Goal: Task Accomplishment & Management: Complete application form

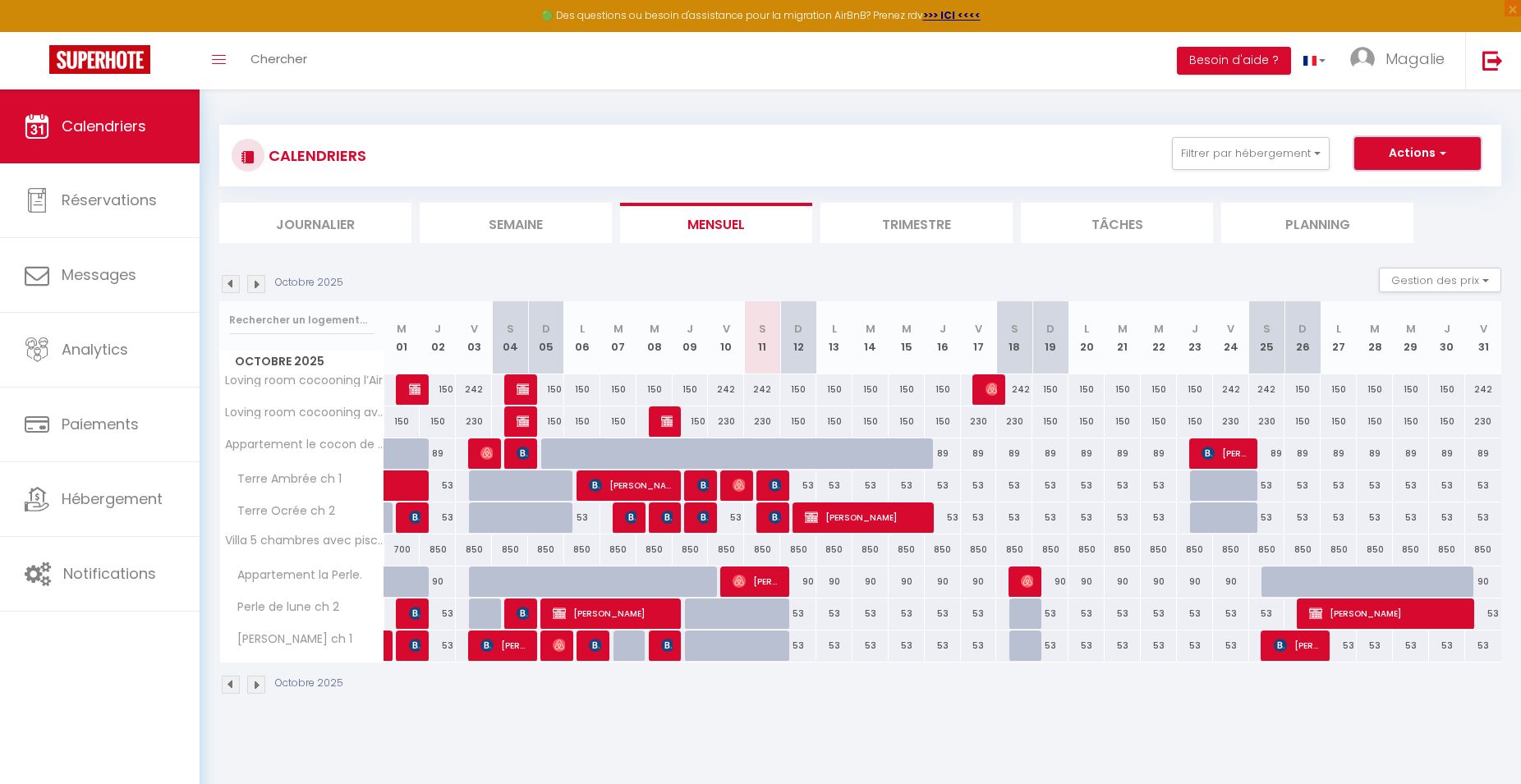
click at [1422, 149] on button "Actions" at bounding box center [1418, 154] width 126 height 32
click at [1419, 189] on link "Nouvelle réservation" at bounding box center [1400, 191] width 143 height 25
select select
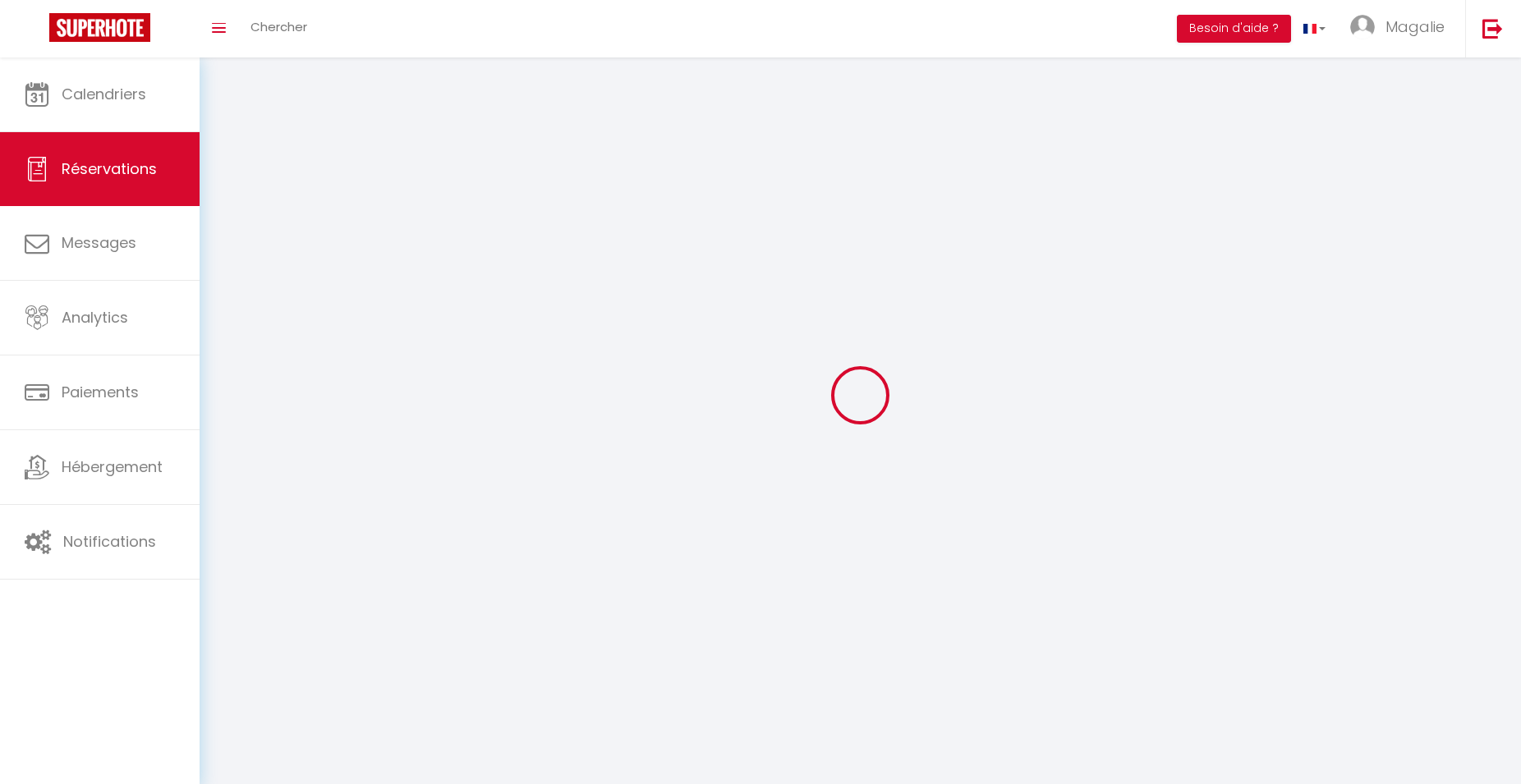
select select
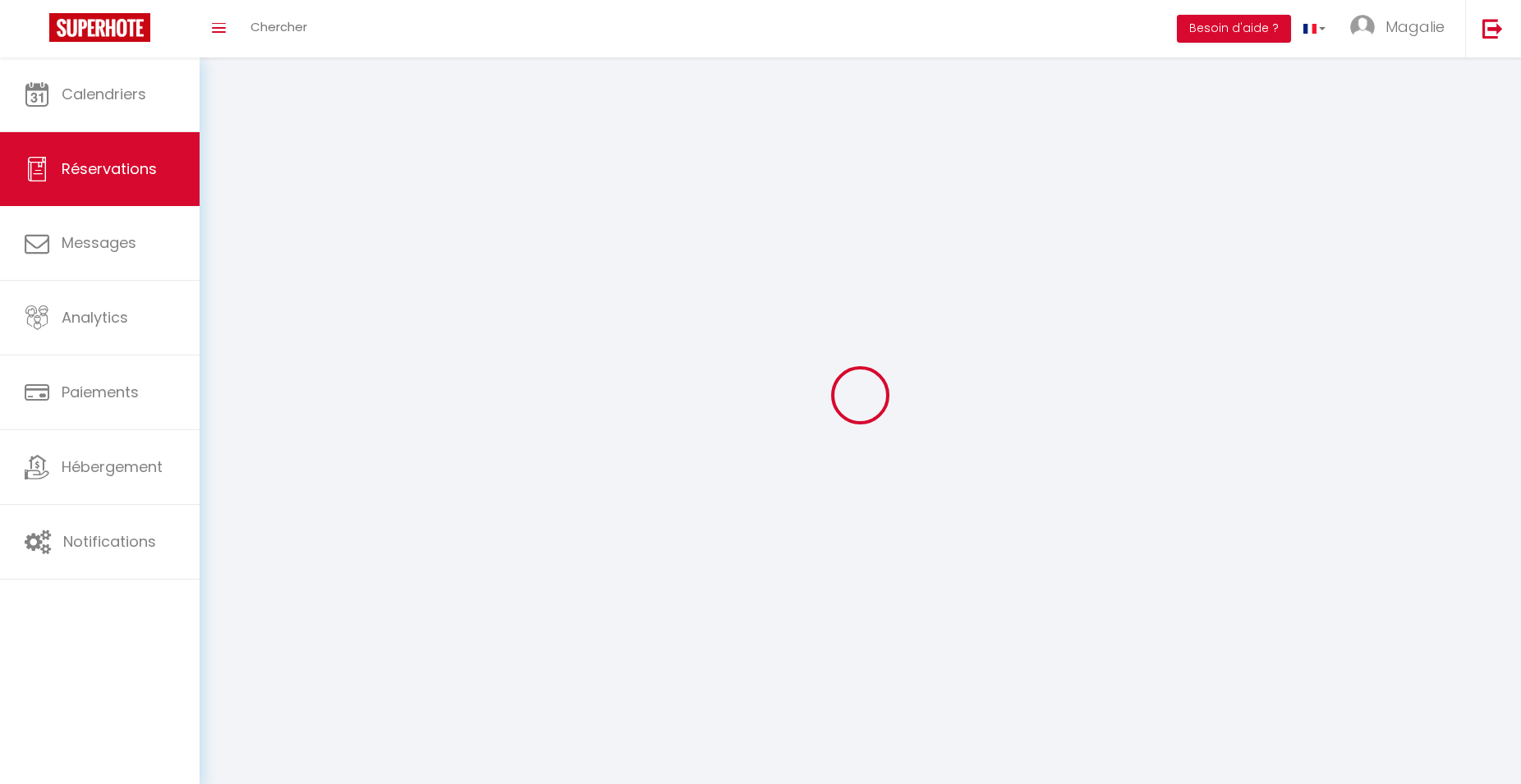
select select
checkbox input "false"
select select
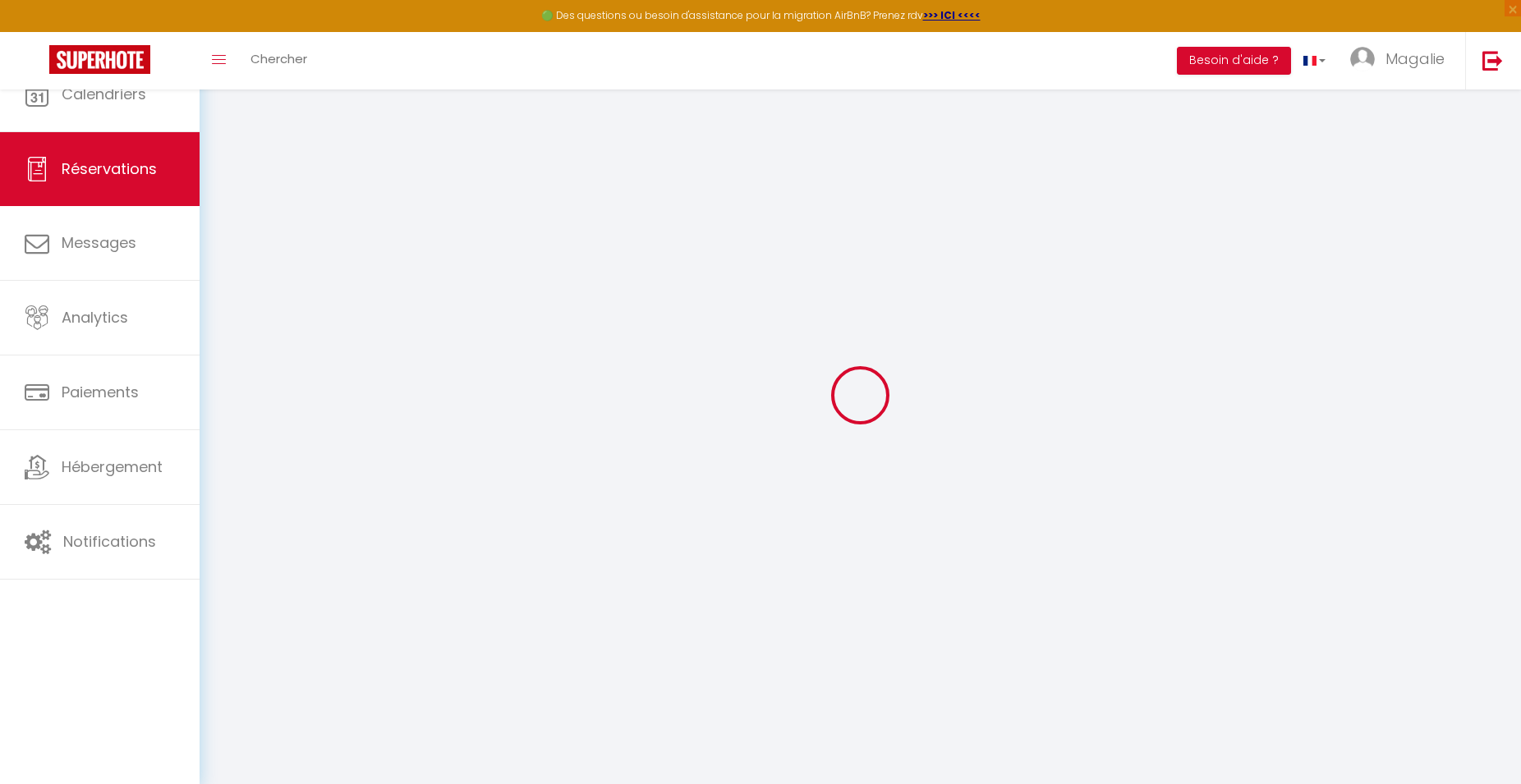
select select
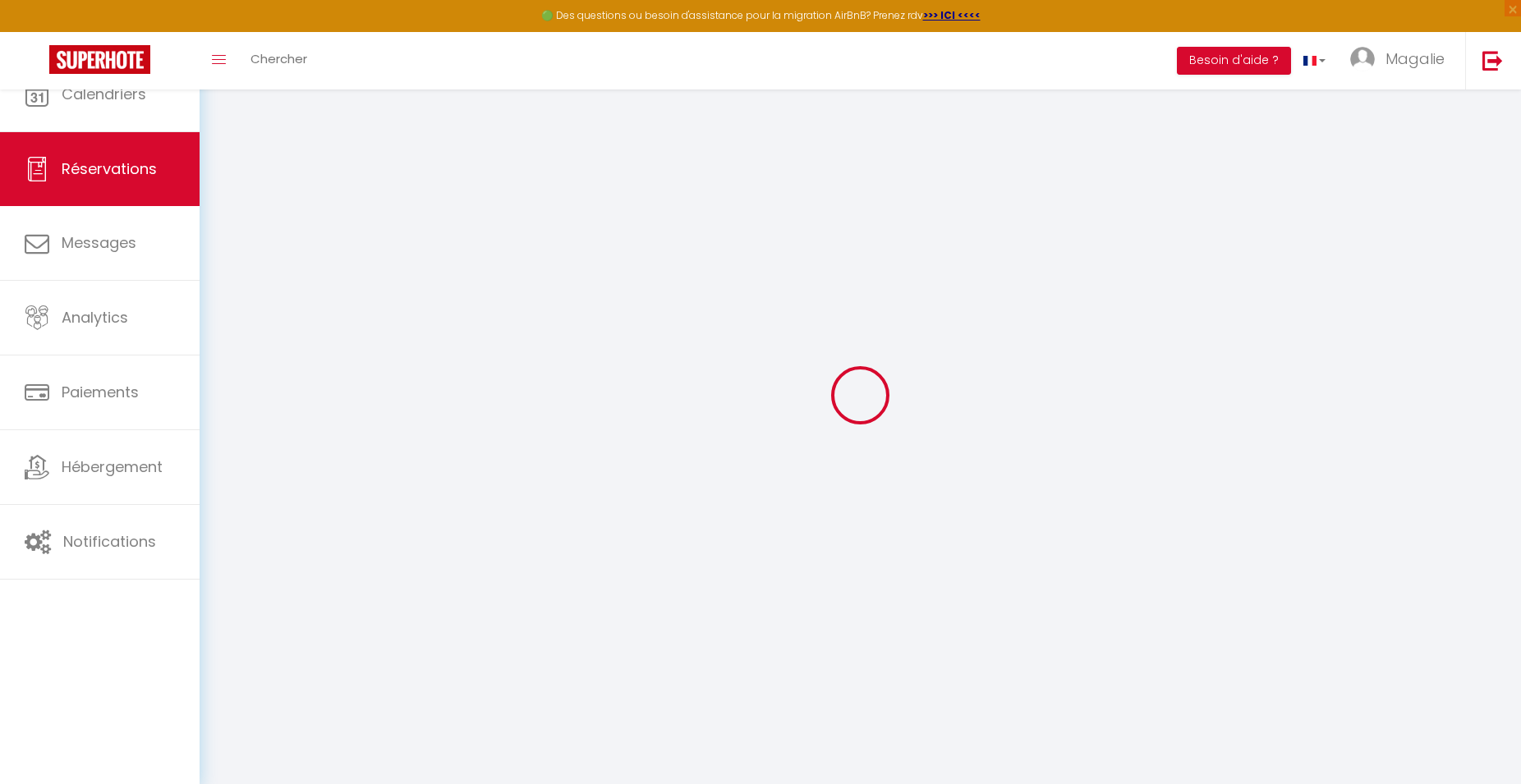
select select
checkbox input "false"
select select
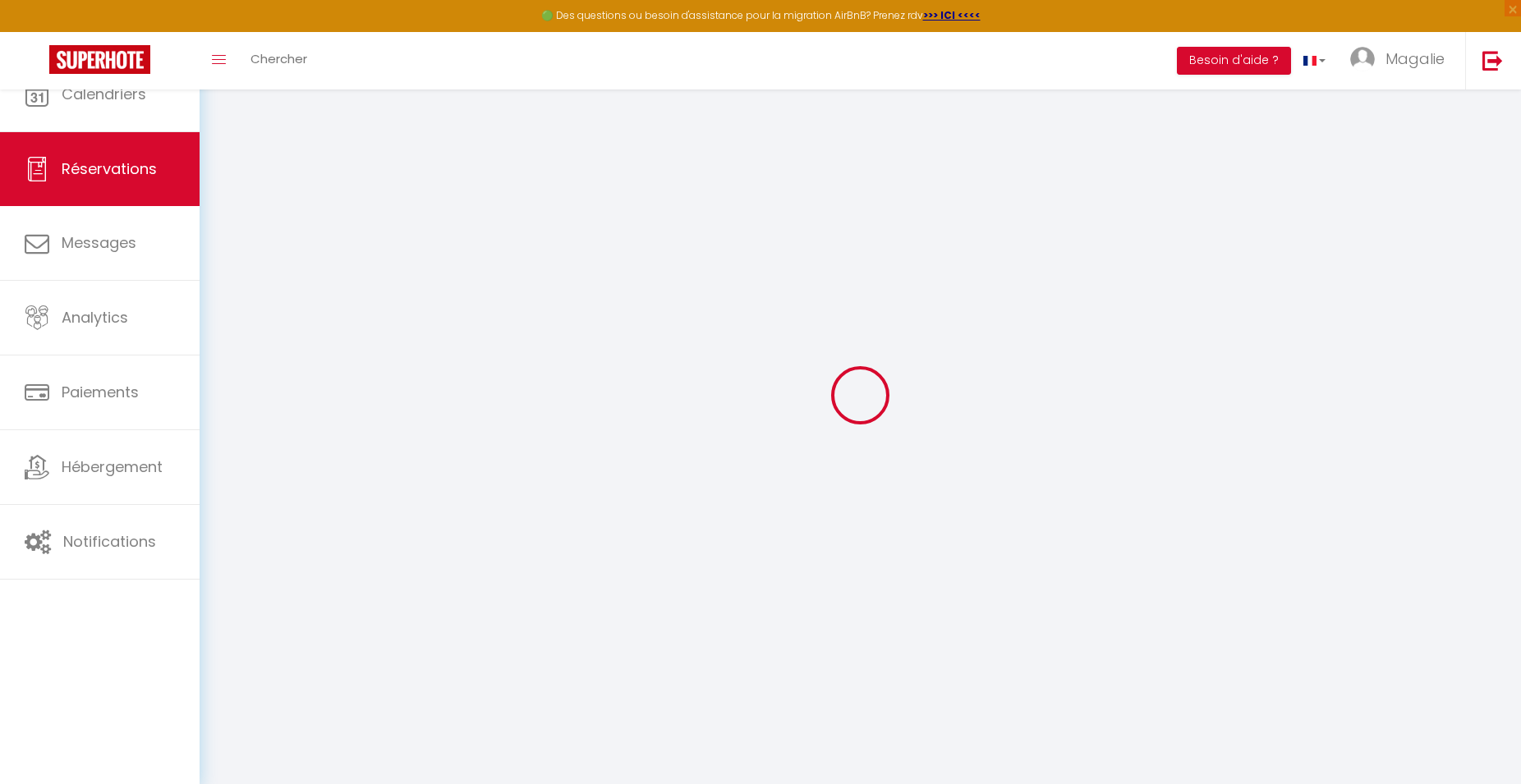
select select
checkbox input "false"
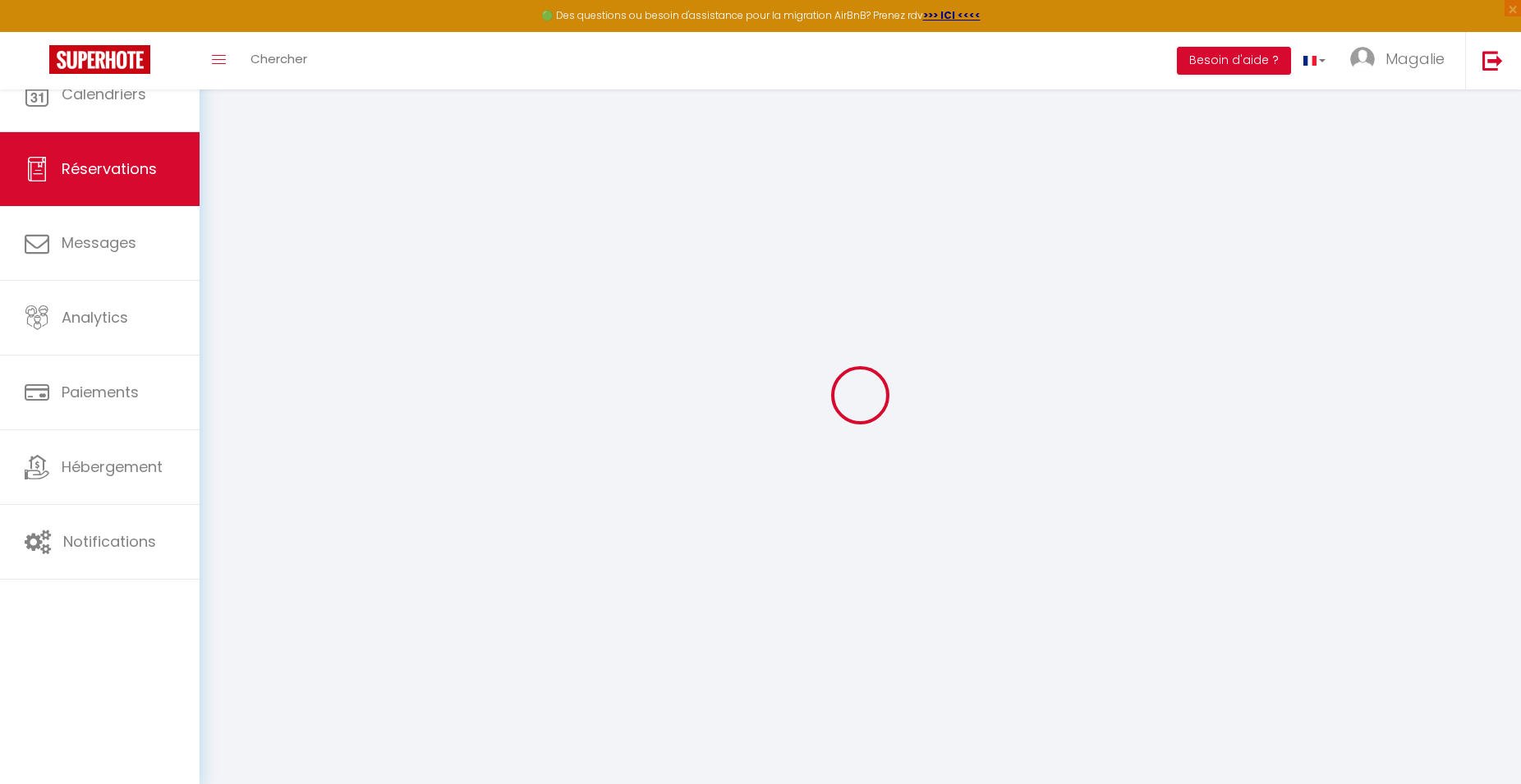
select select
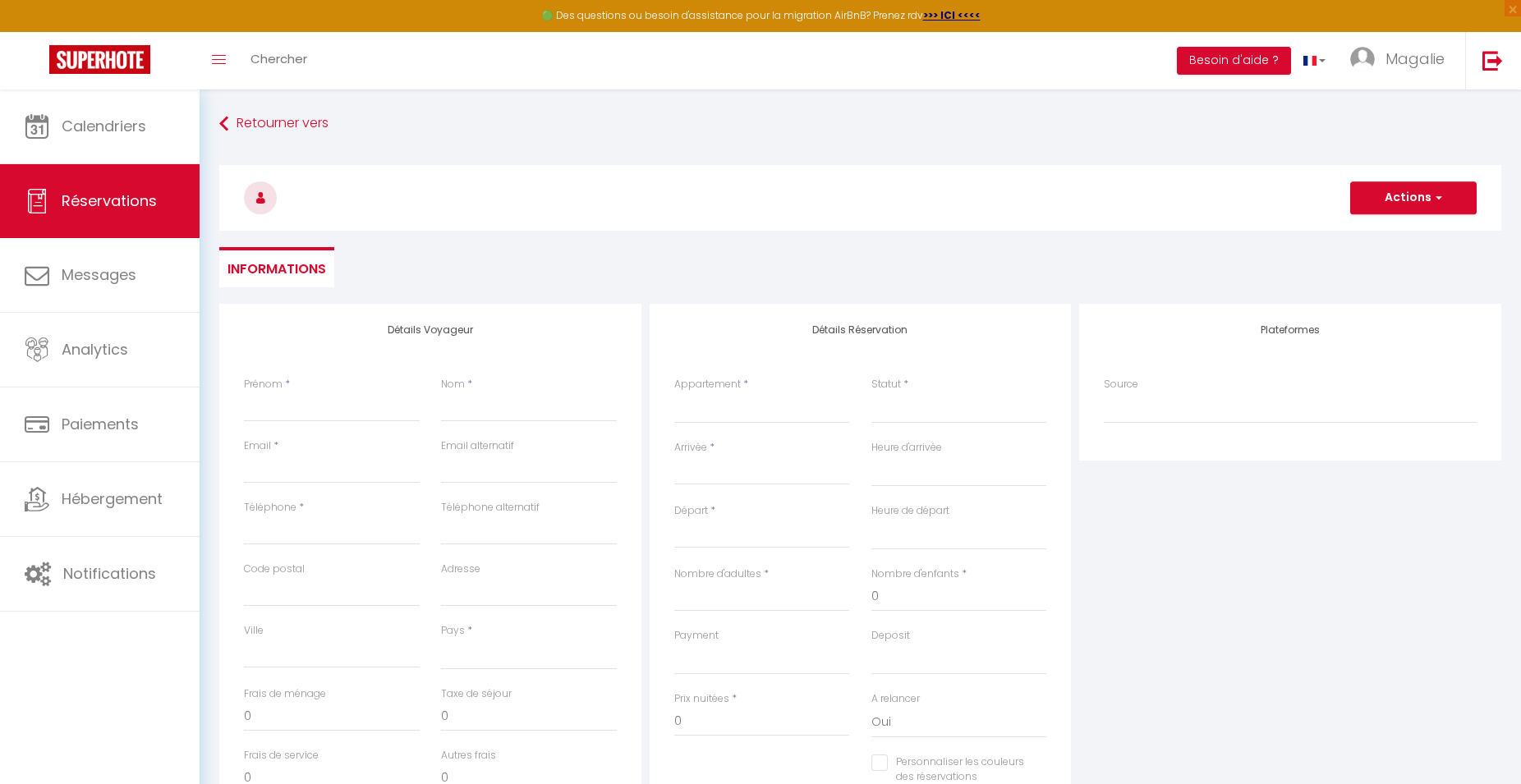
select select
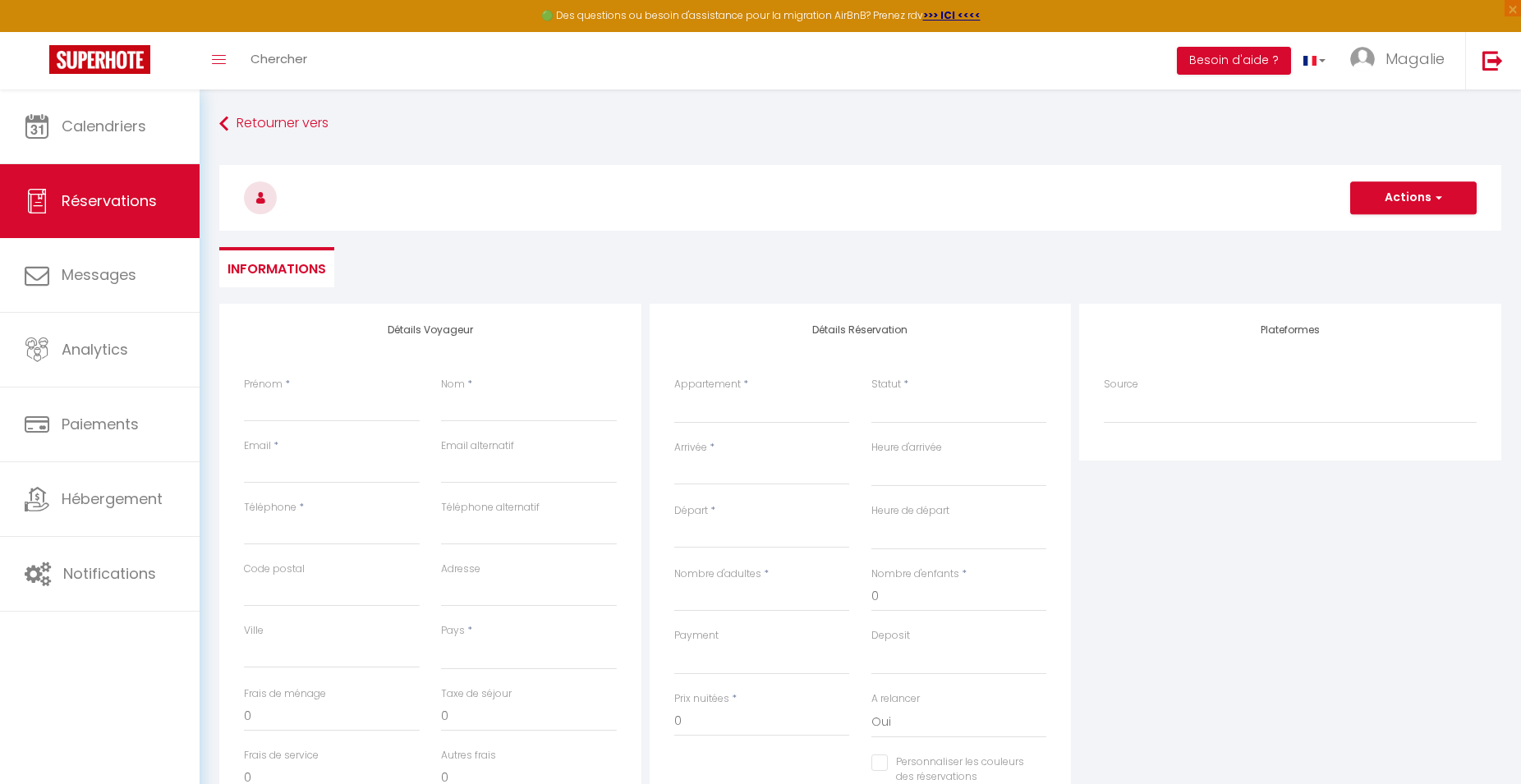
checkbox input "false"
select select
click at [306, 407] on input "Prénom" at bounding box center [332, 407] width 176 height 30
type input "s"
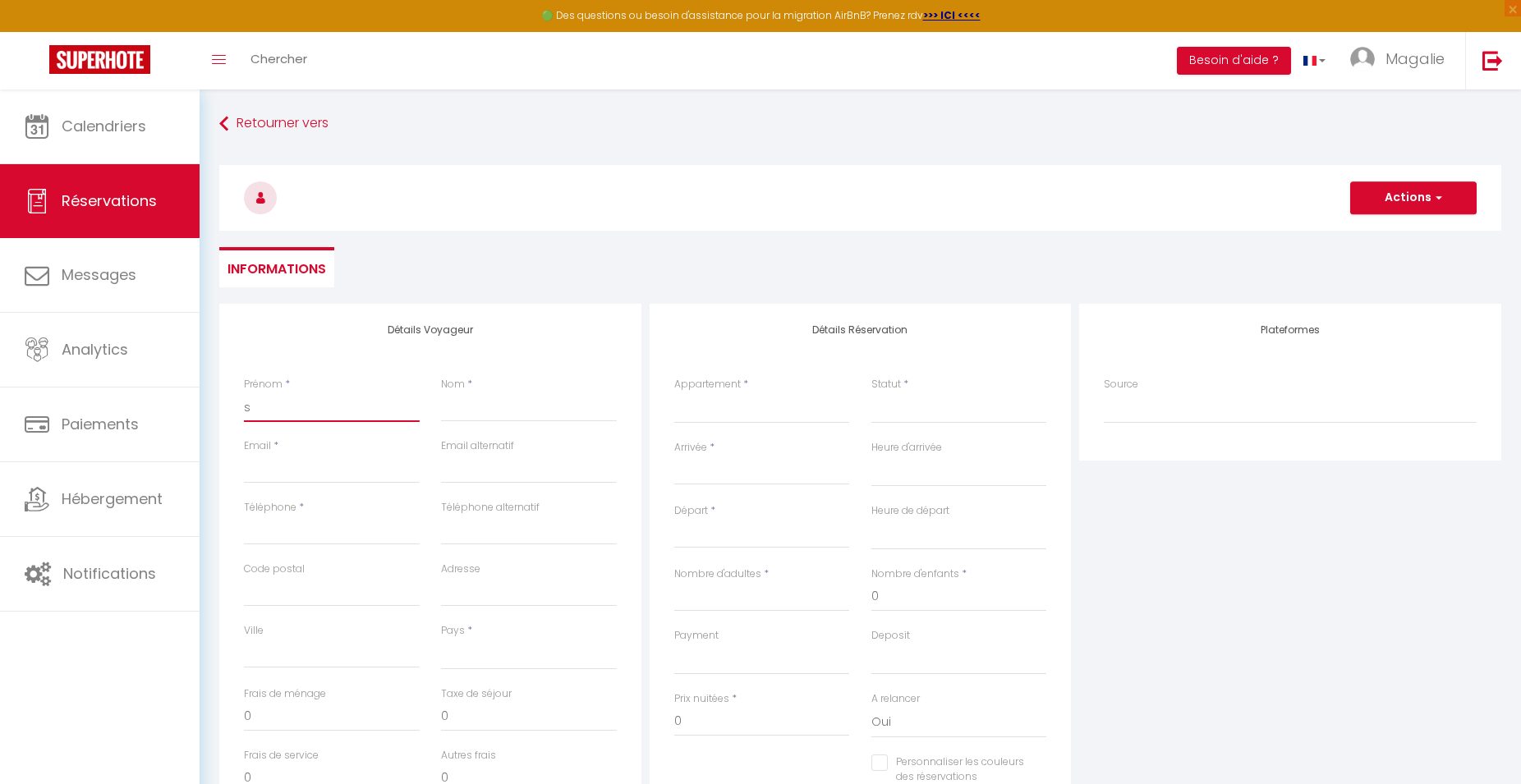
select select
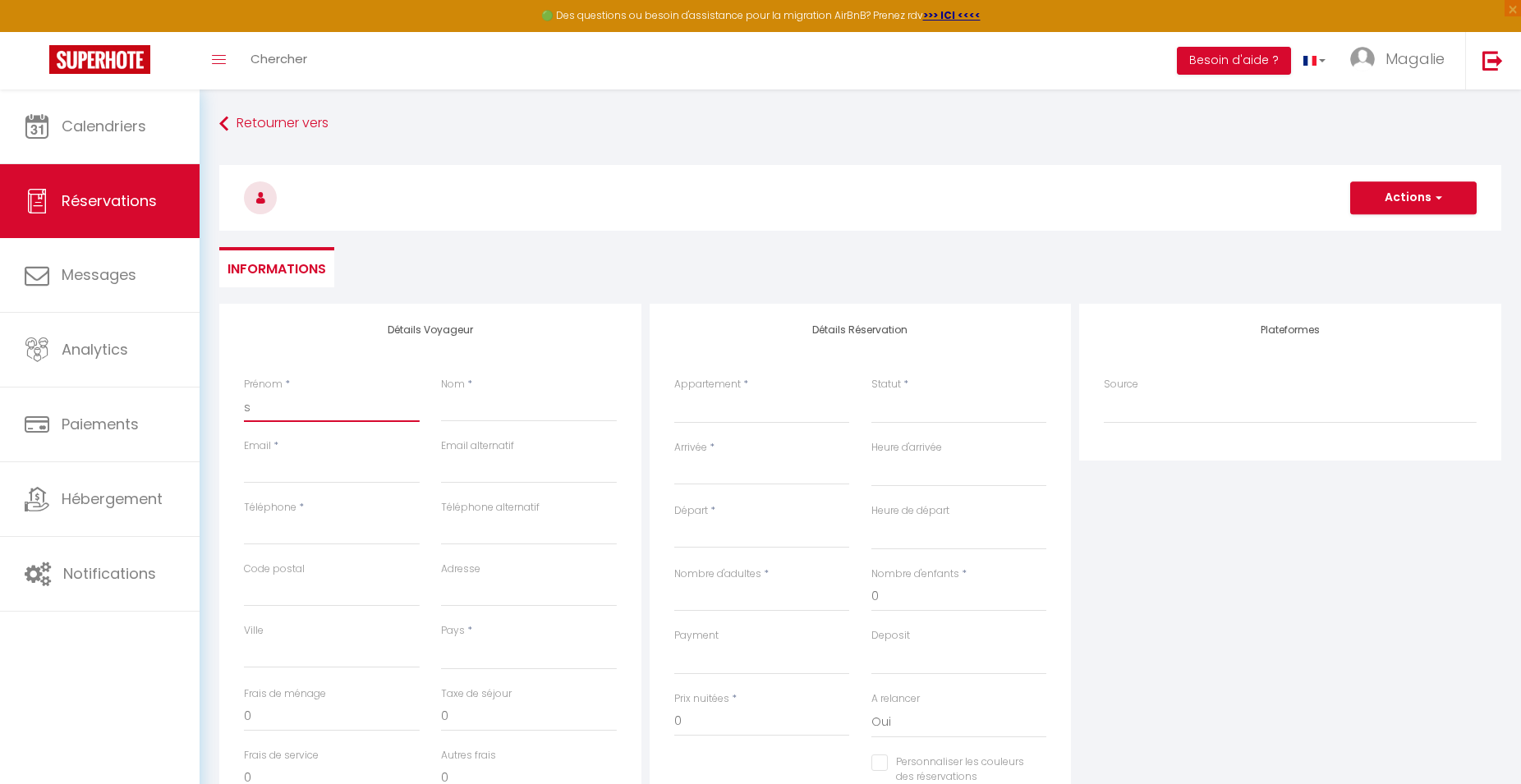
select select
checkbox input "false"
type input "sa"
select select
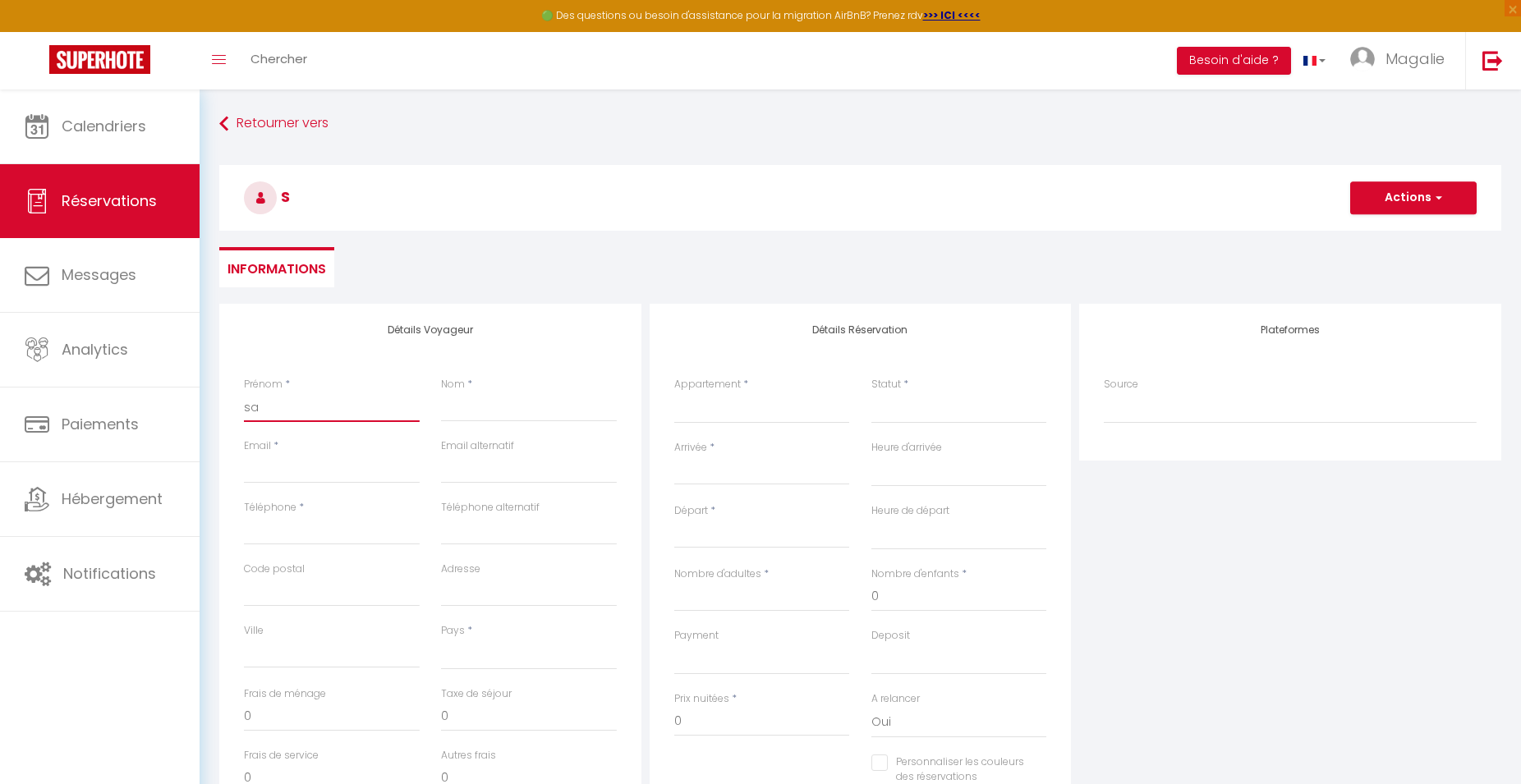
select select
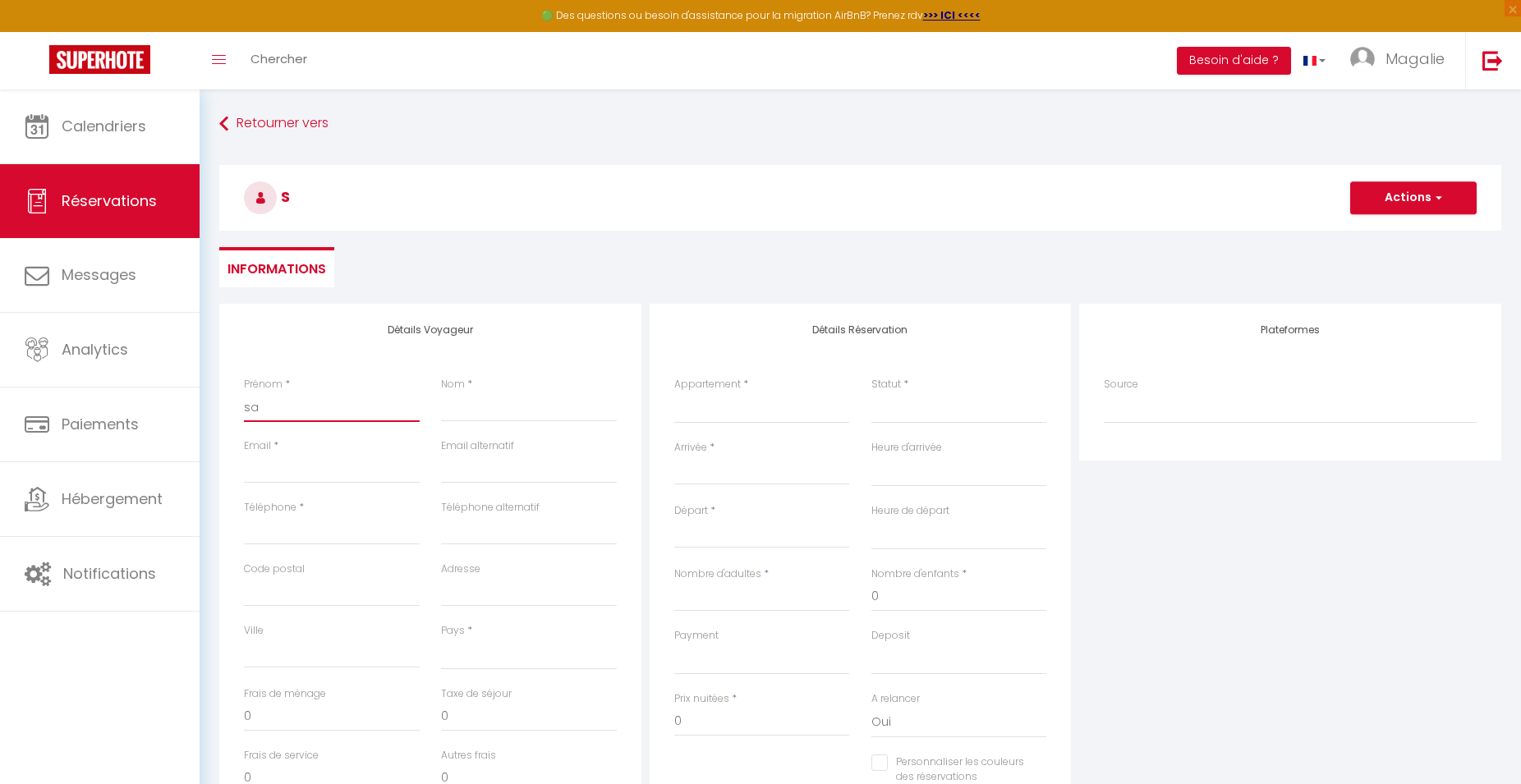
select select
checkbox input "false"
type input "san"
select select
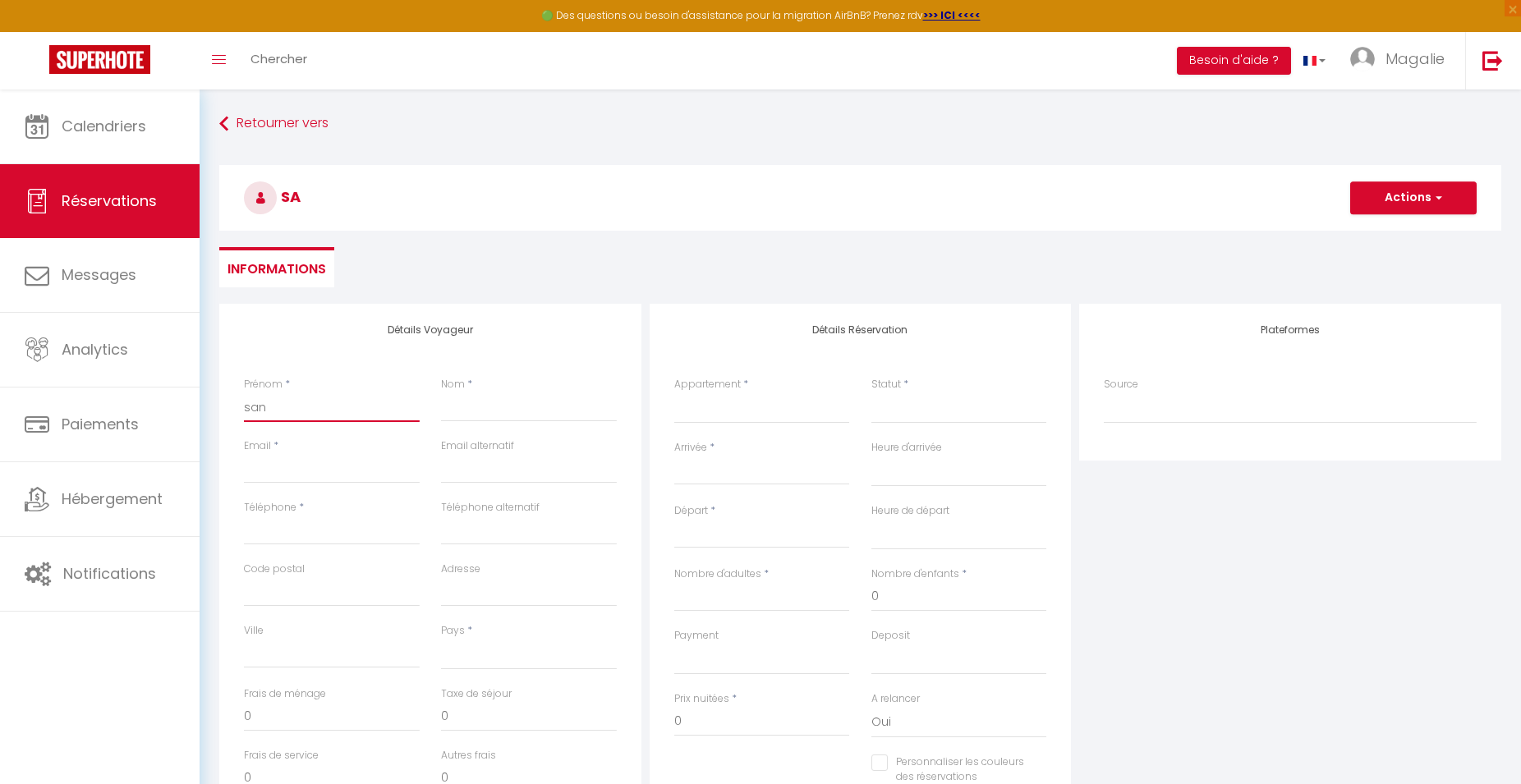
select select
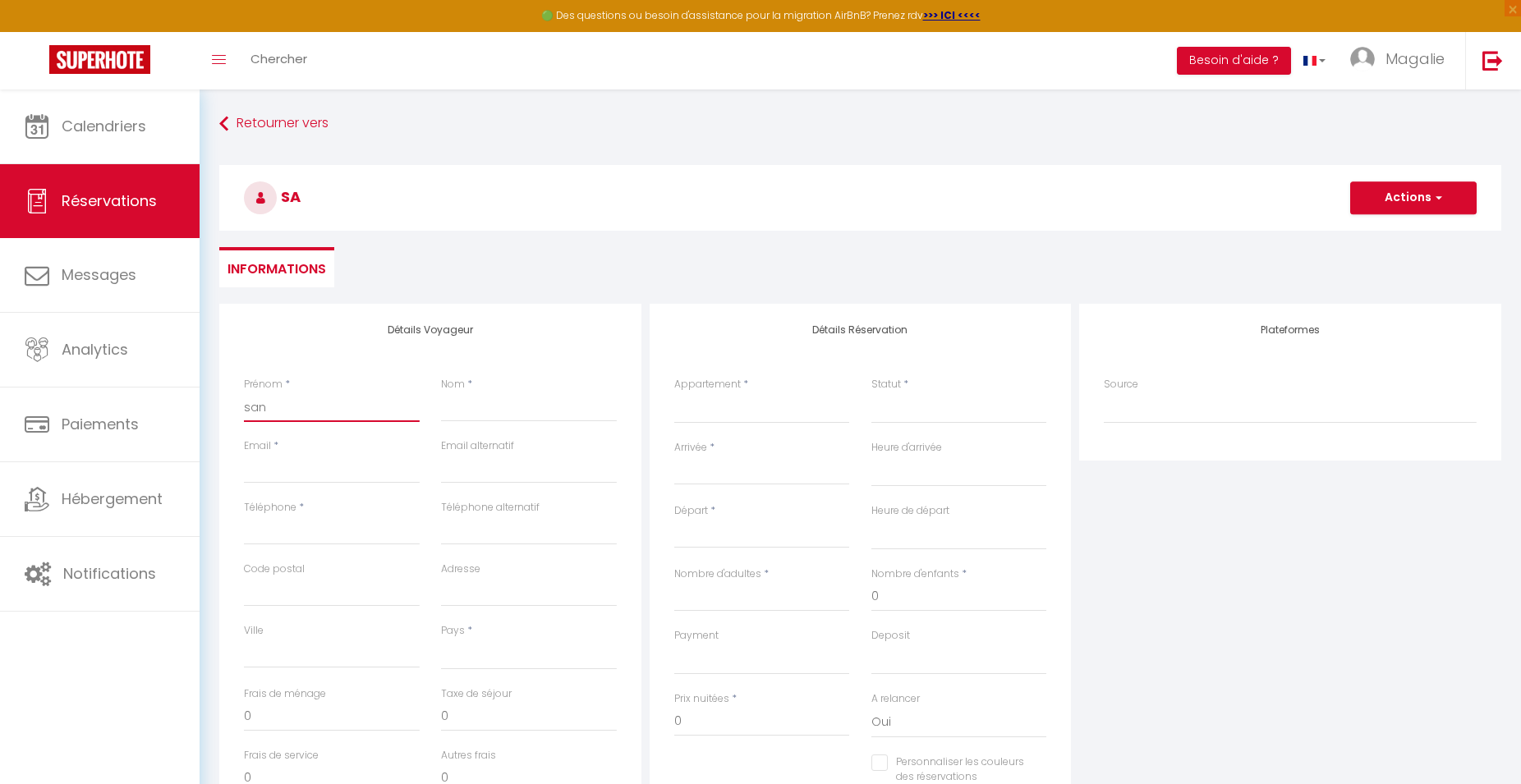
checkbox input "false"
type input "sand"
select select
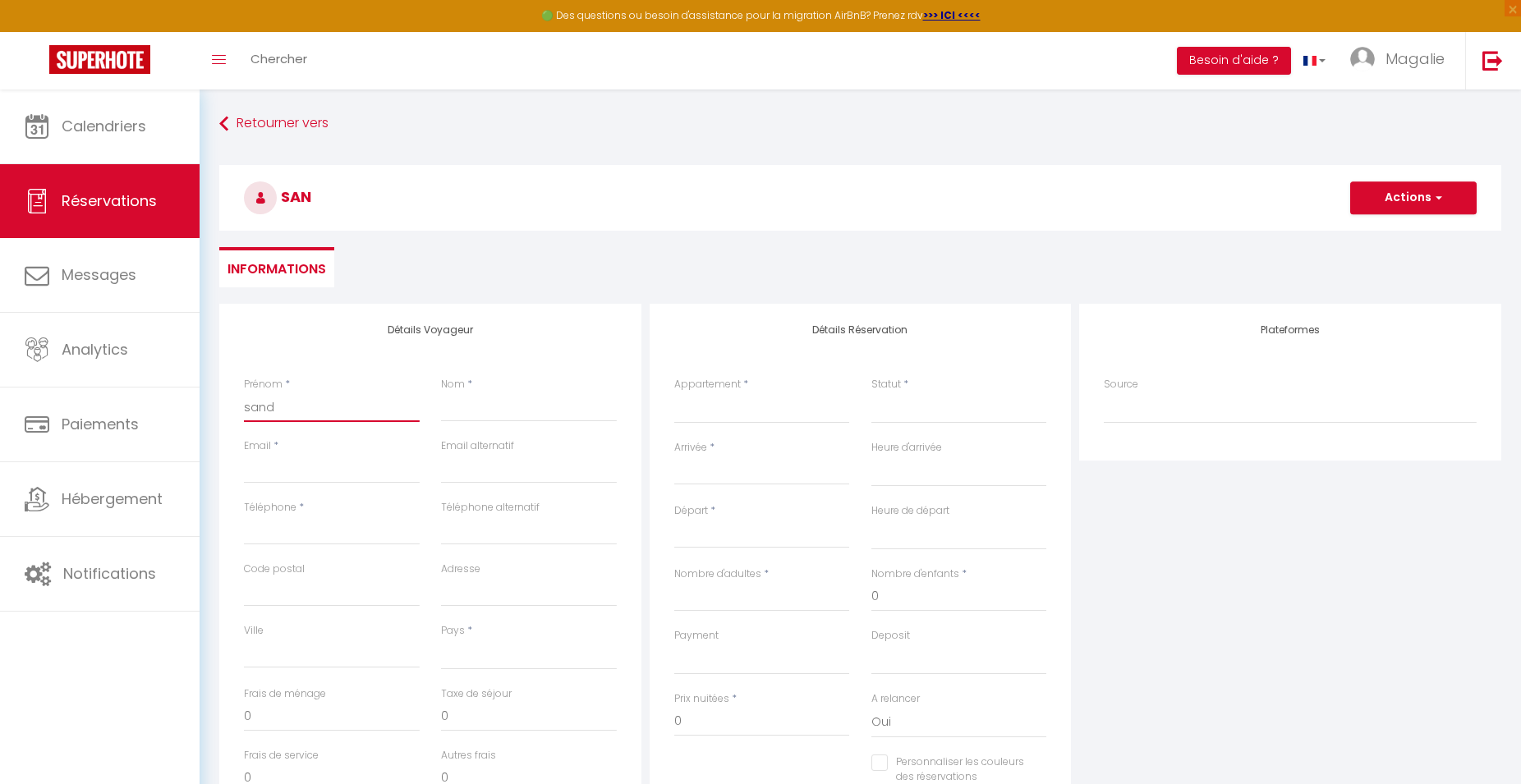
select select
checkbox input "false"
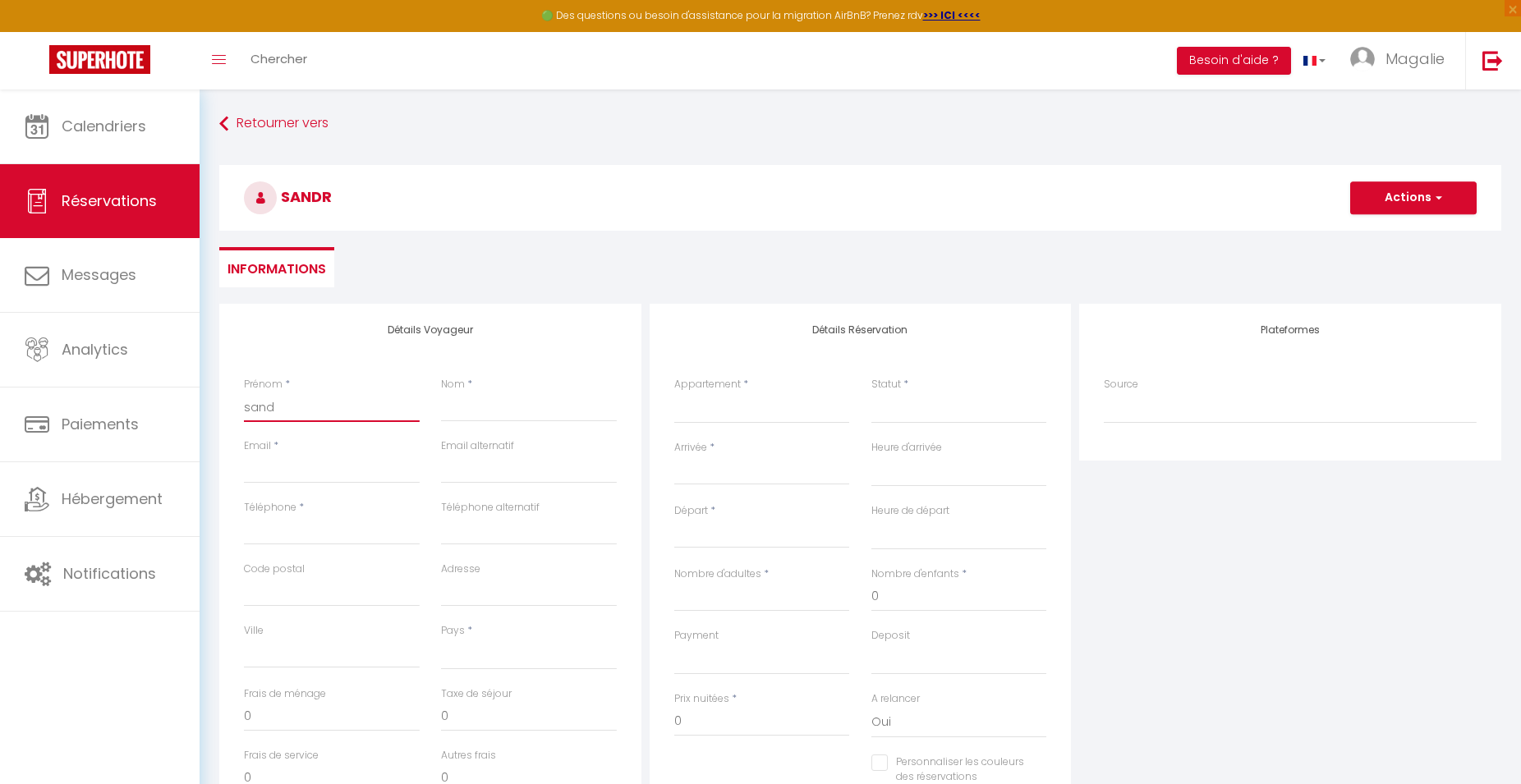
type input "sandr"
select select
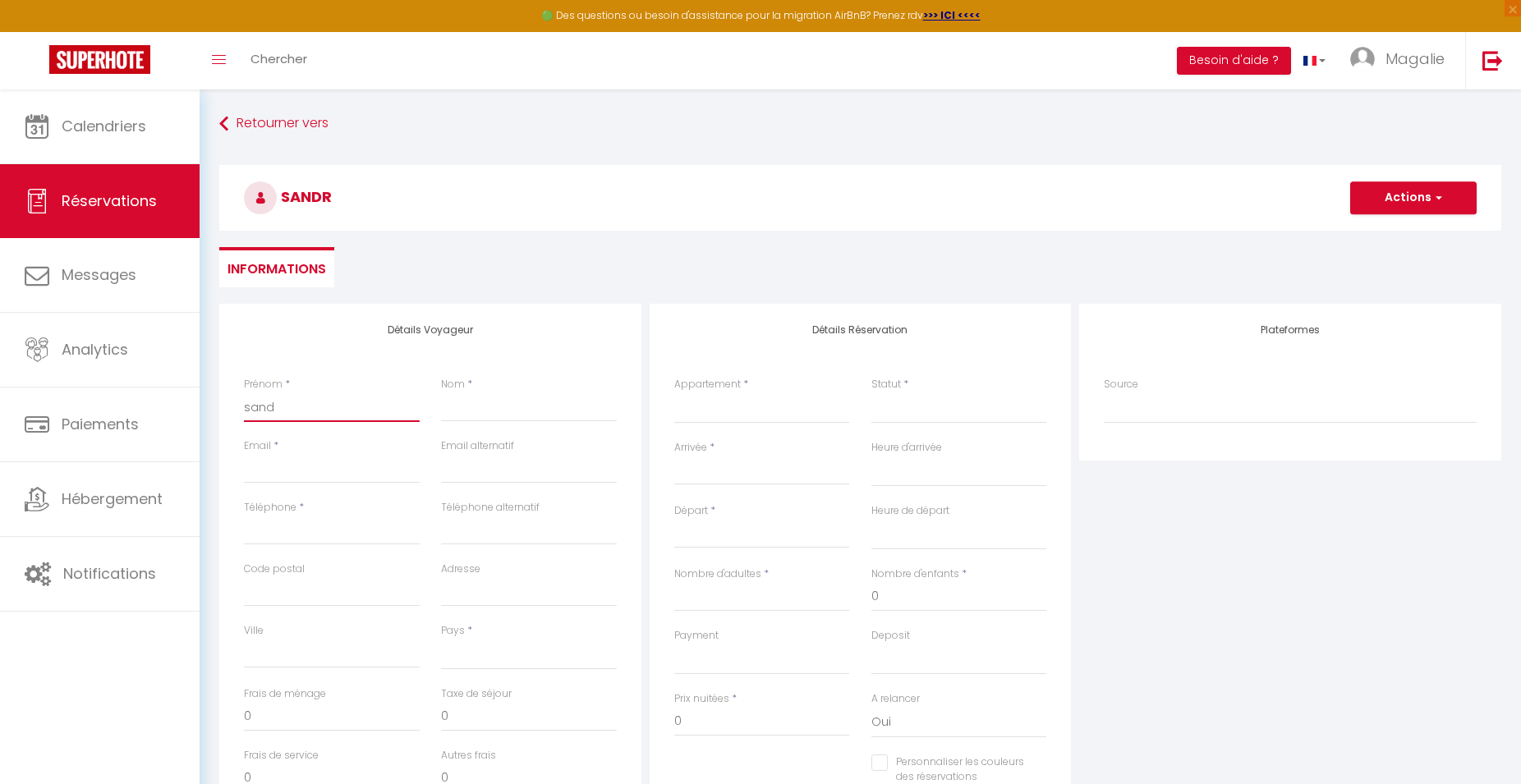
select select
checkbox input "false"
type input "sandri"
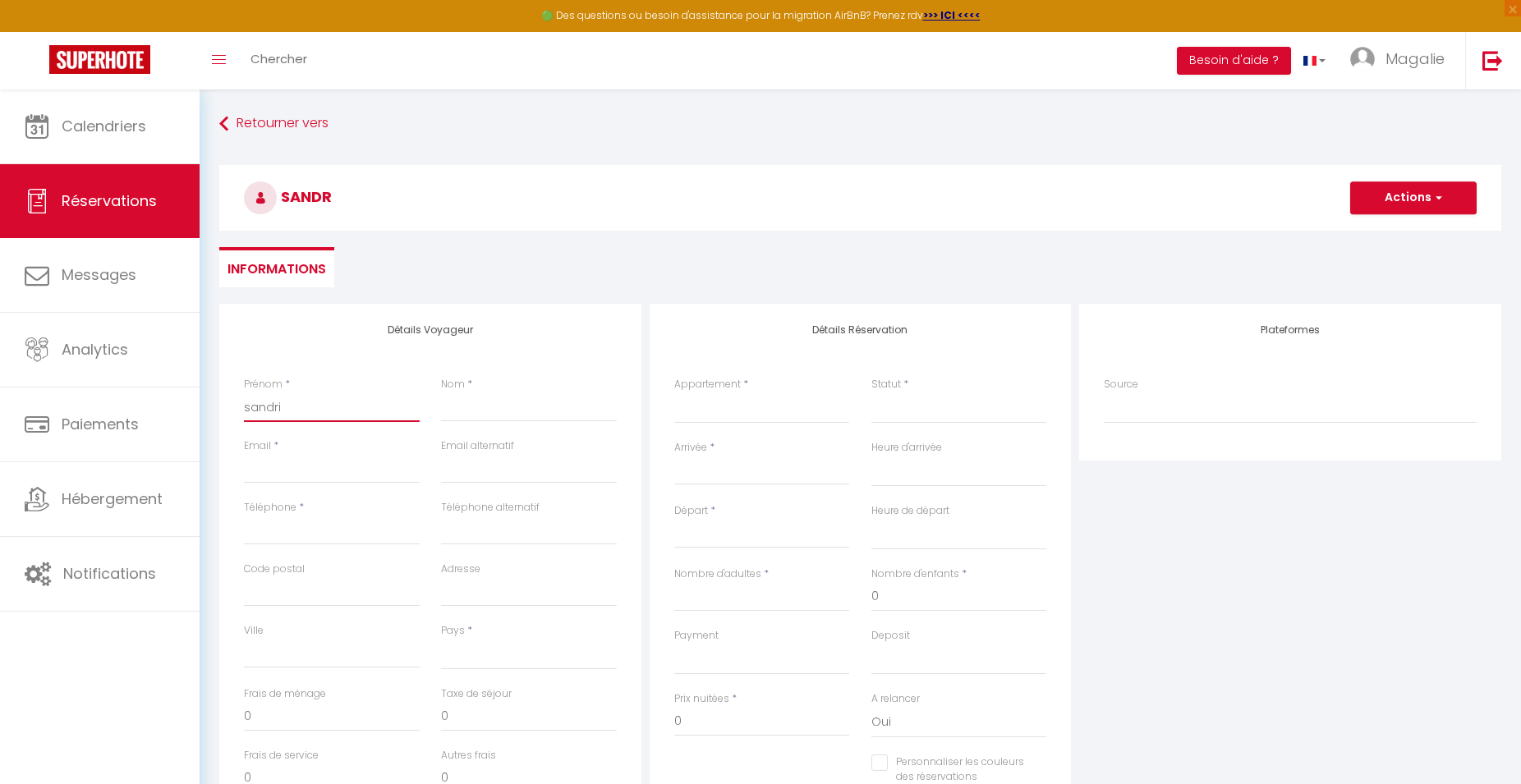
select select
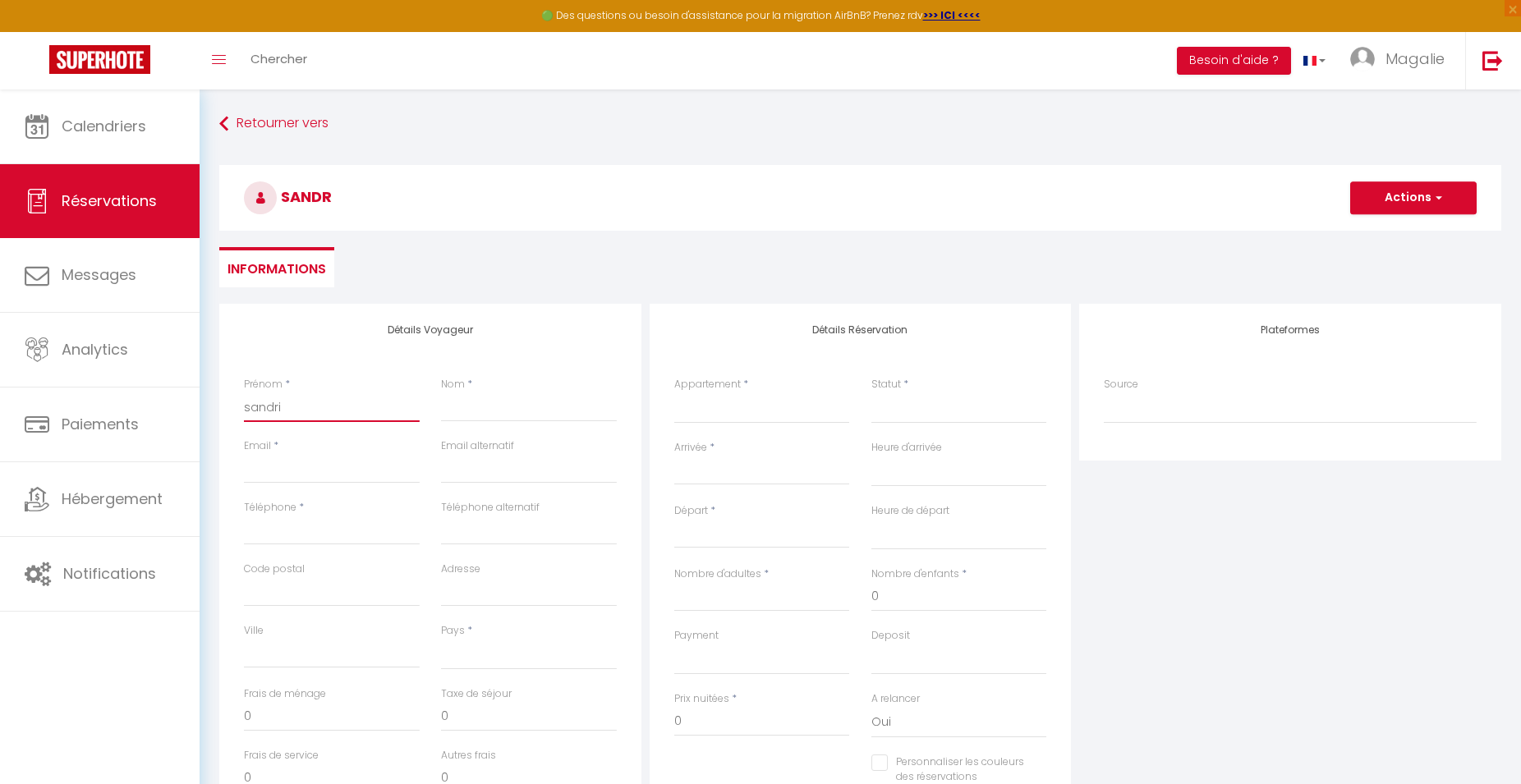
select select
checkbox input "false"
type input "sandrin"
select select
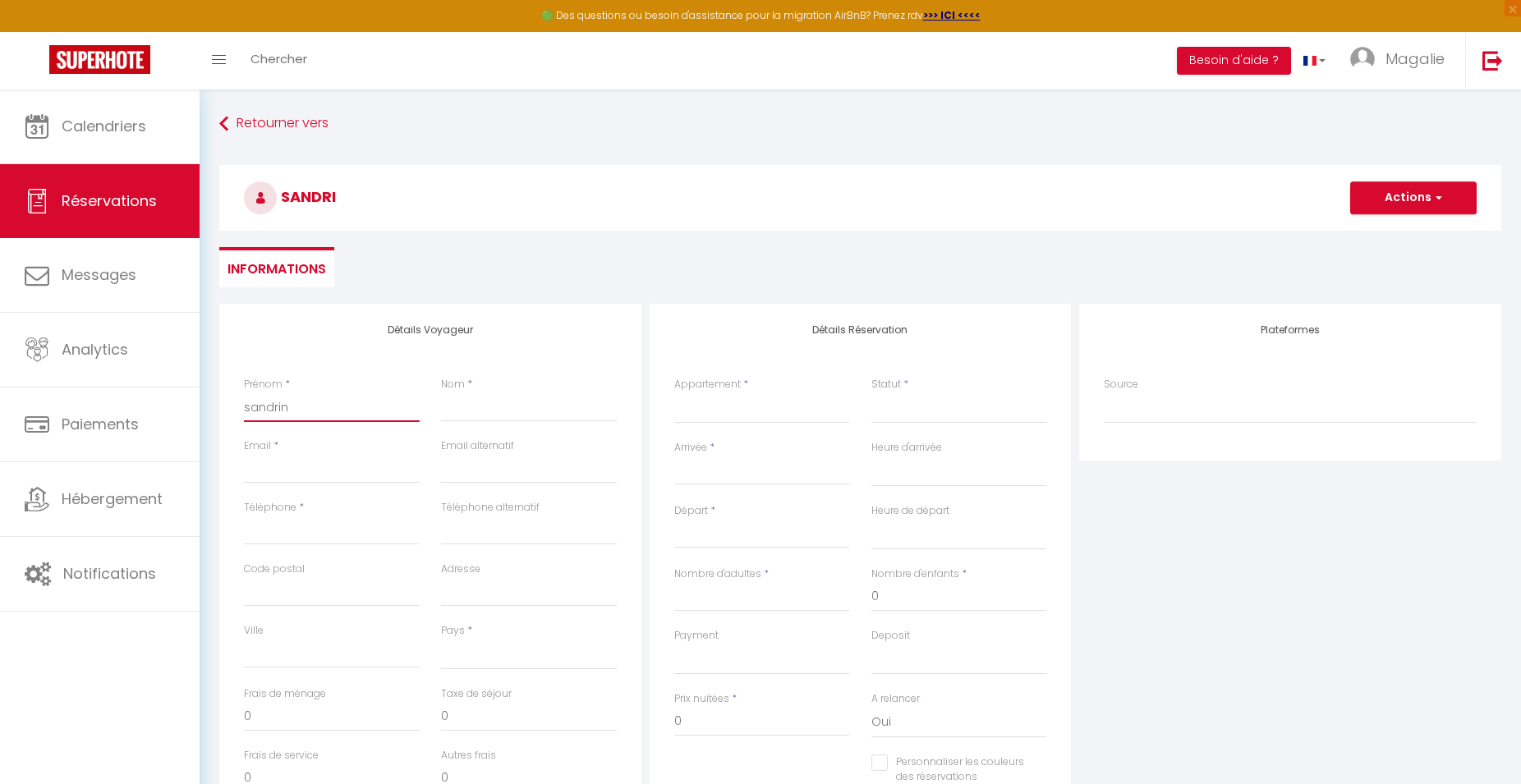
select select
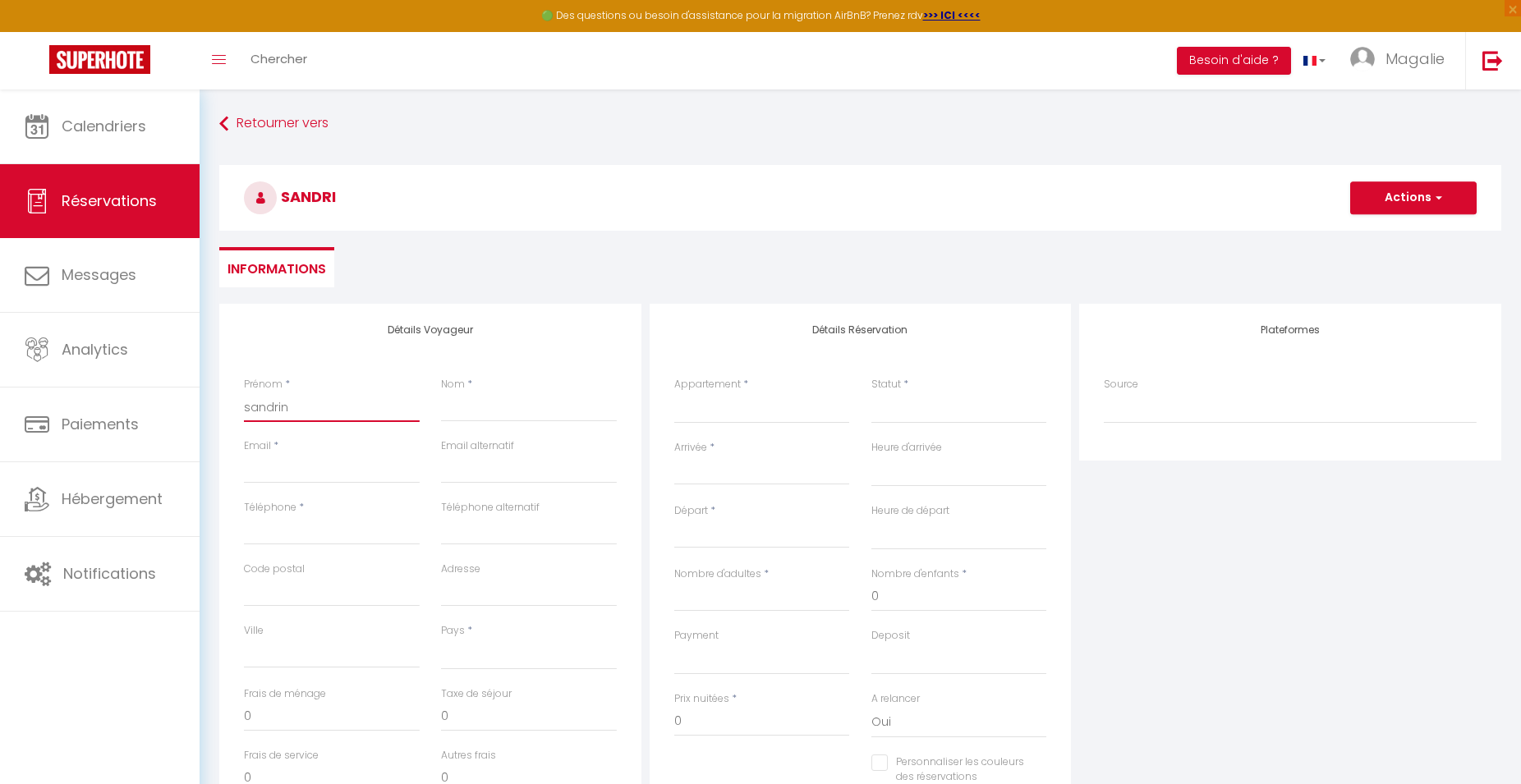
select select
checkbox input "false"
type input "sandrine"
select select
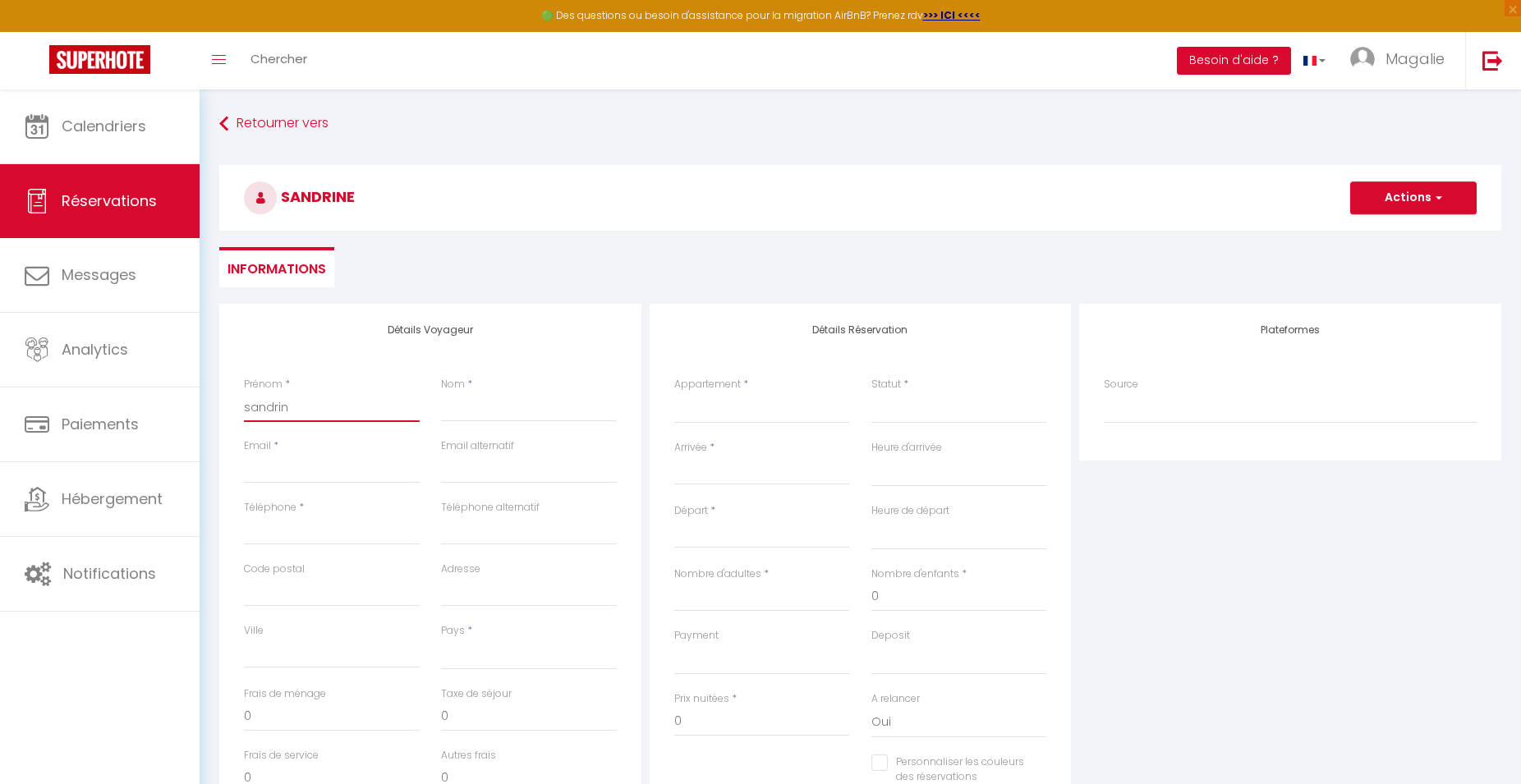
select select
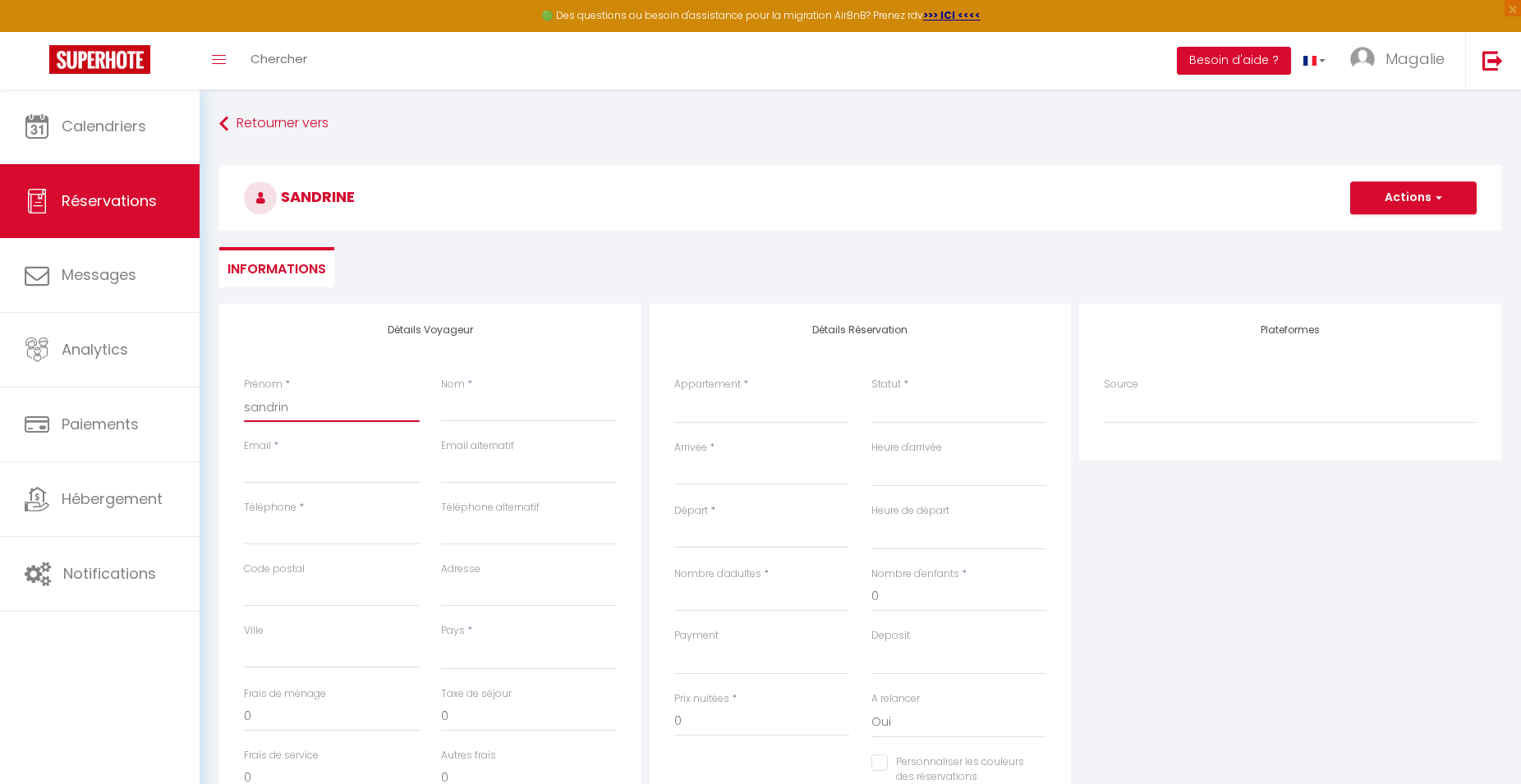
checkbox input "false"
type input "sandrine"
click at [498, 414] on input "Nom" at bounding box center [529, 407] width 176 height 30
type input "r"
select select
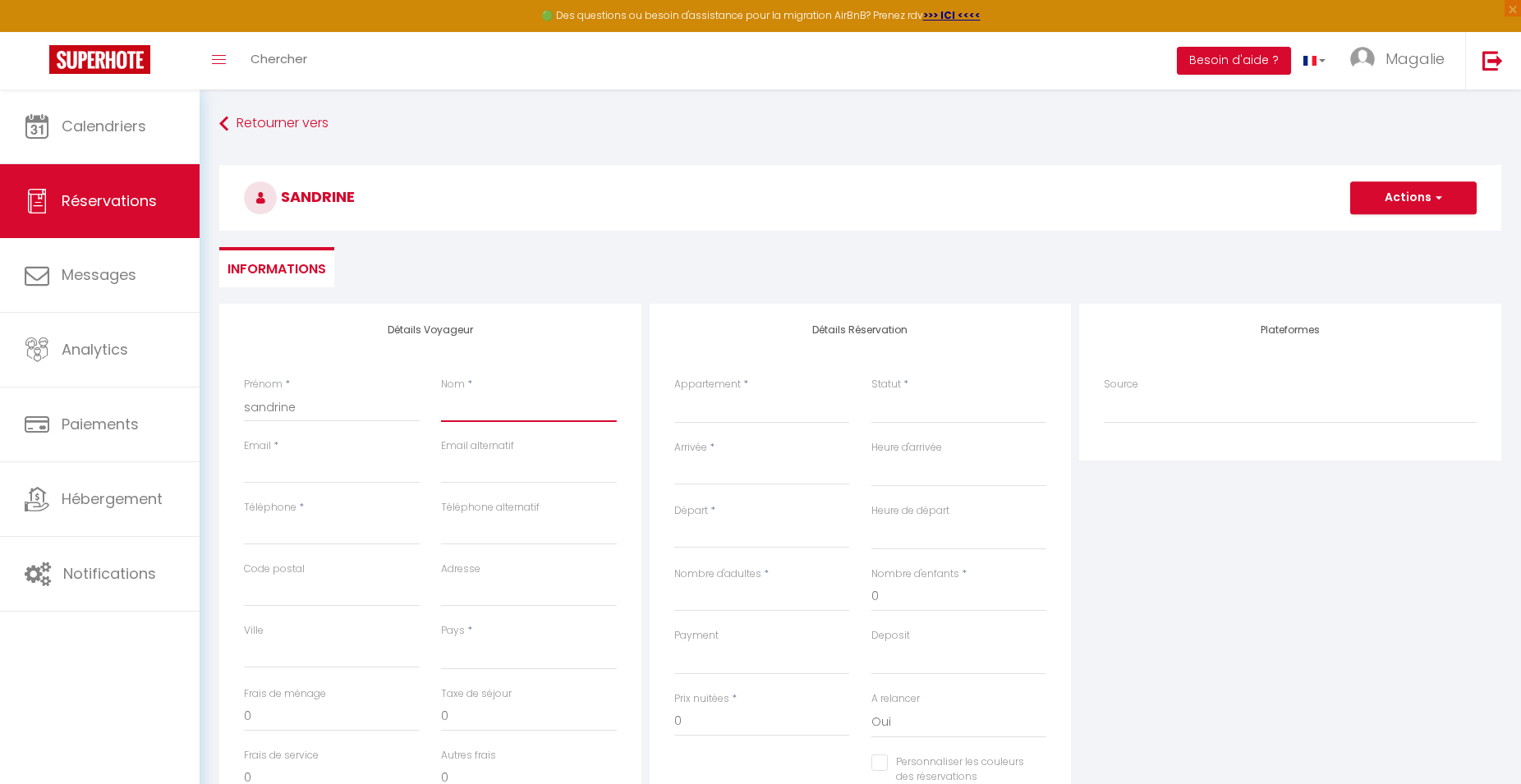
select select
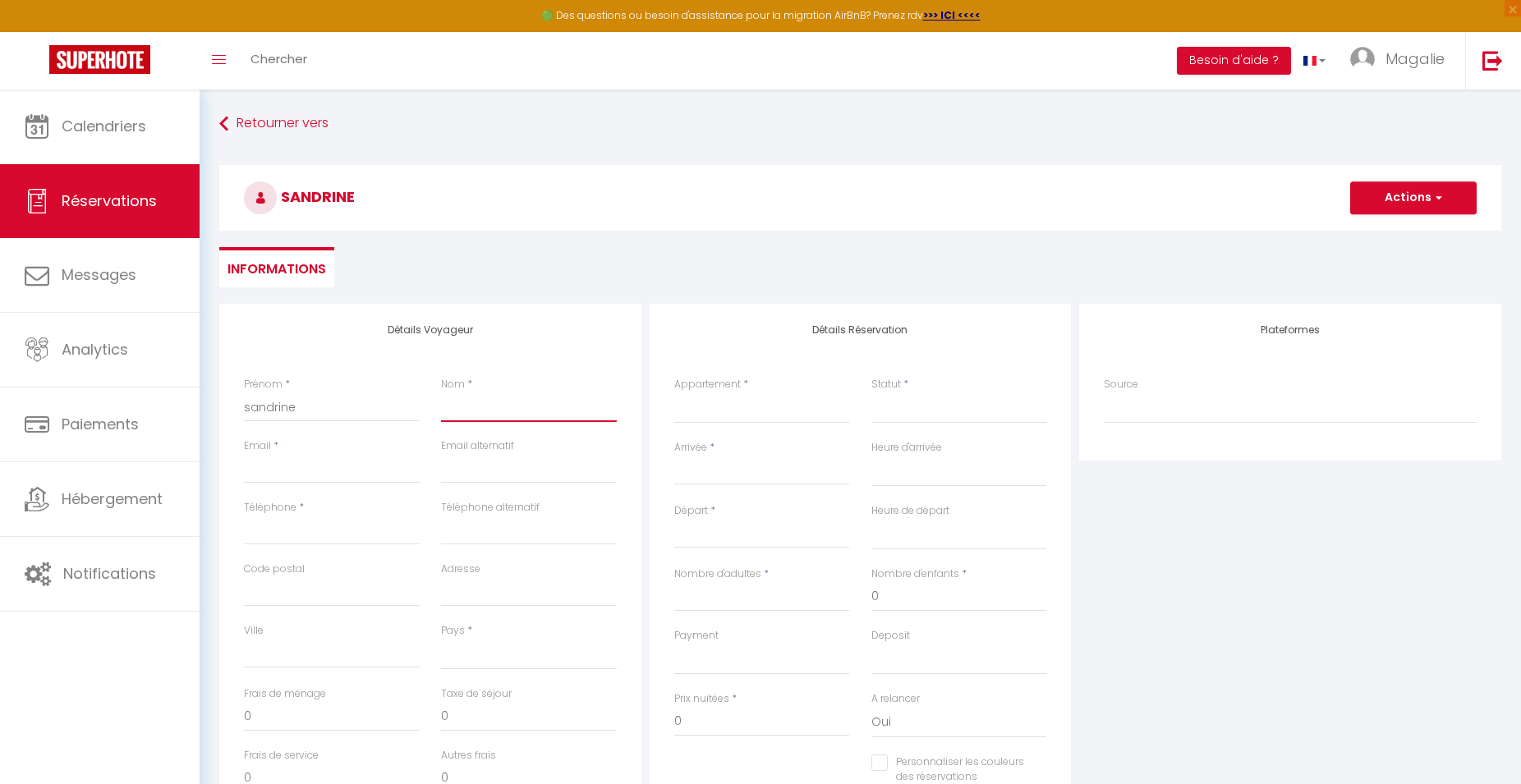
select select
checkbox input "false"
type input "re"
select select
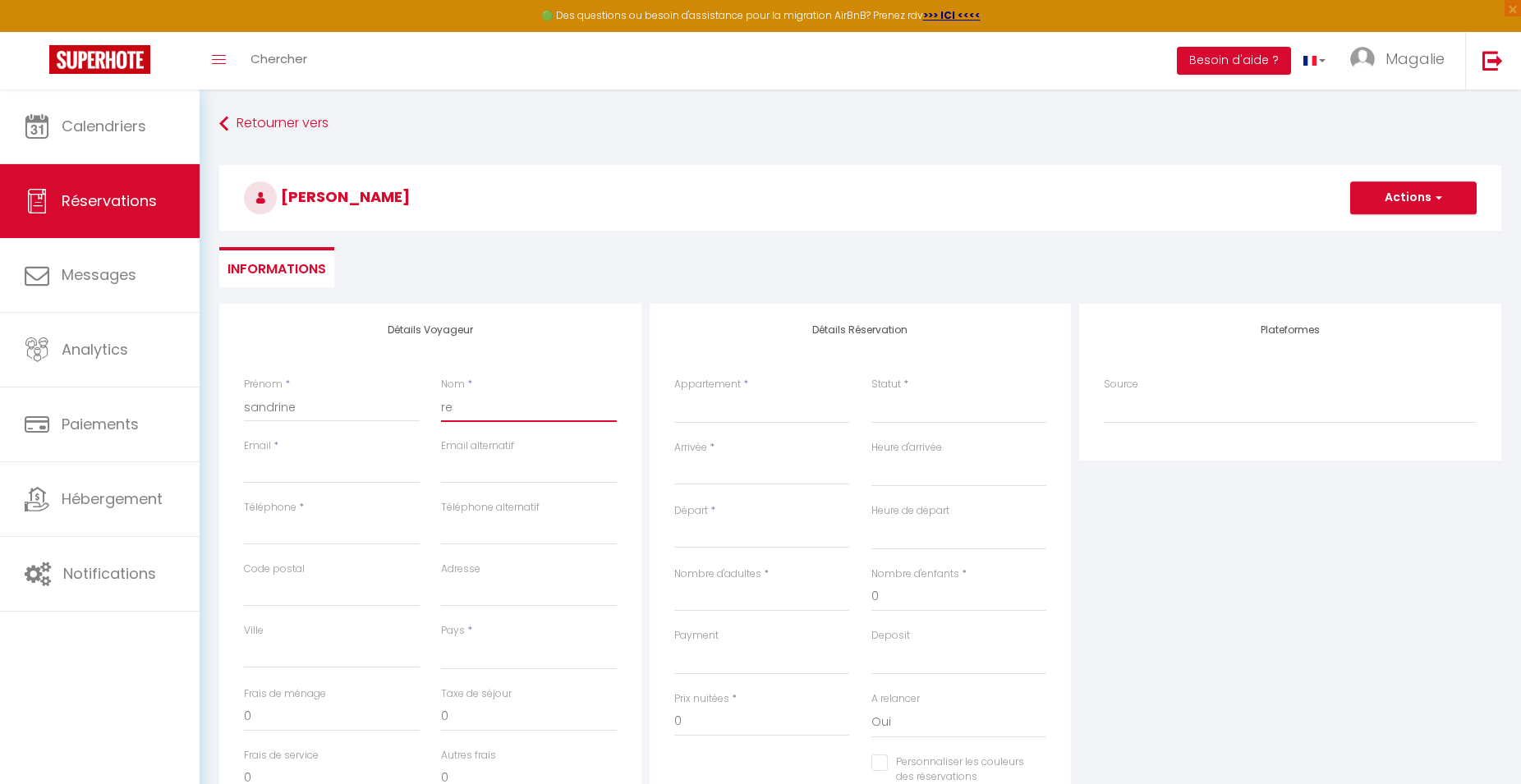
select select
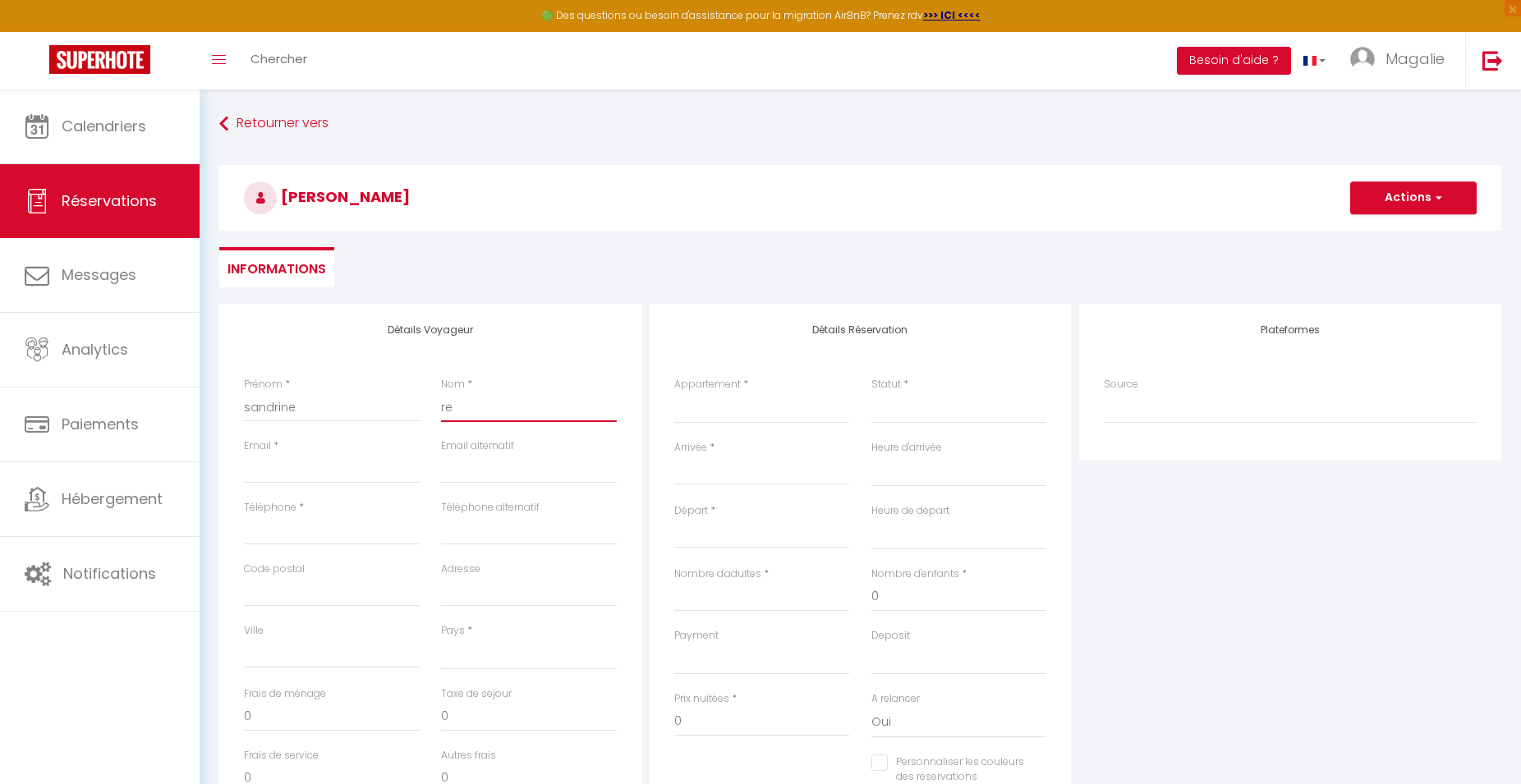
checkbox input "false"
type input "ren"
select select
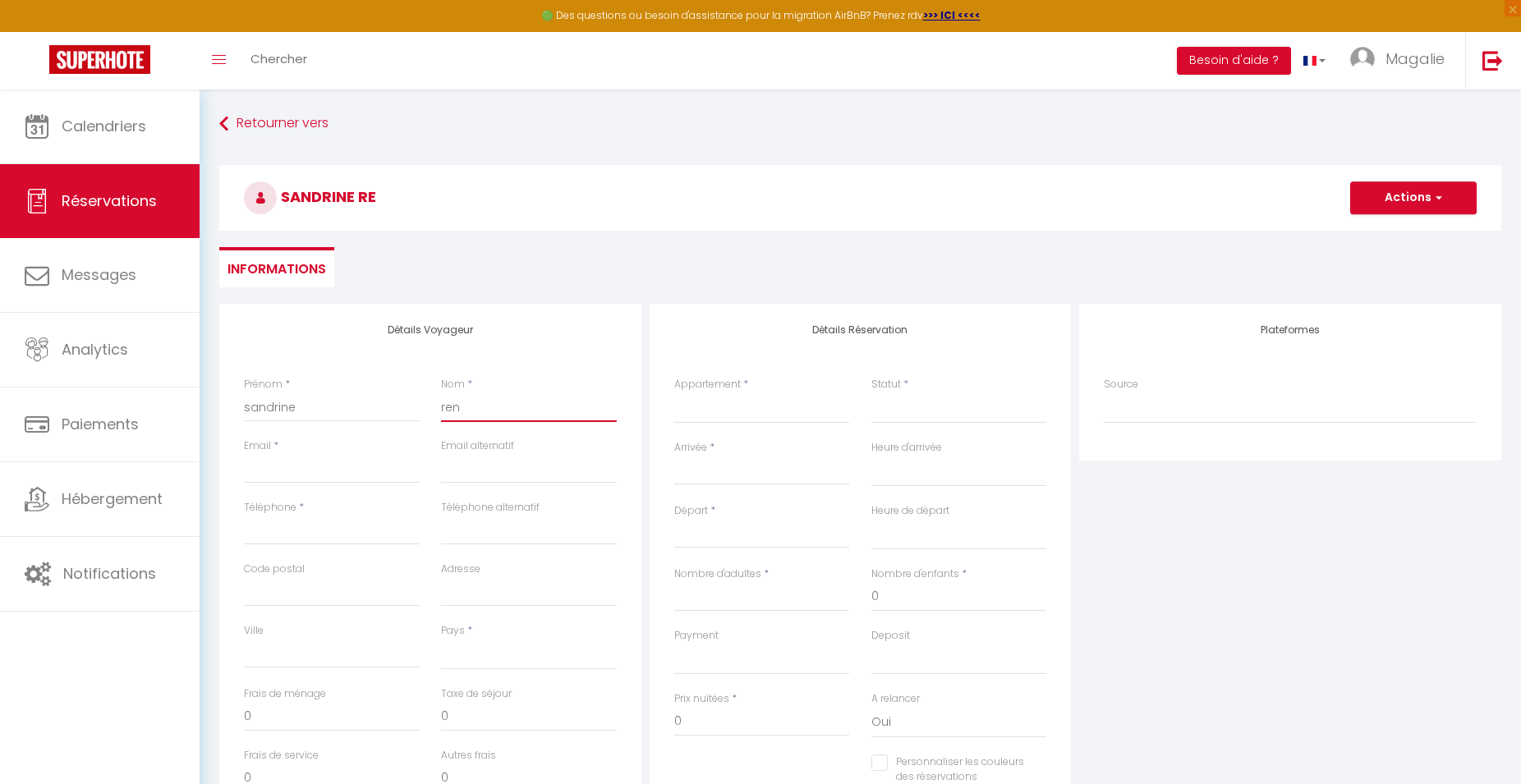
select select
checkbox input "false"
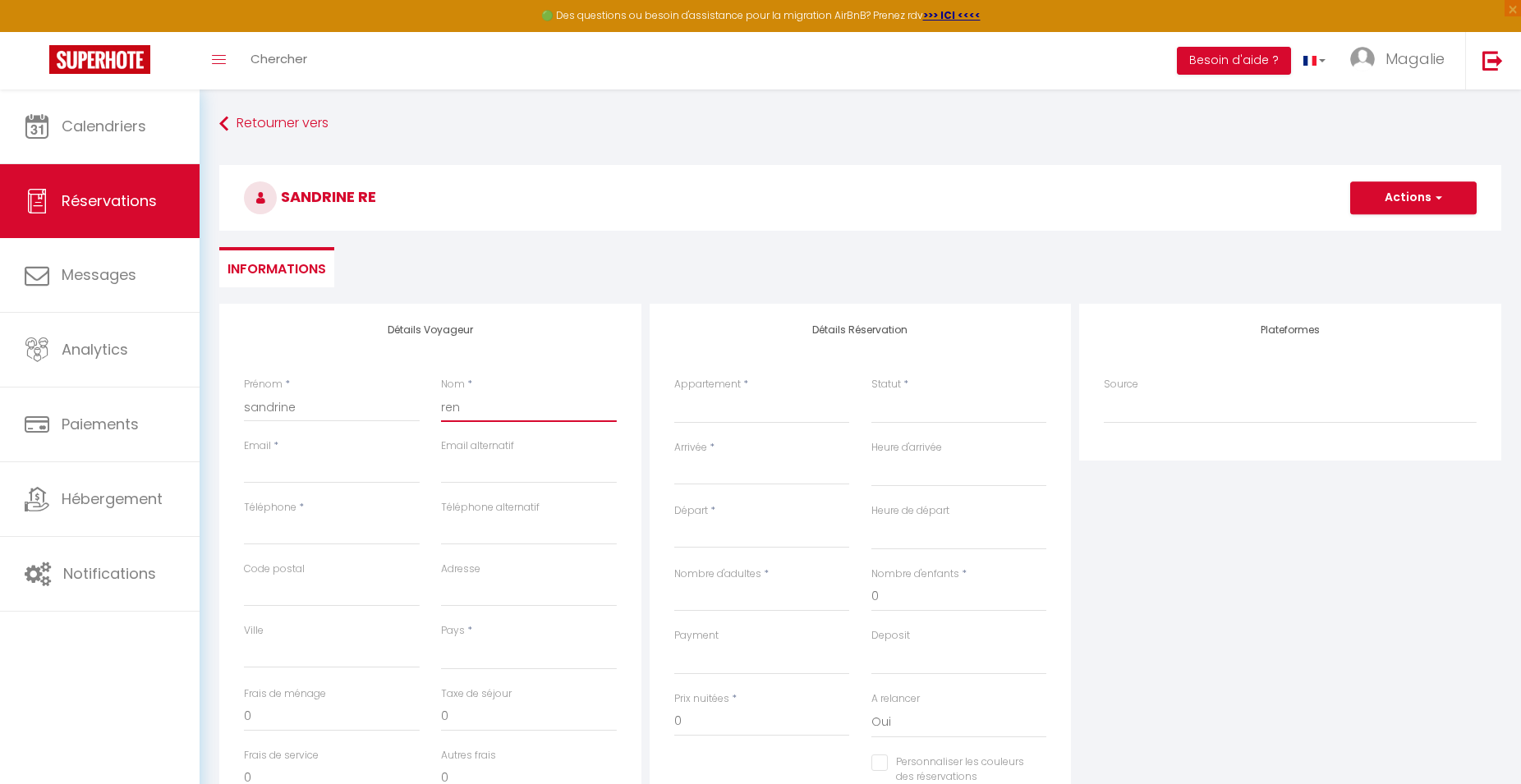
type input "rena"
select select
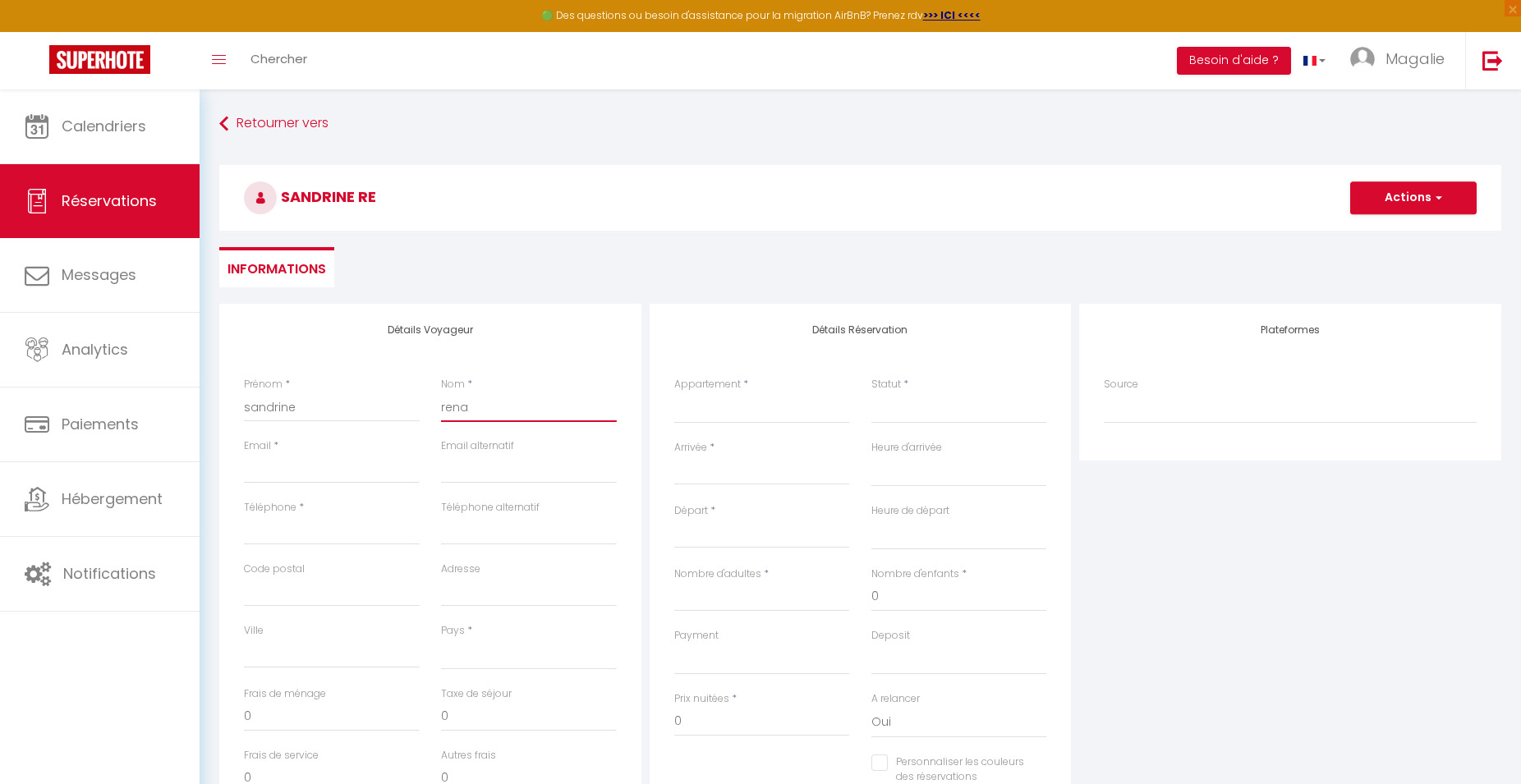
select select
checkbox input "false"
type input "renau"
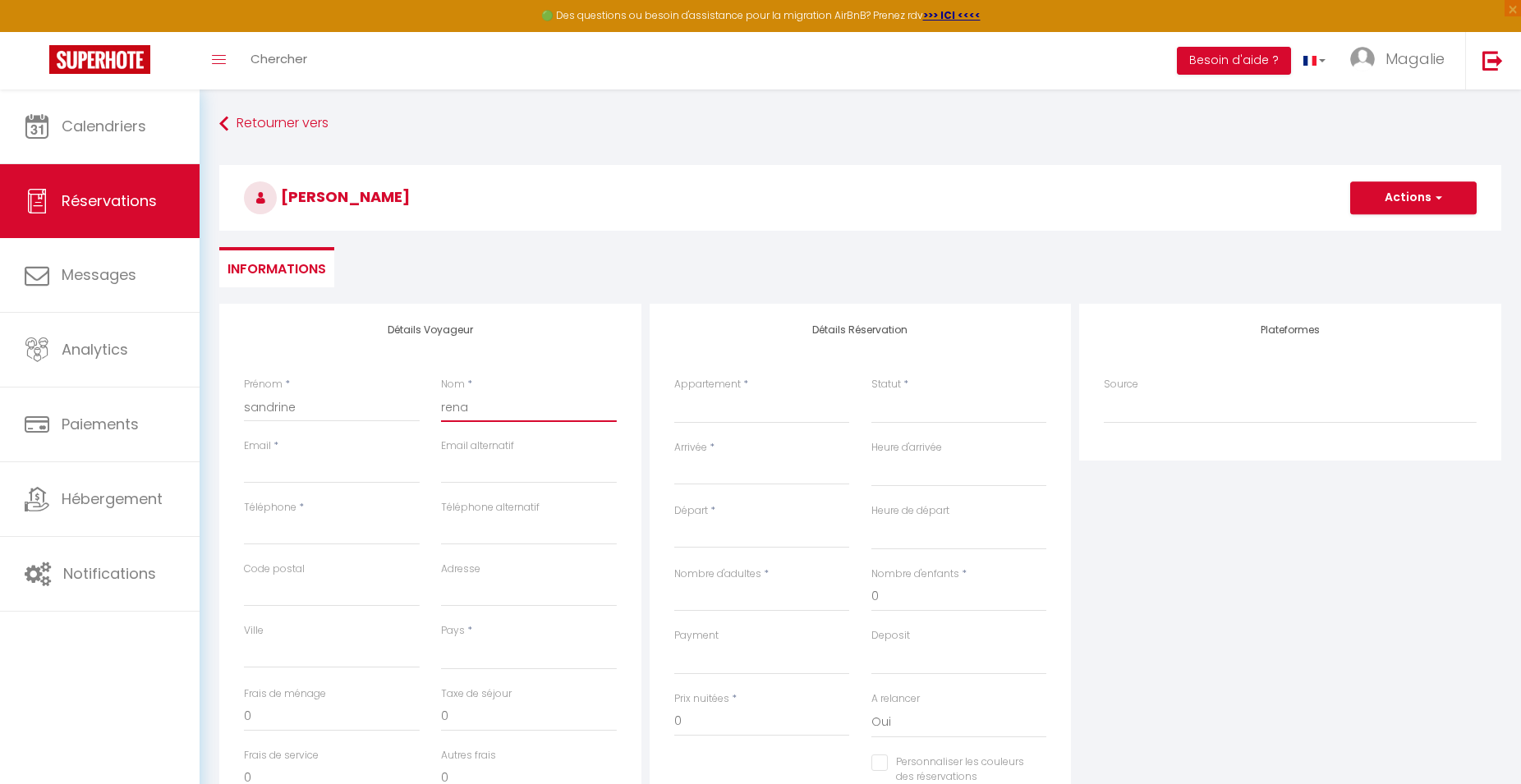
select select
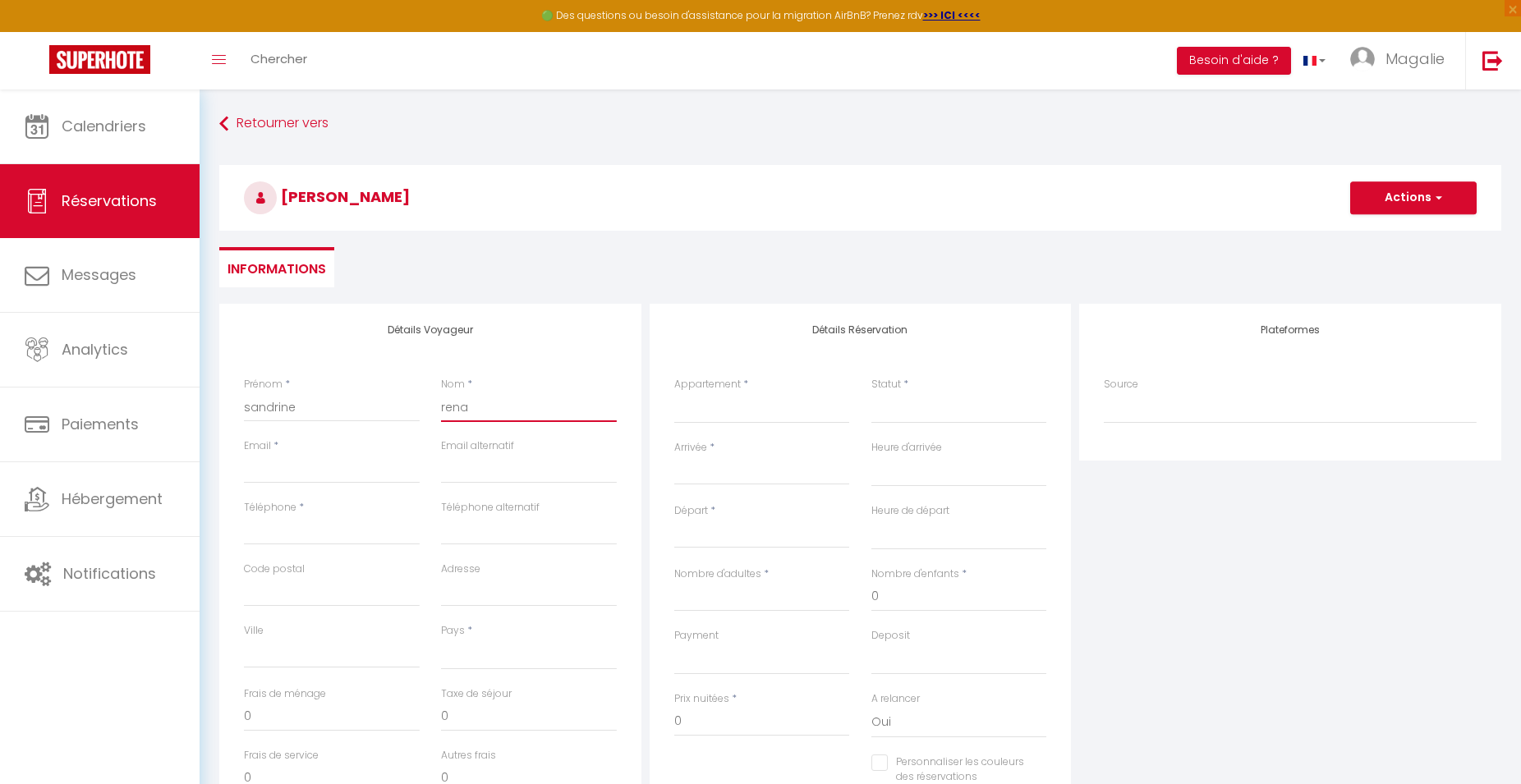
select select
checkbox input "false"
type input "[PERSON_NAME]"
select select
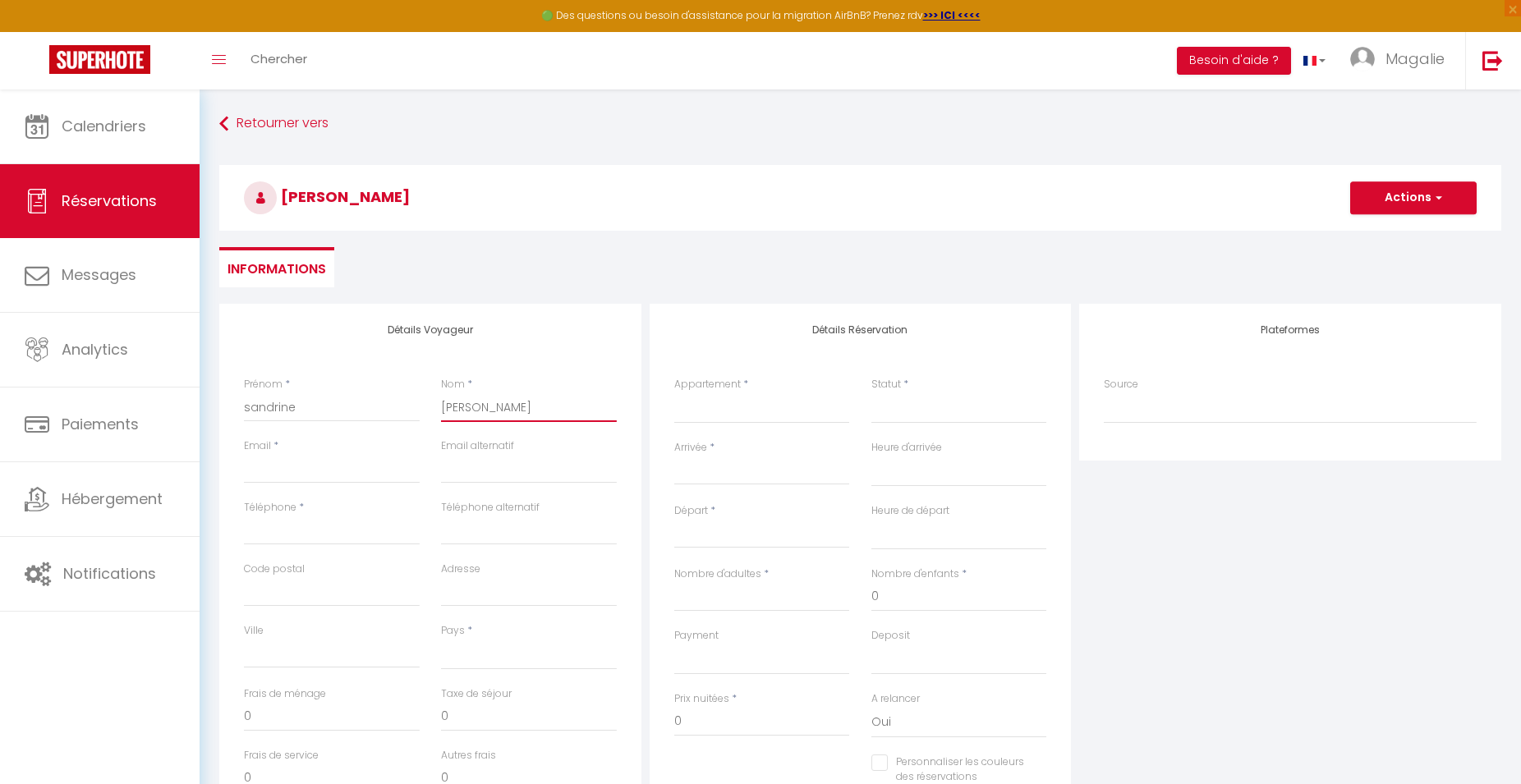
select select
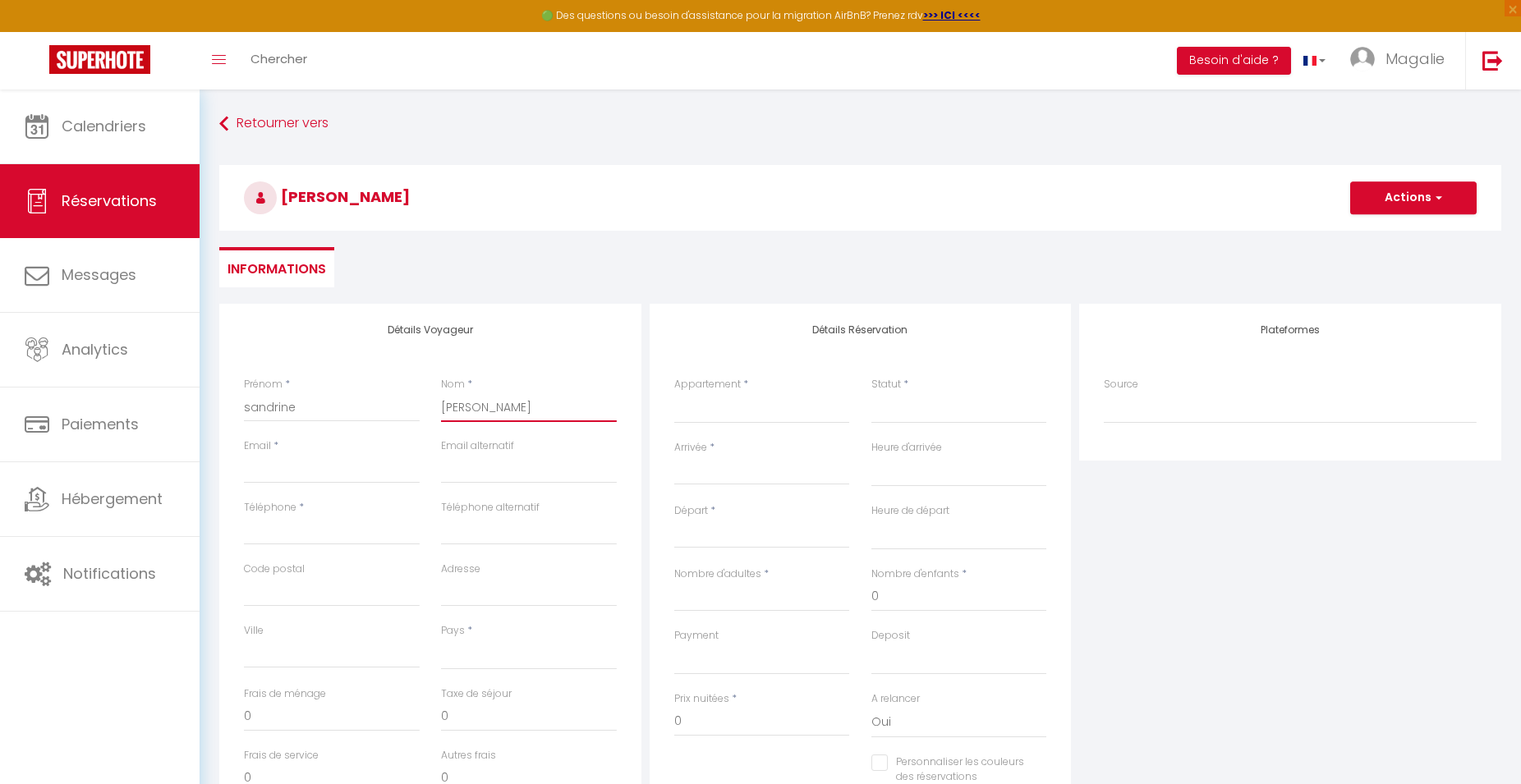
select select
checkbox input "false"
type input "[PERSON_NAME]"
click at [410, 472] on input "Email client" at bounding box center [332, 468] width 176 height 30
type input "r"
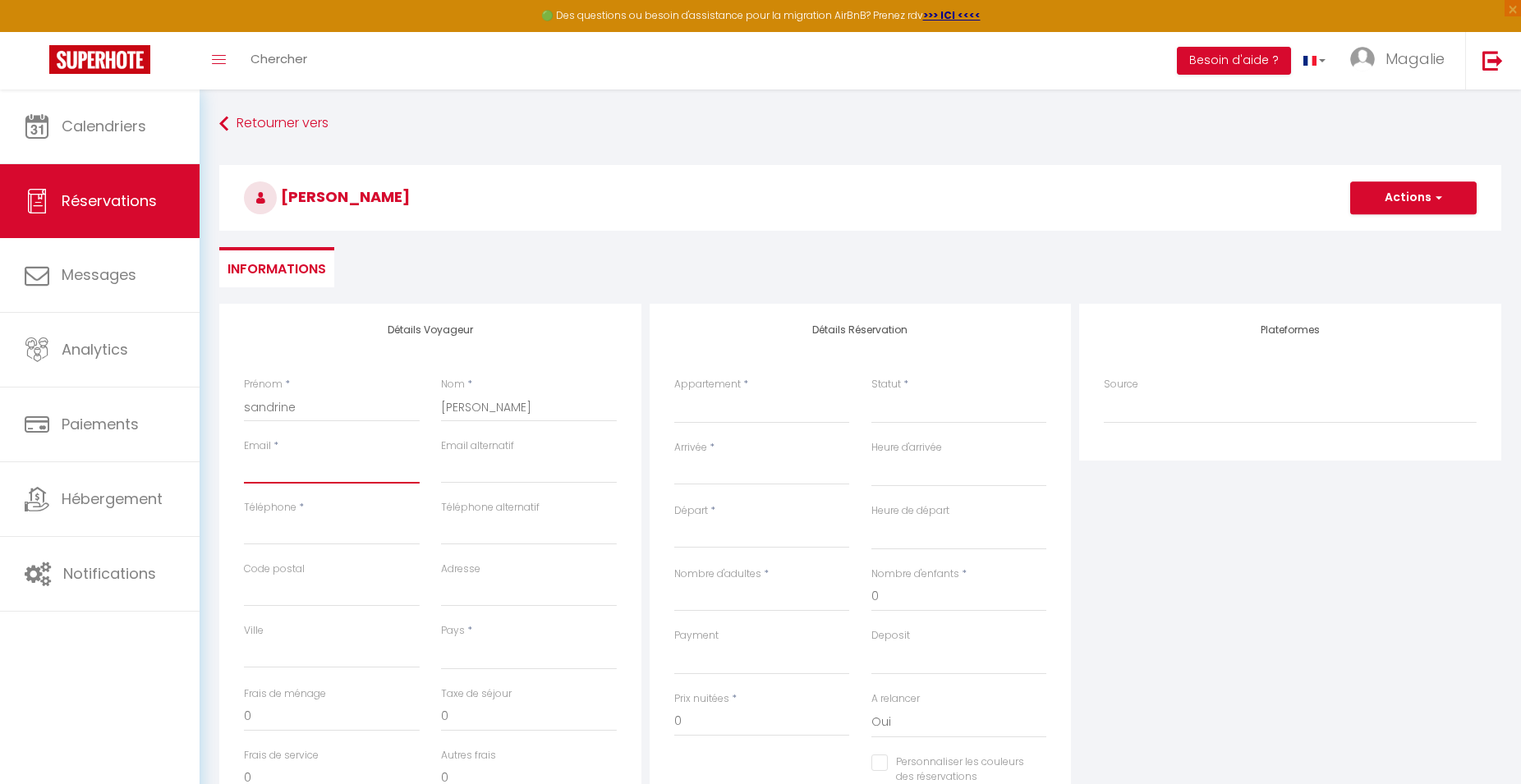
select select
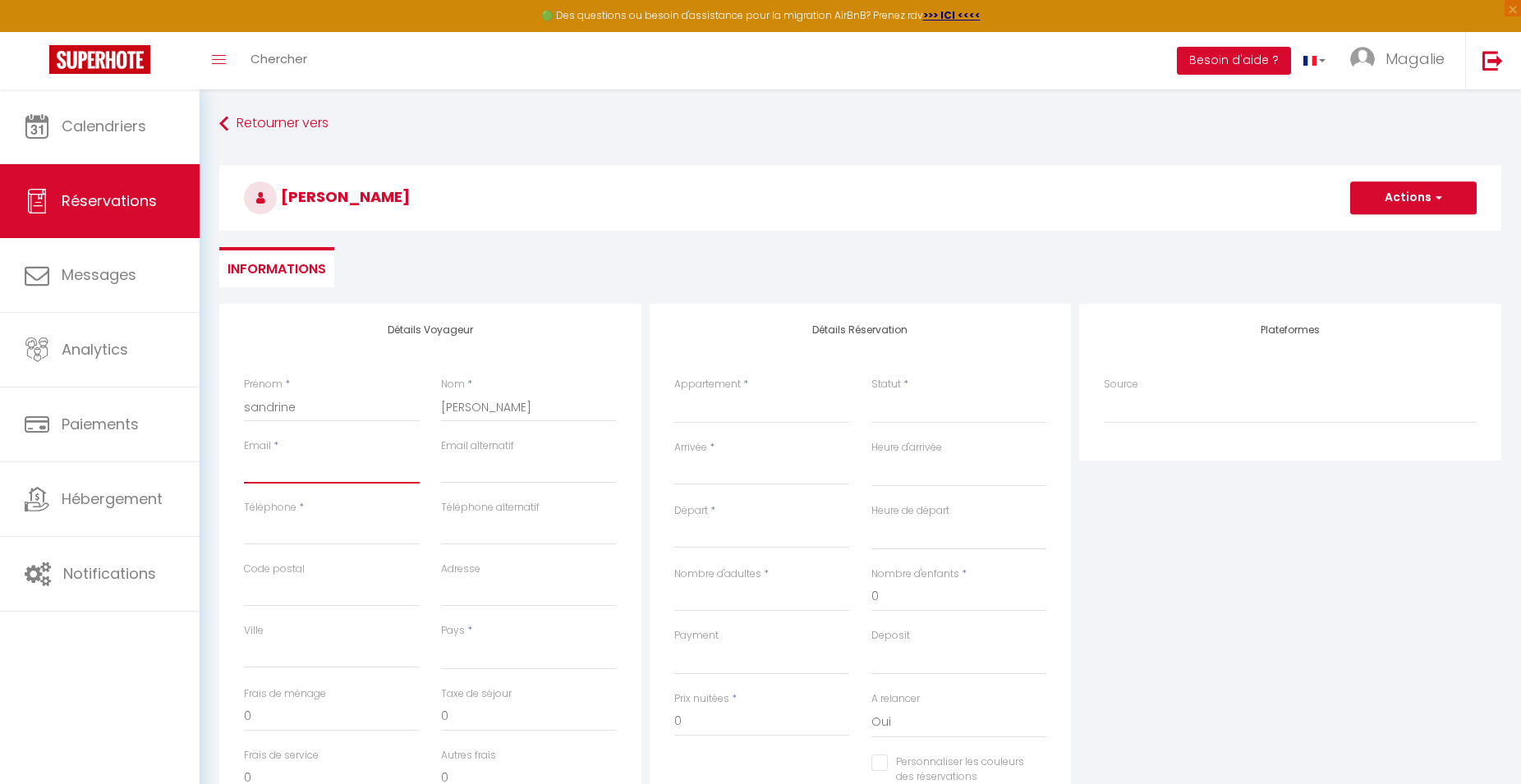
select select
checkbox input "false"
type input "re"
select select
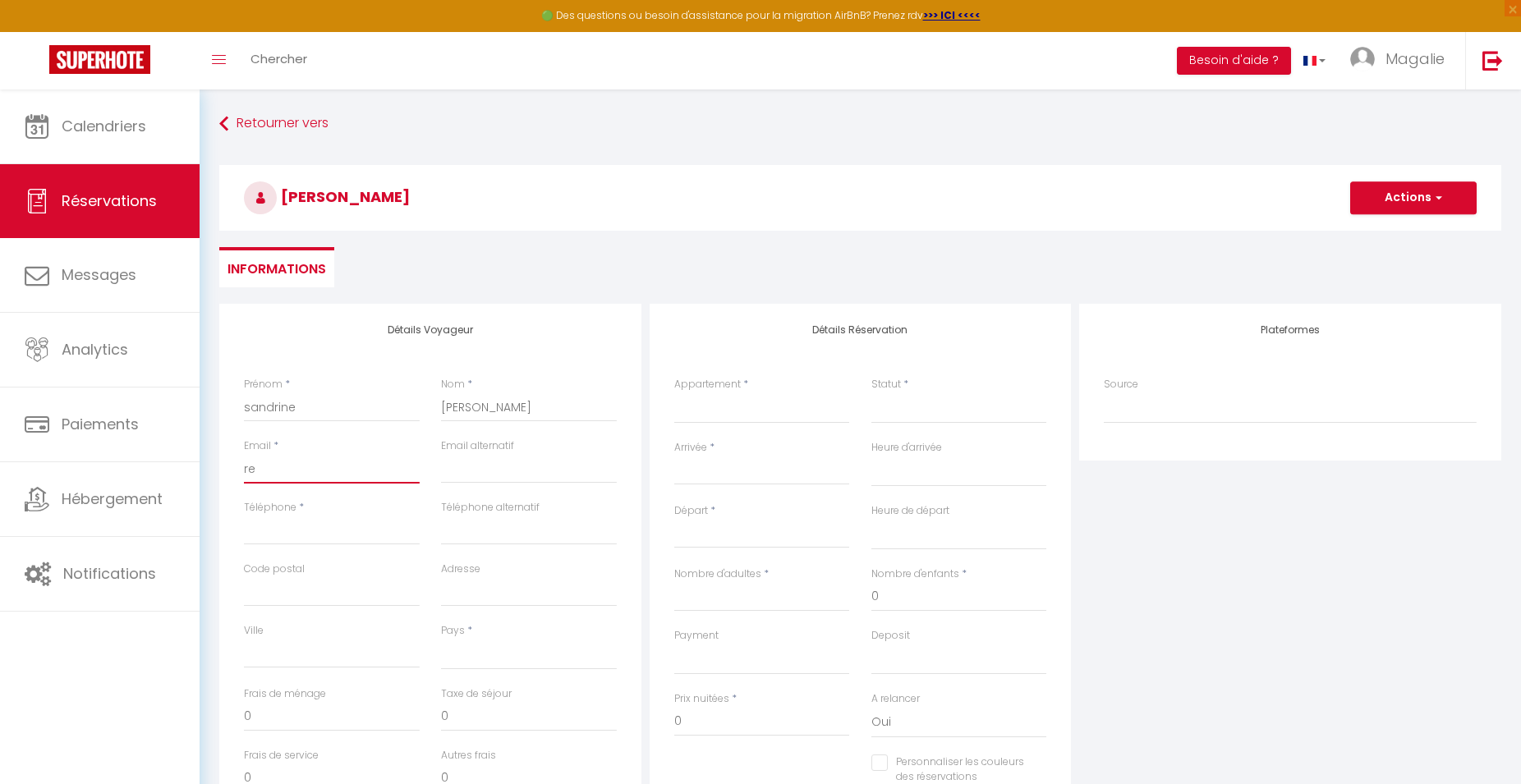
select select
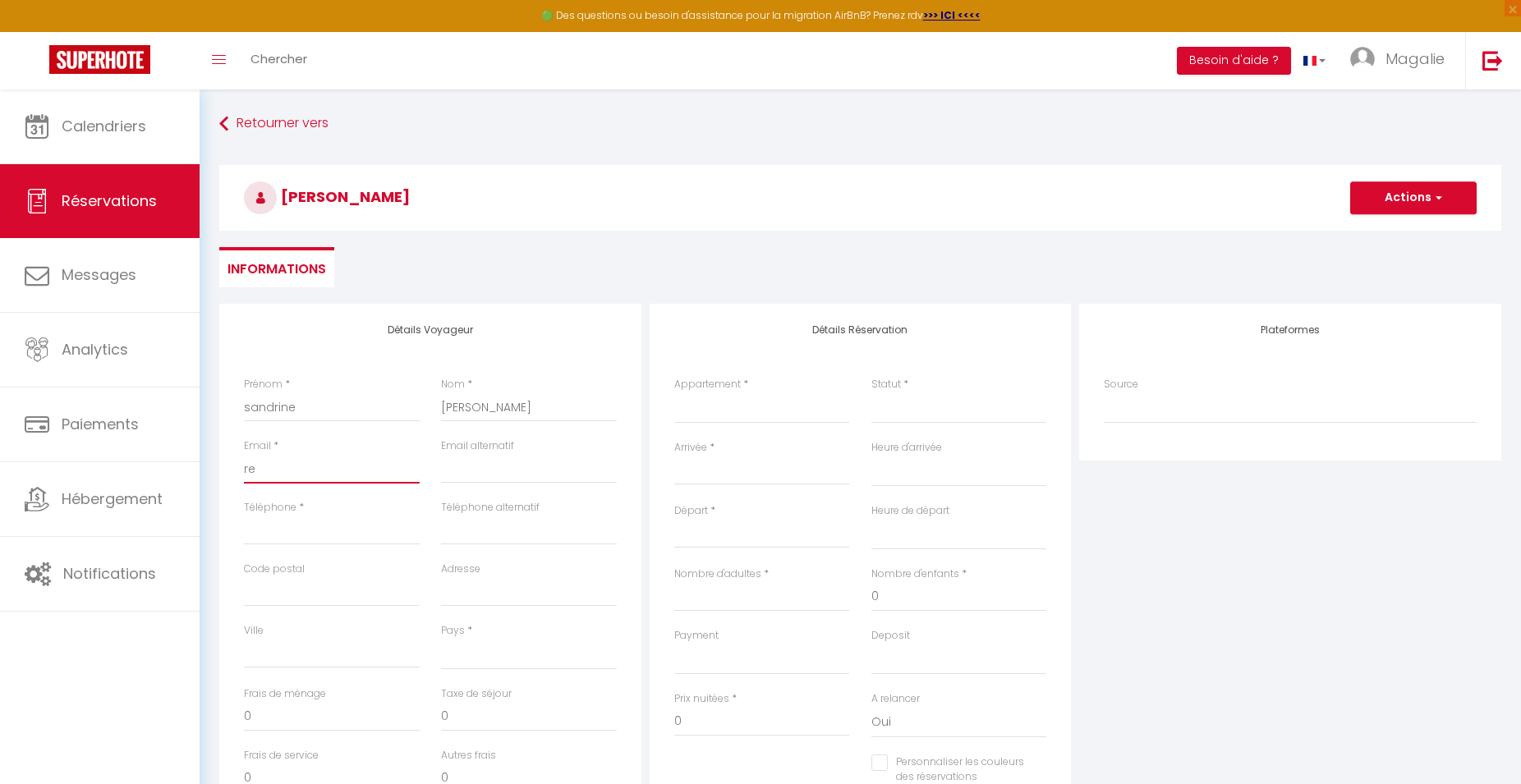
select select
checkbox input "false"
type input "ren"
select select
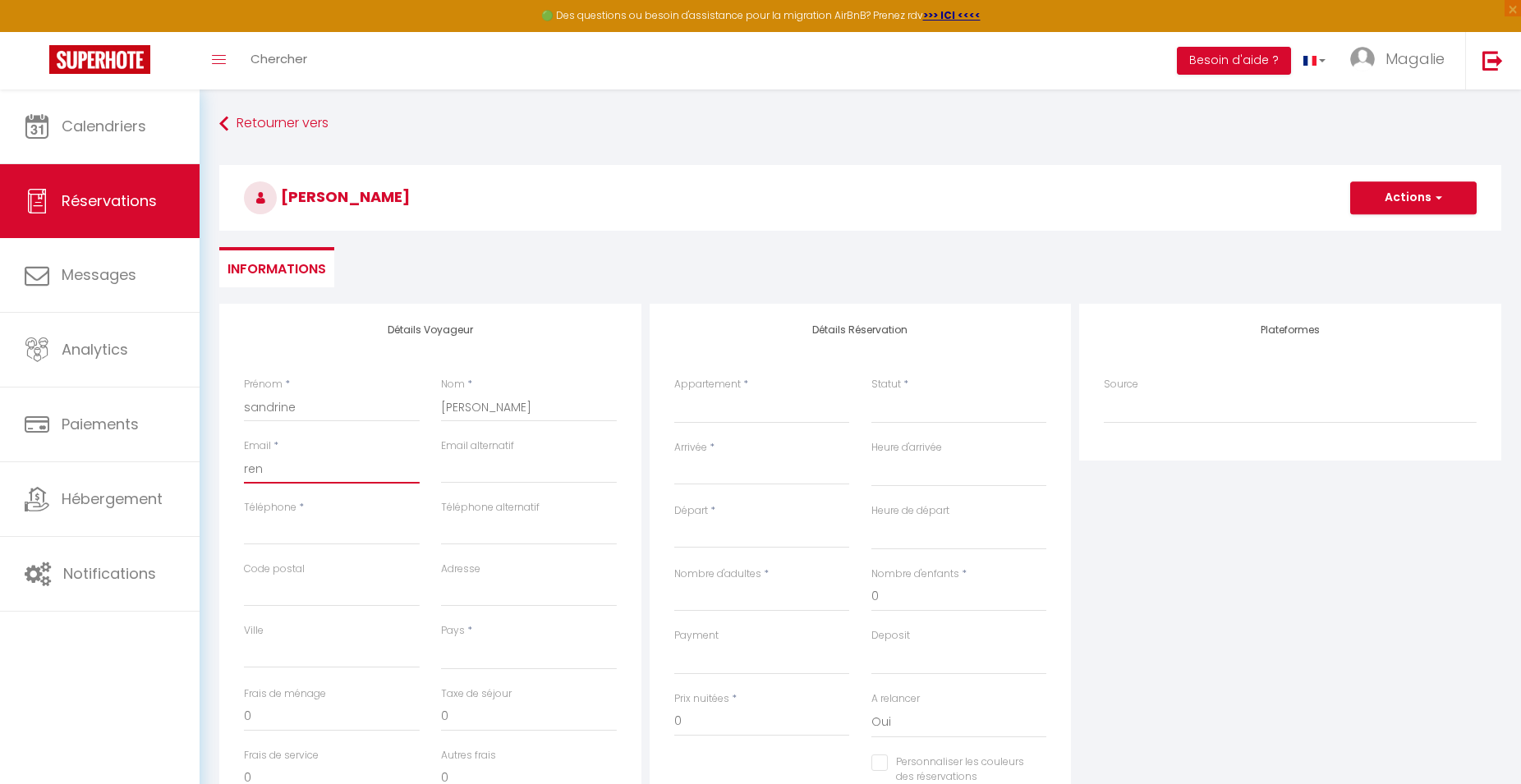
select select
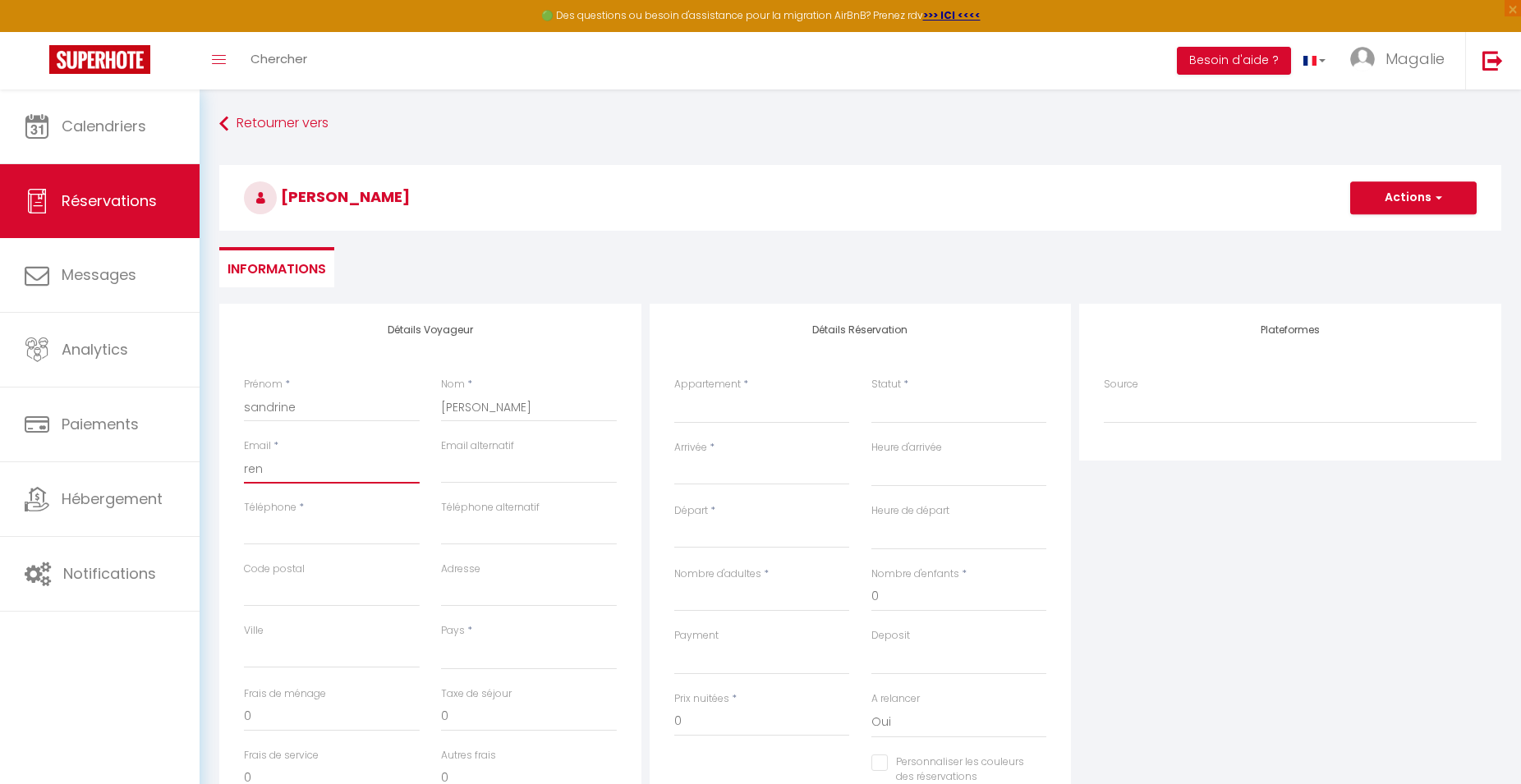
checkbox input "false"
type input "rena"
select select
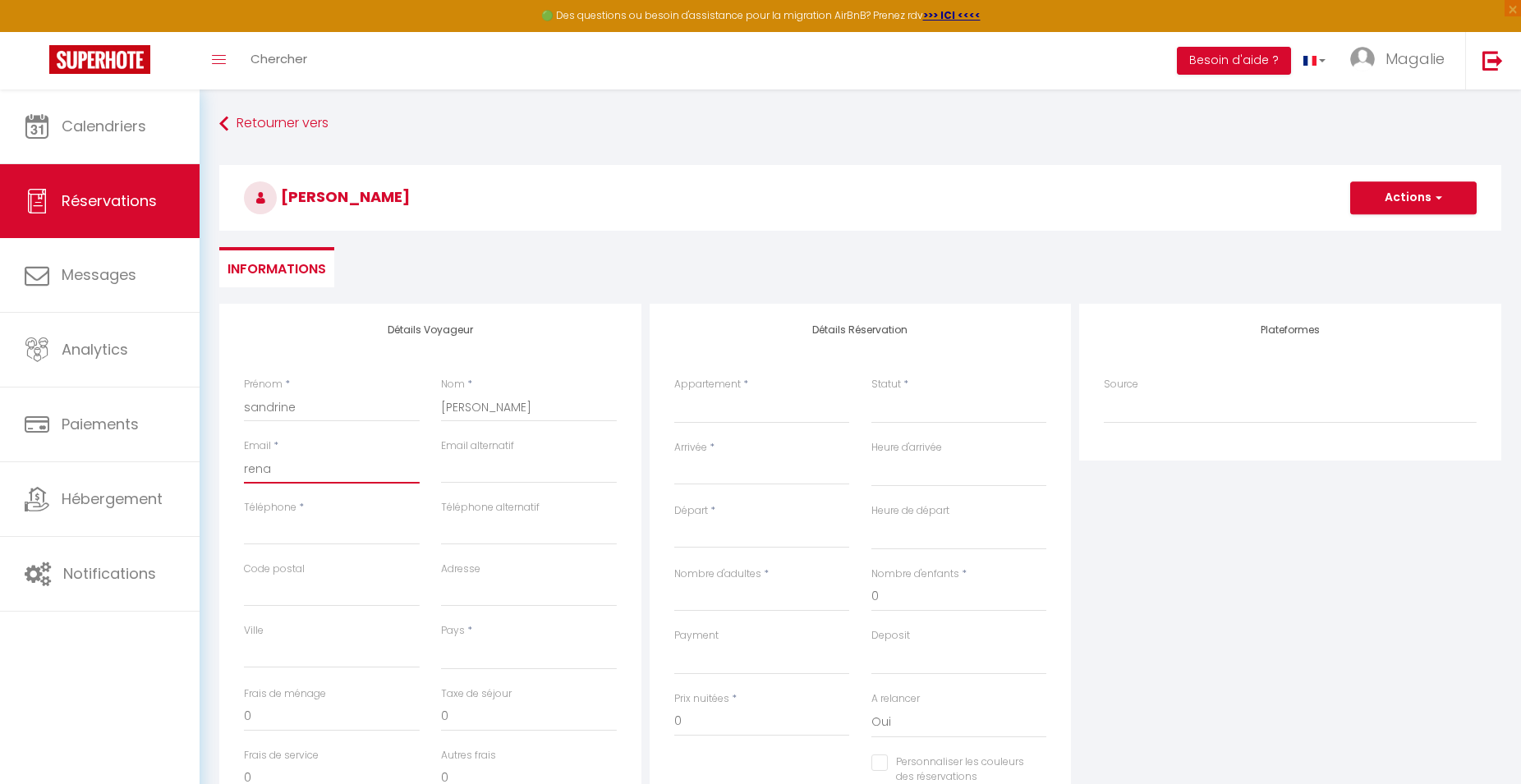
select select
checkbox input "false"
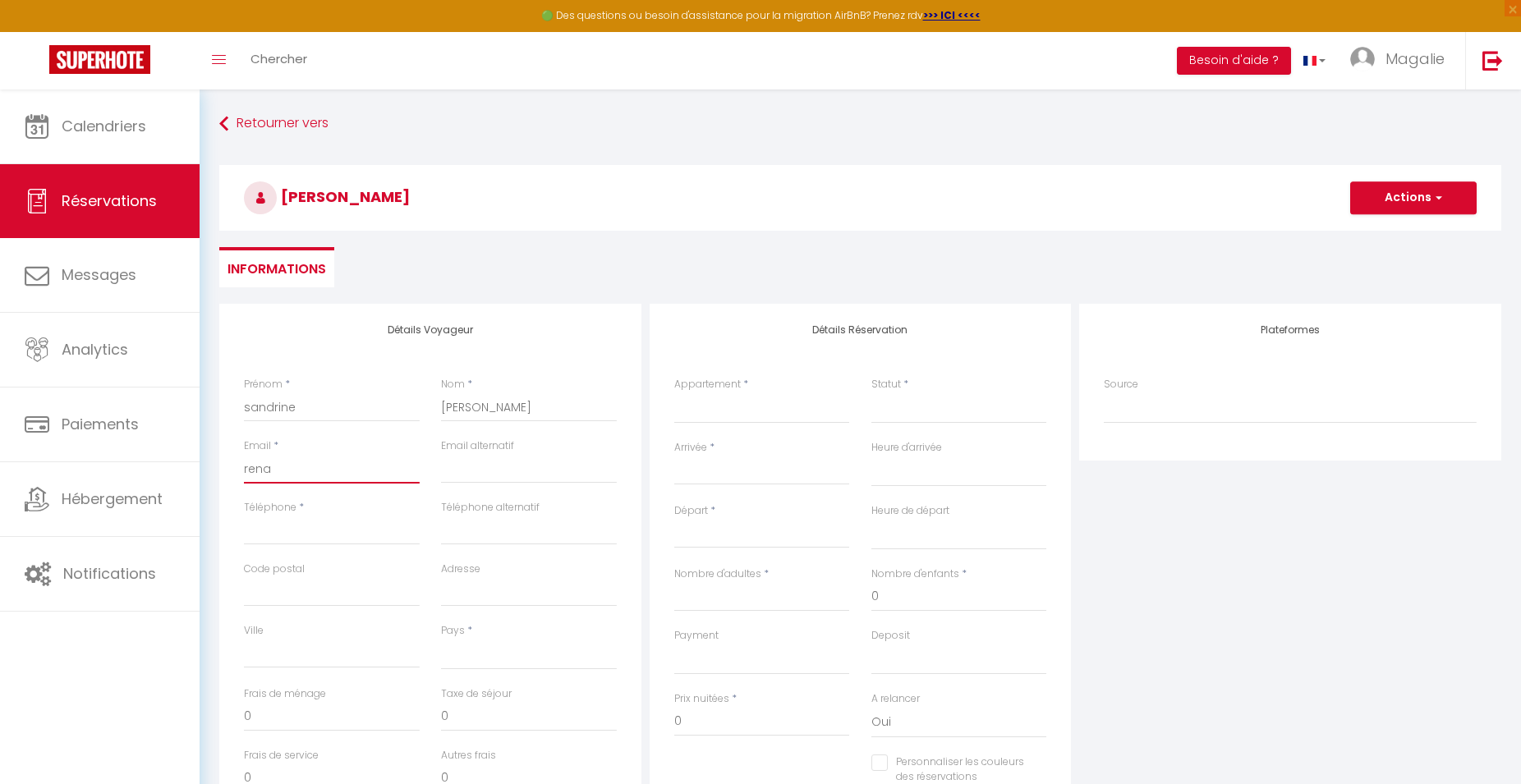
type input "renau"
click at [377, 522] on input "Téléphone" at bounding box center [332, 530] width 176 height 30
click option "[GEOGRAPHIC_DATA]" at bounding box center [0, 0] width 0 height 0
click at [674, 392] on select "Loving room cocooning l’Air Loving room cocooning avec jacuzzi « la terre » App…" at bounding box center [762, 408] width 176 height 32
click option "Loving room cocooning l’Air" at bounding box center [0, 0] width 0 height 0
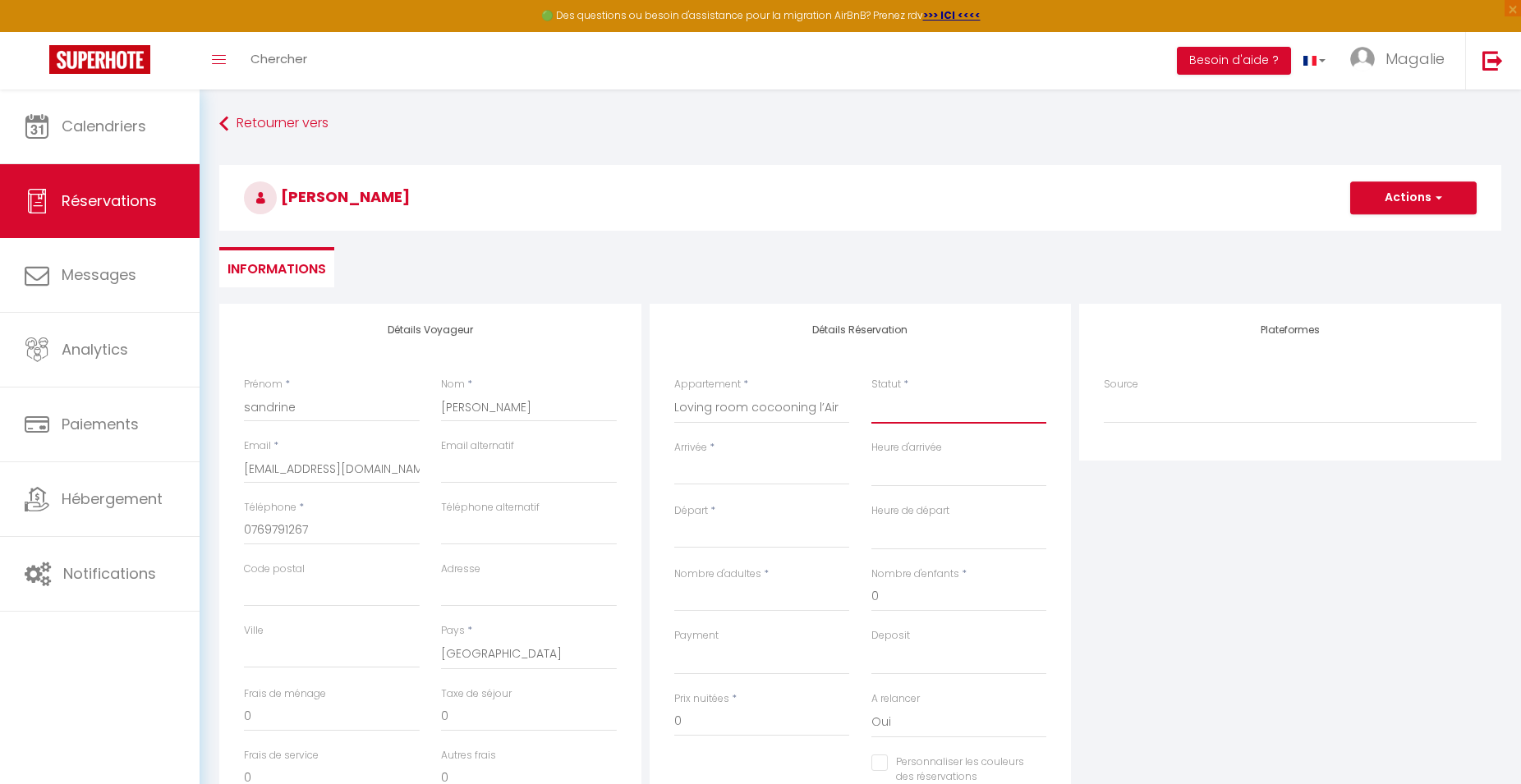
click at [922, 419] on select "Confirmé Non Confirmé [PERSON_NAME] par le voyageur No Show Request" at bounding box center [959, 408] width 176 height 32
click option "Confirmé" at bounding box center [0, 0] width 0 height 0
click at [726, 477] on input "Arrivée" at bounding box center [762, 472] width 176 height 21
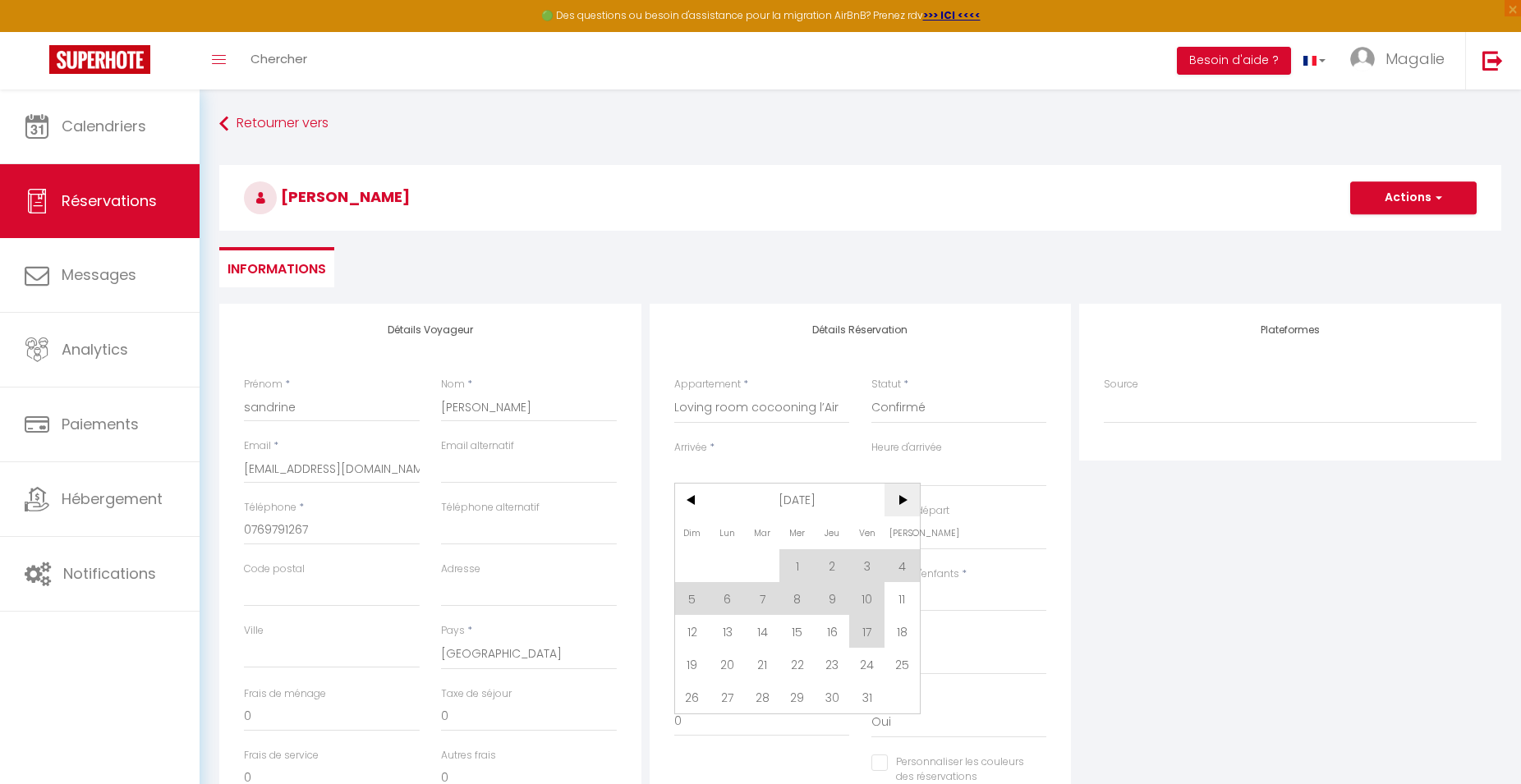
click at [907, 501] on span ">" at bounding box center [902, 500] width 35 height 32
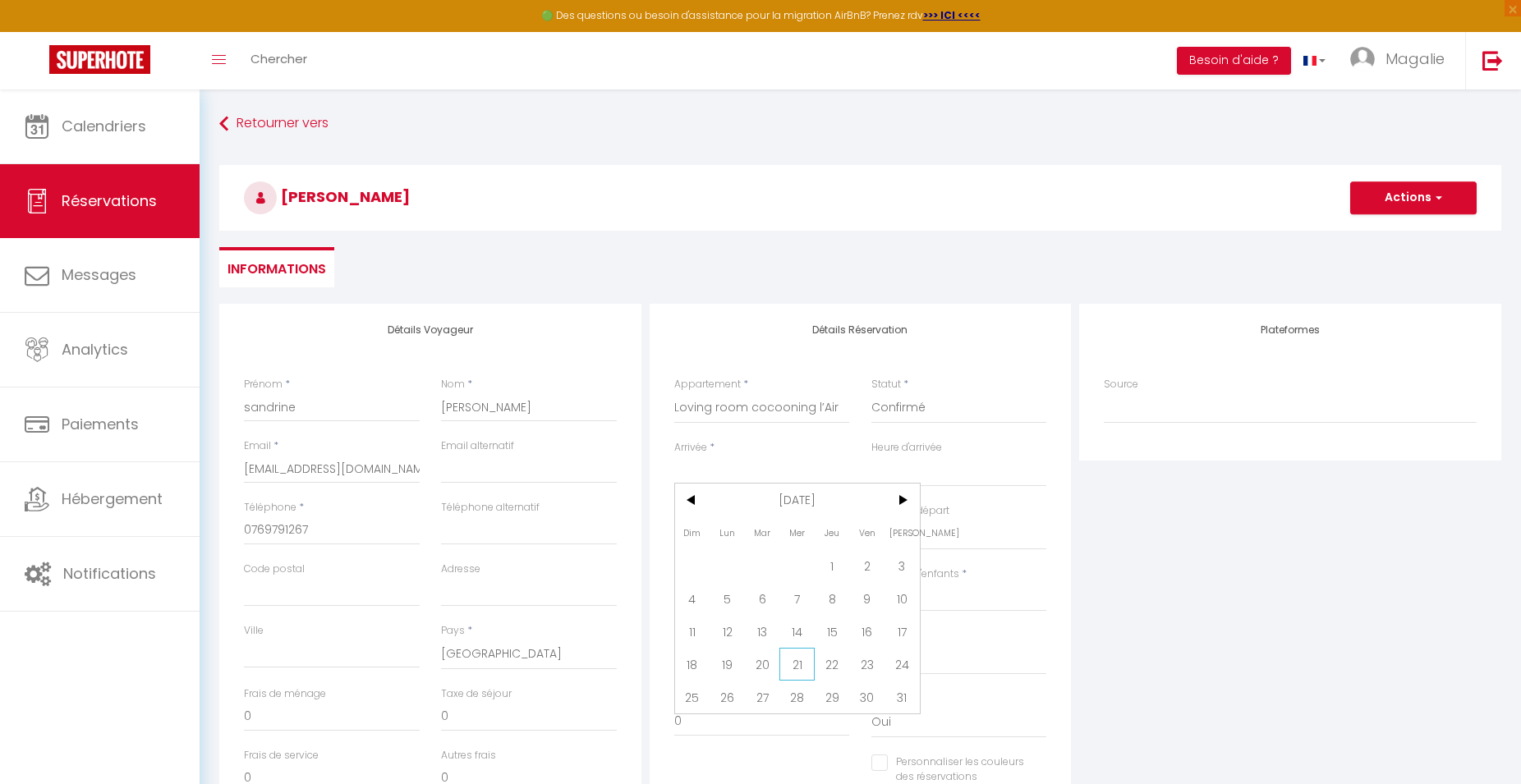
click at [798, 667] on span "21" at bounding box center [796, 664] width 35 height 32
click at [789, 469] on input "Mer 21 Janvier 2026" at bounding box center [762, 472] width 176 height 21
click at [696, 507] on span "<" at bounding box center [692, 500] width 35 height 32
click at [796, 671] on span "24" at bounding box center [796, 664] width 35 height 32
click at [779, 535] on input "Jeu 22 Janvier 2026" at bounding box center [762, 535] width 176 height 21
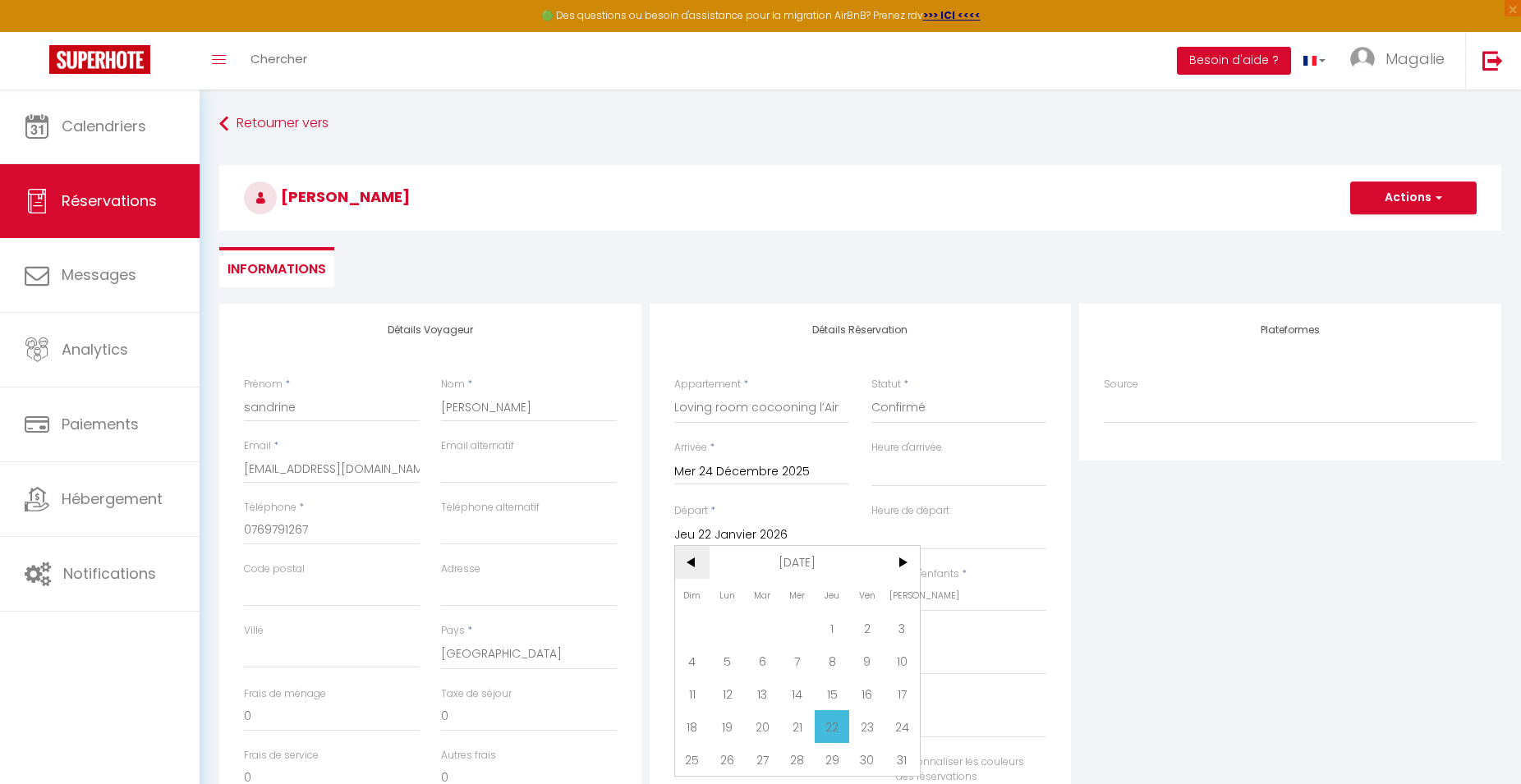
click at [694, 570] on span "<" at bounding box center [692, 562] width 35 height 32
click at [826, 729] on span "25" at bounding box center [832, 726] width 35 height 32
click at [799, 186] on h3 "[PERSON_NAME]" at bounding box center [860, 197] width 1282 height 66
drag, startPoint x: 915, startPoint y: 600, endPoint x: 906, endPoint y: 601, distance: 9.1
click at [906, 601] on input "0" at bounding box center [959, 596] width 176 height 30
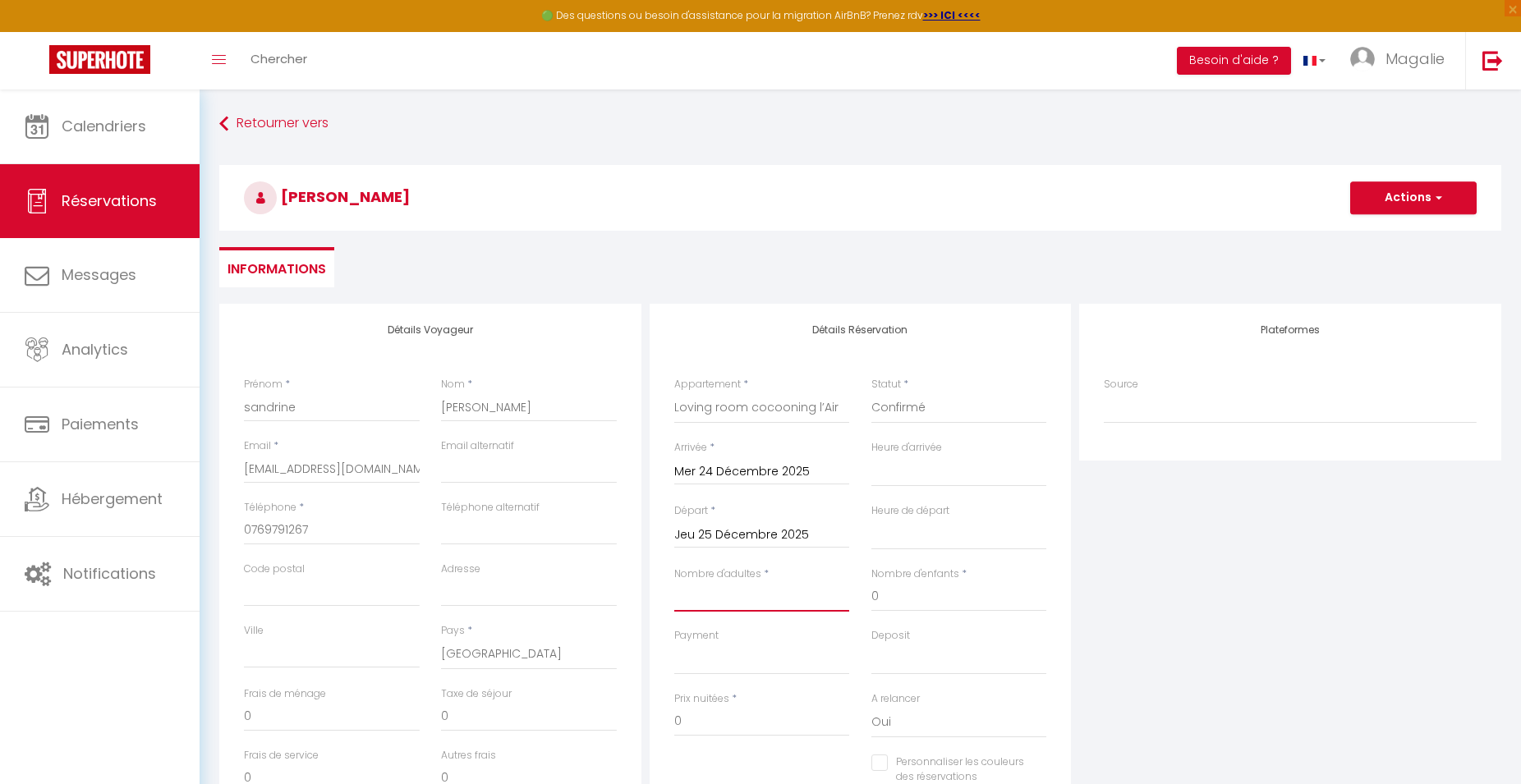
click at [756, 601] on input "Nombre d'adultes" at bounding box center [762, 596] width 176 height 30
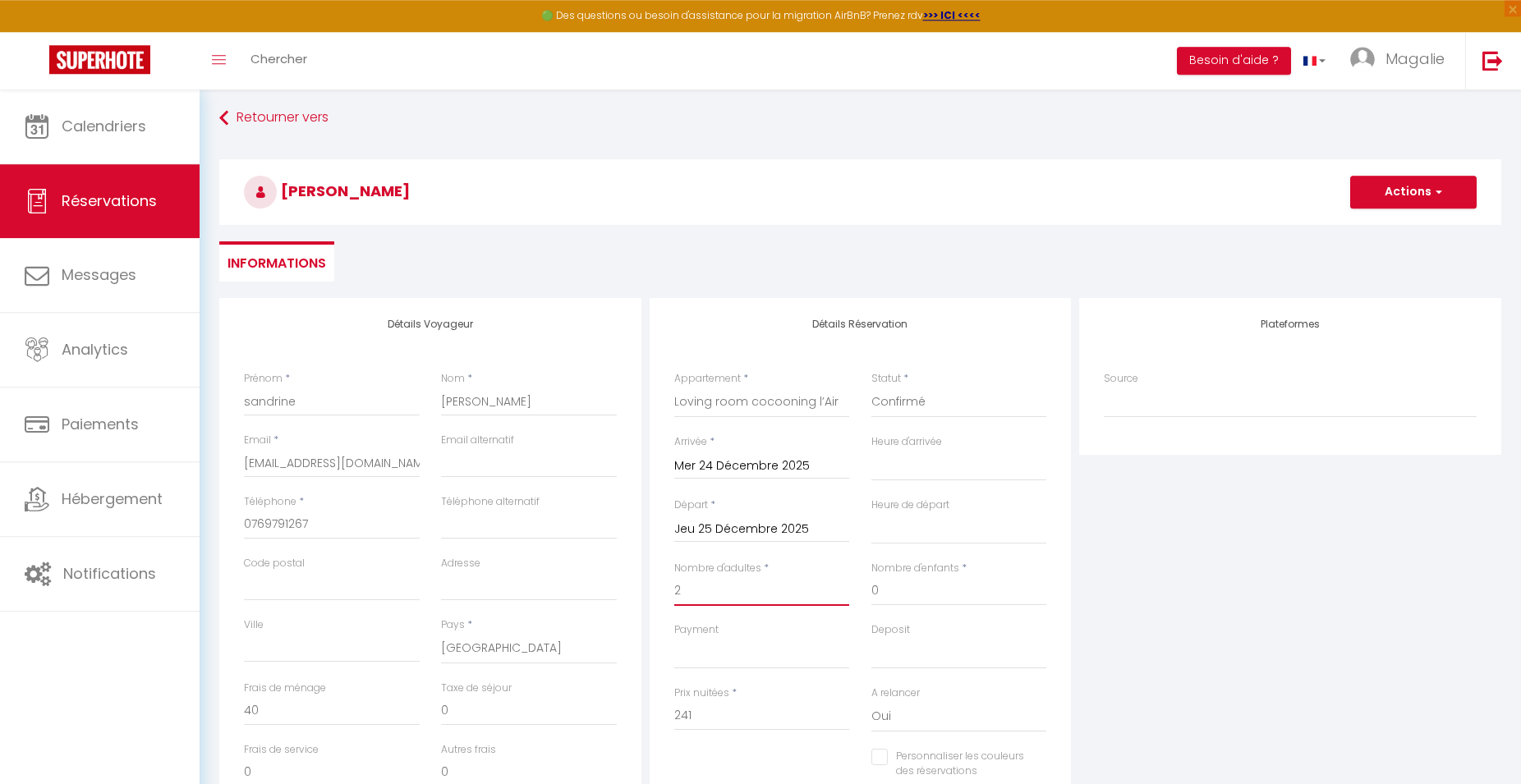
scroll to position [84, 0]
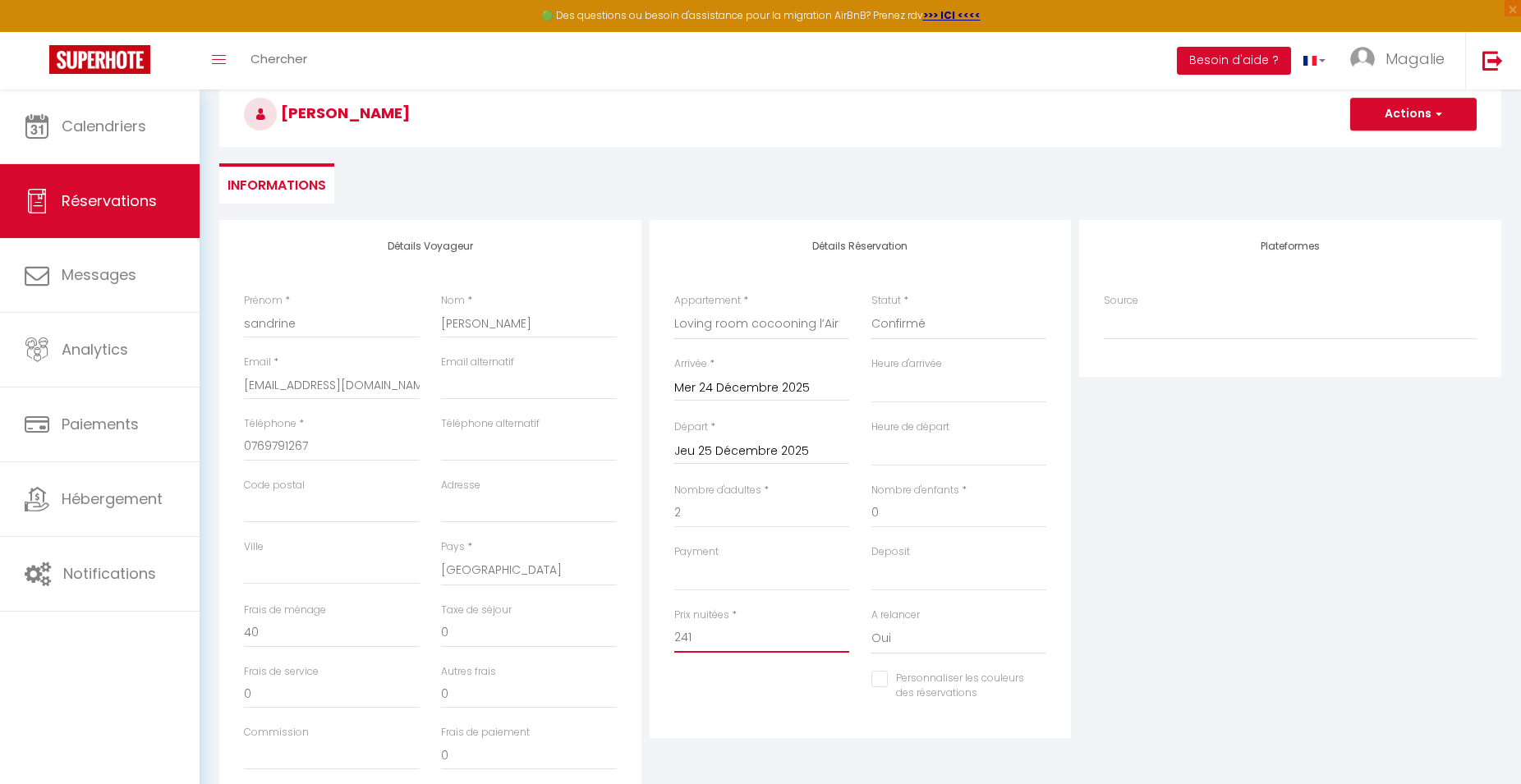
drag, startPoint x: 724, startPoint y: 642, endPoint x: 654, endPoint y: 647, distance: 70.2
click at [674, 647] on input "241" at bounding box center [762, 637] width 176 height 30
click at [1446, 119] on button "Actions" at bounding box center [1413, 114] width 126 height 32
click at [1401, 154] on link "Enregistrer" at bounding box center [1397, 150] width 130 height 21
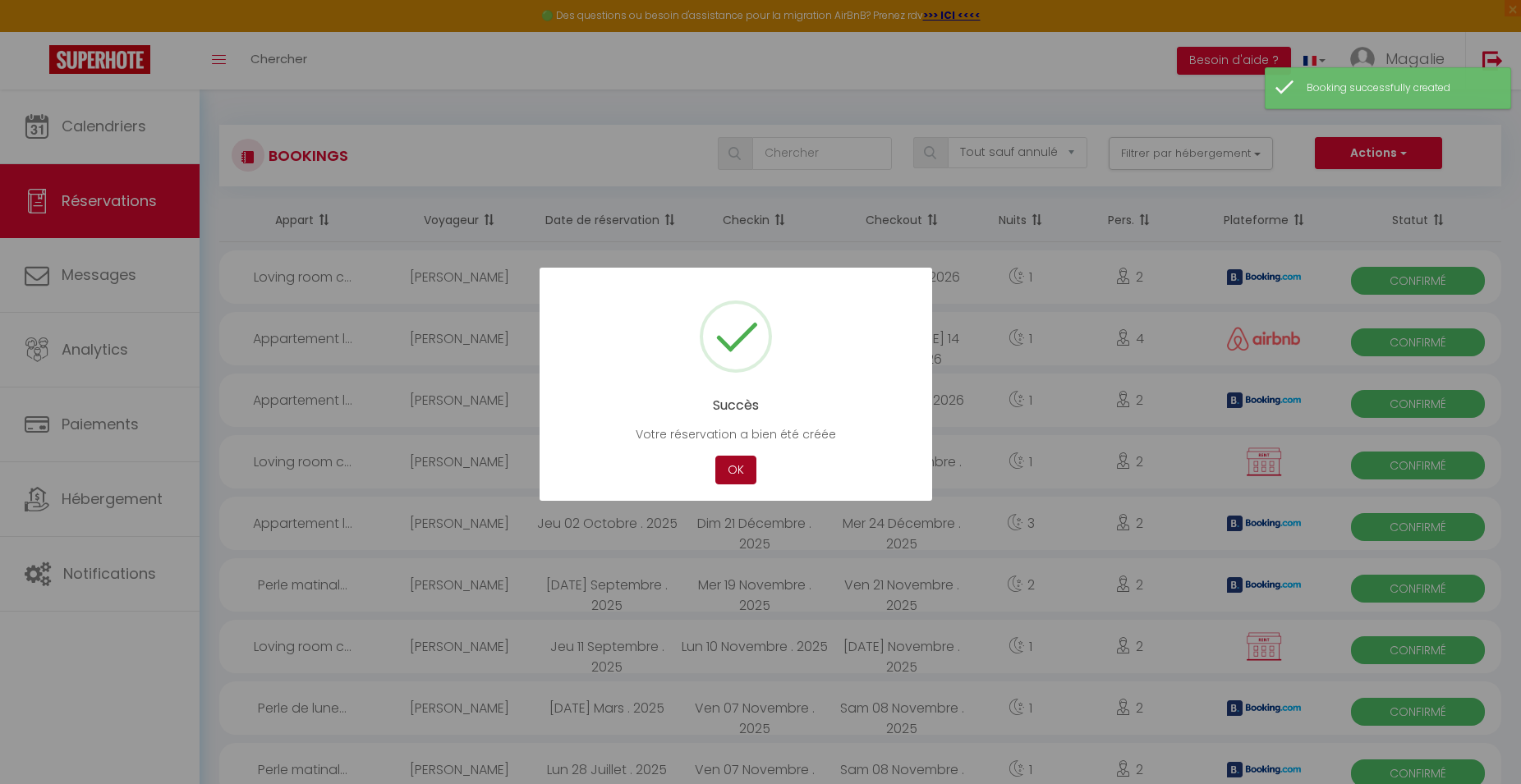
click at [722, 462] on button "OK" at bounding box center [736, 470] width 41 height 29
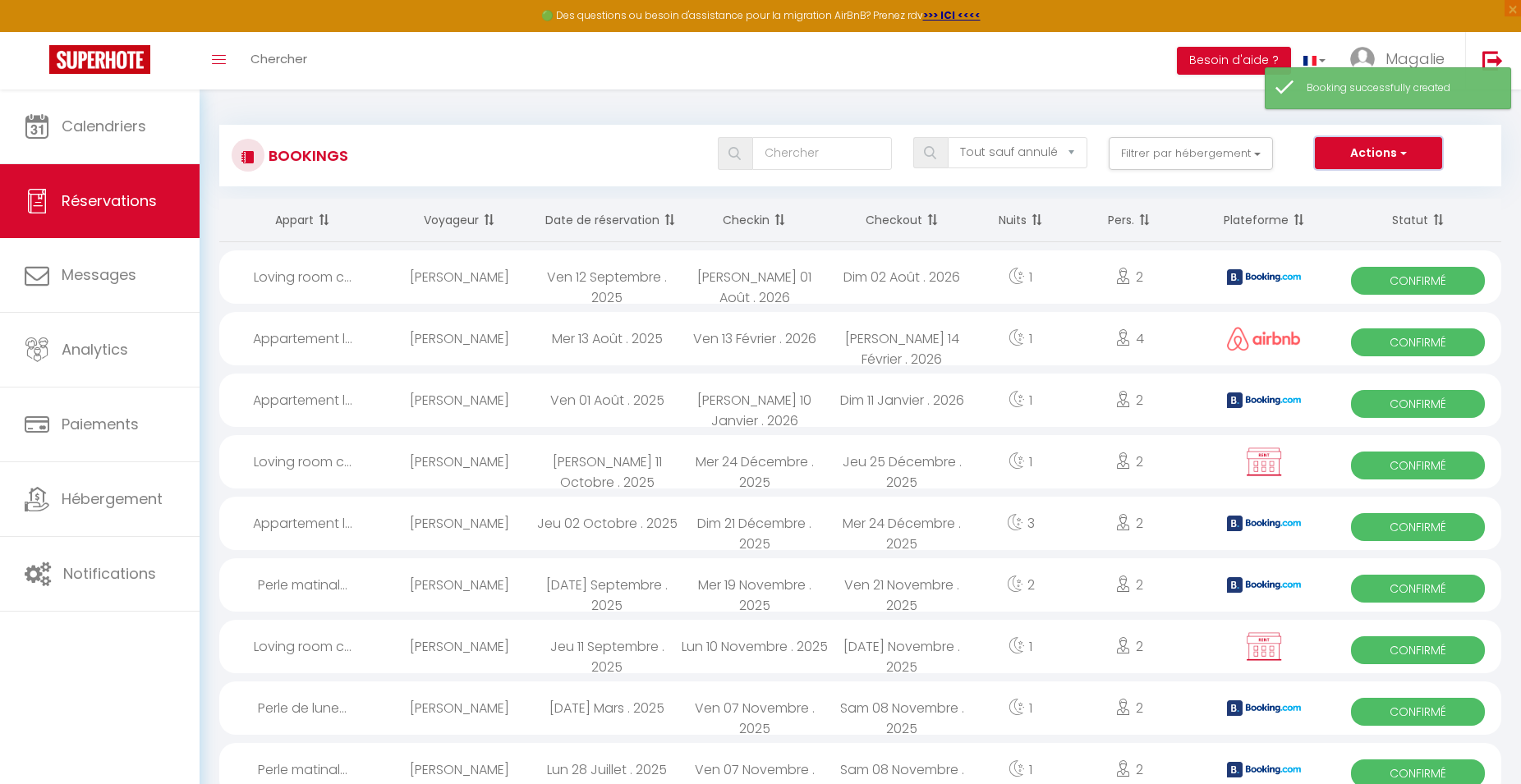
click at [1405, 148] on span "button" at bounding box center [1402, 152] width 10 height 16
click at [1378, 188] on link "Nouvelle Réservation" at bounding box center [1354, 189] width 176 height 21
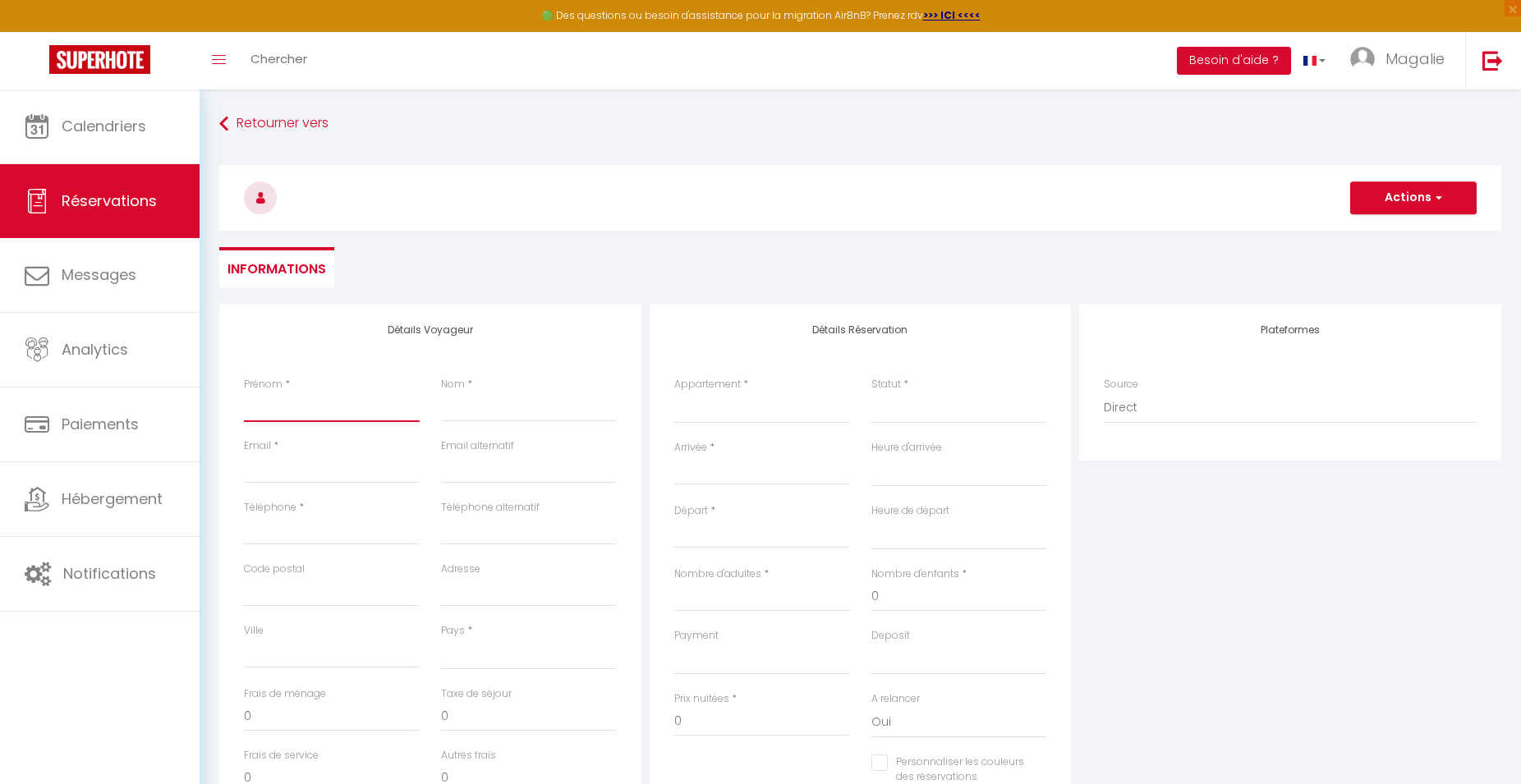
click at [300, 410] on input "Prénom" at bounding box center [332, 407] width 176 height 30
click at [499, 407] on input "Nom" at bounding box center [529, 407] width 176 height 30
click at [392, 467] on input "Email client" at bounding box center [332, 468] width 176 height 30
click at [674, 392] on select "Loving room cocooning l’Air Loving room cocooning avec jacuzzi « la terre » App…" at bounding box center [762, 408] width 176 height 32
click option "Loving room cocooning l’Air" at bounding box center [0, 0] width 0 height 0
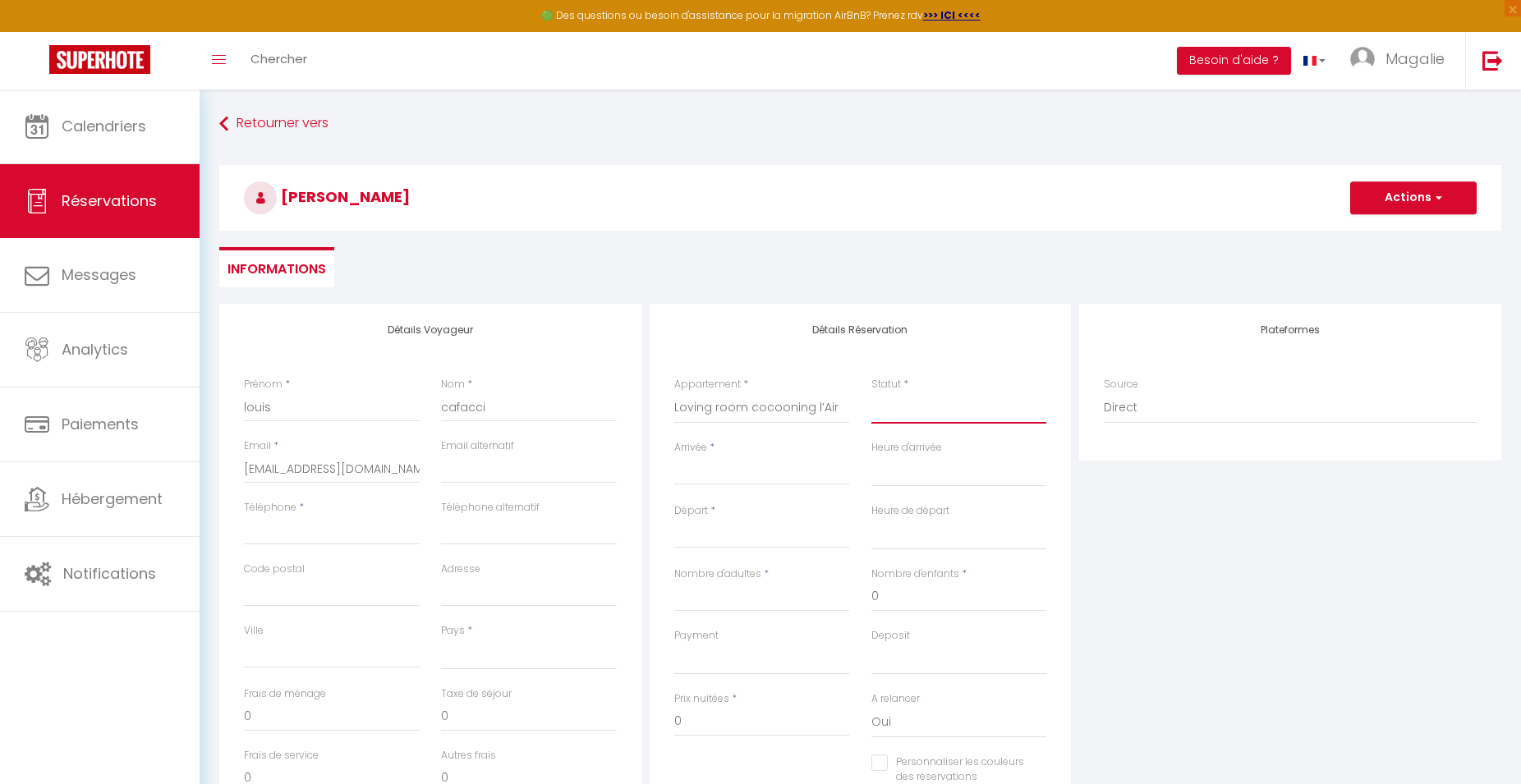
click at [927, 404] on select "Confirmé Non Confirmé [PERSON_NAME] par le voyageur No Show Request" at bounding box center [959, 408] width 176 height 32
click option "Confirmé" at bounding box center [0, 0] width 0 height 0
click at [772, 483] on input "Arrivée" at bounding box center [762, 472] width 176 height 21
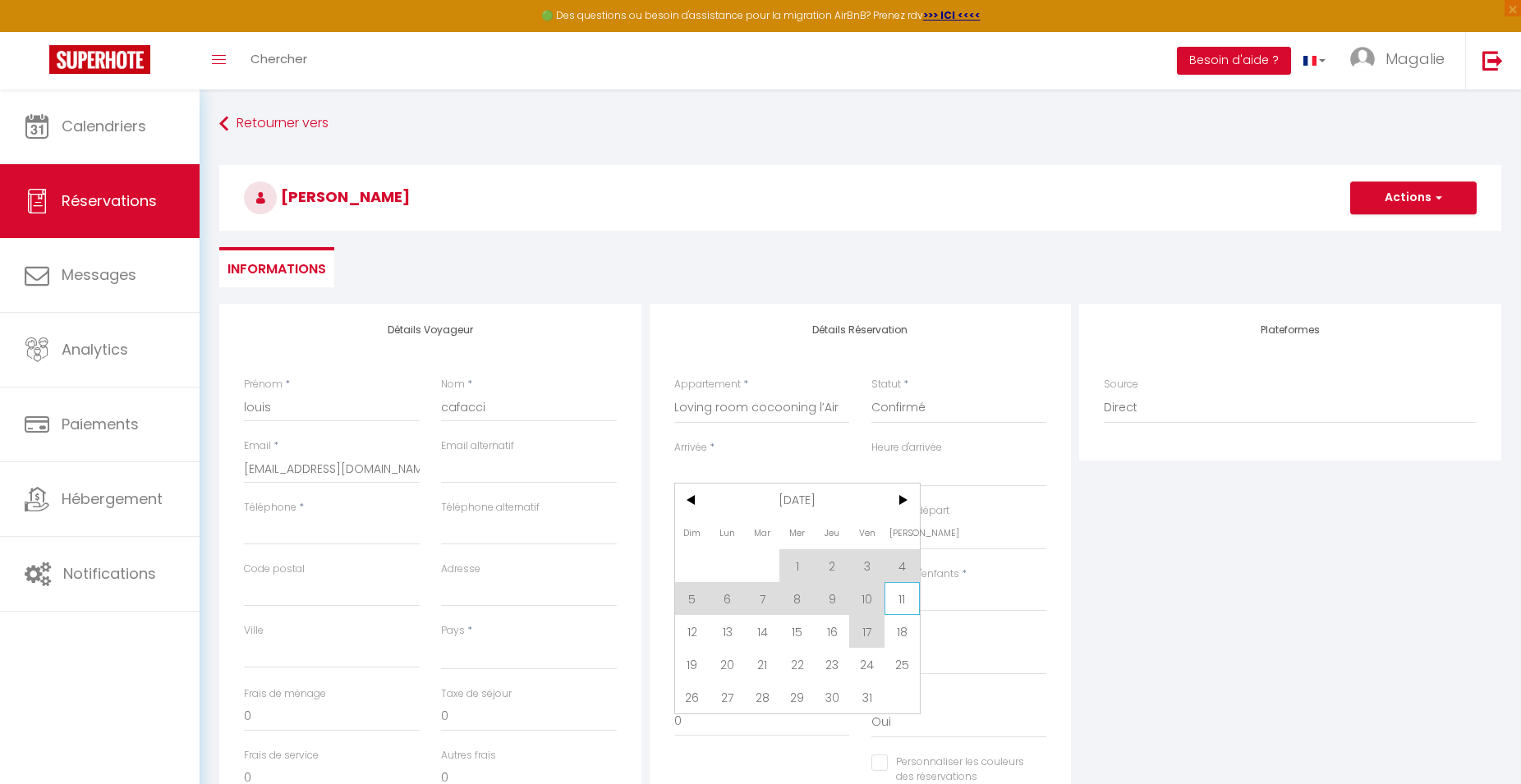
click at [909, 601] on span "11" at bounding box center [902, 598] width 35 height 32
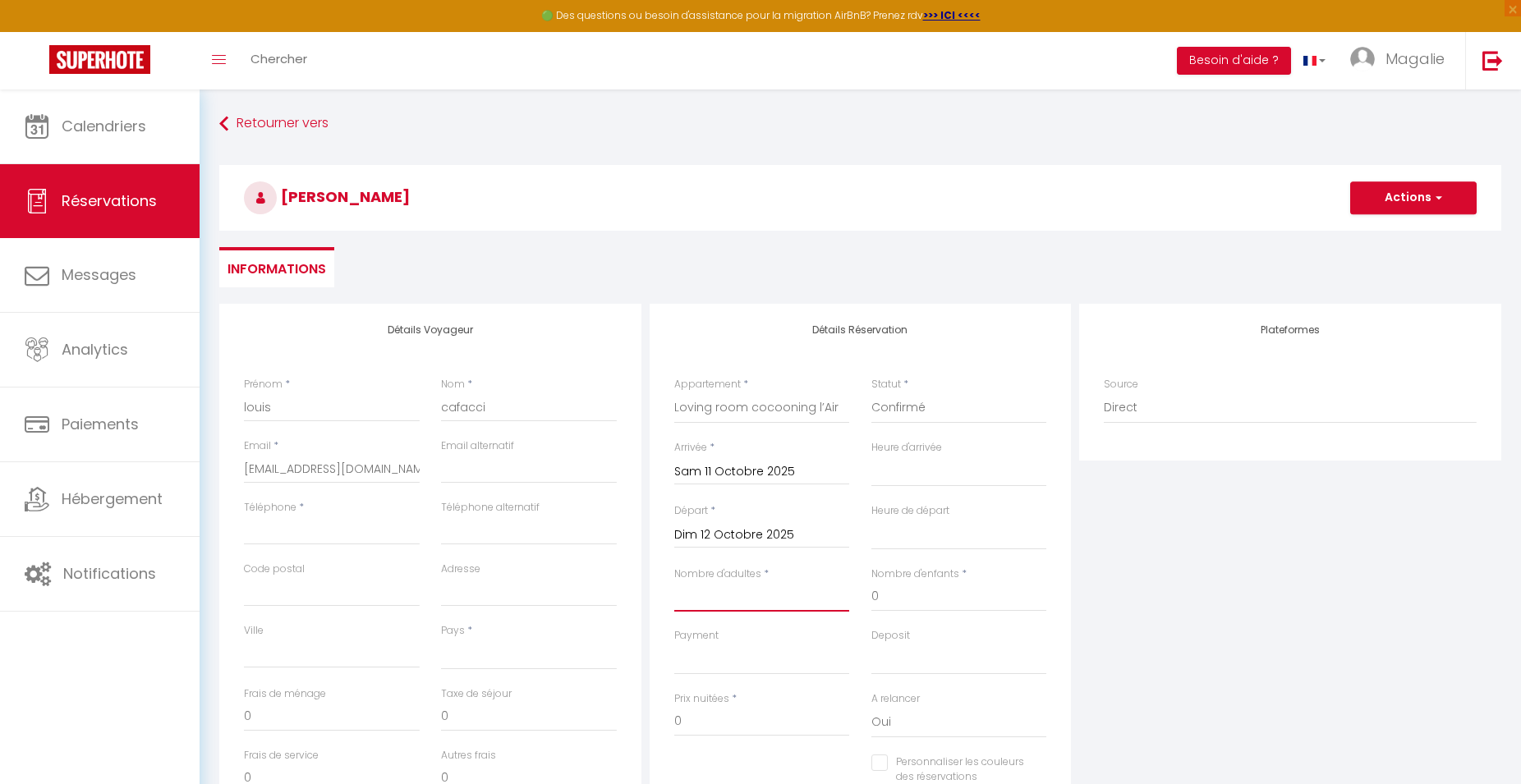
click at [768, 596] on input "Nombre d'adultes" at bounding box center [762, 596] width 176 height 30
drag, startPoint x: 692, startPoint y: 731, endPoint x: 628, endPoint y: 729, distance: 64.0
click at [674, 729] on input "242" at bounding box center [762, 722] width 176 height 30
click at [989, 237] on div "[PERSON_NAME] Actions Enregistrer Actions Enregistrer [PERSON_NAME] et éditer E…" at bounding box center [860, 195] width 1303 height 88
click at [1424, 200] on button "Actions" at bounding box center [1413, 198] width 126 height 32
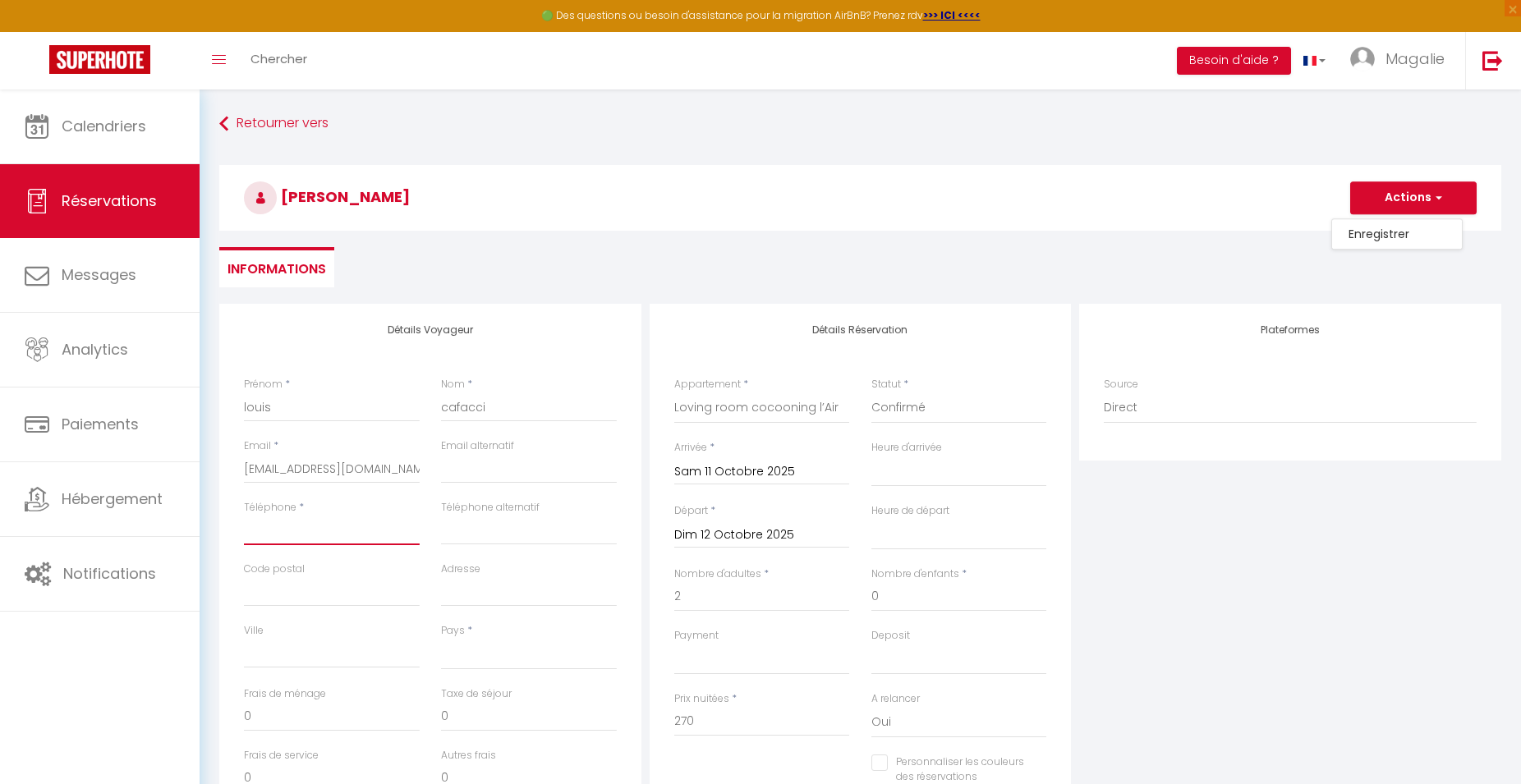
click at [321, 531] on input "Téléphone" at bounding box center [332, 530] width 176 height 30
click at [1390, 195] on button "Actions" at bounding box center [1413, 198] width 126 height 32
click at [1396, 231] on link "Enregistrer" at bounding box center [1397, 234] width 130 height 21
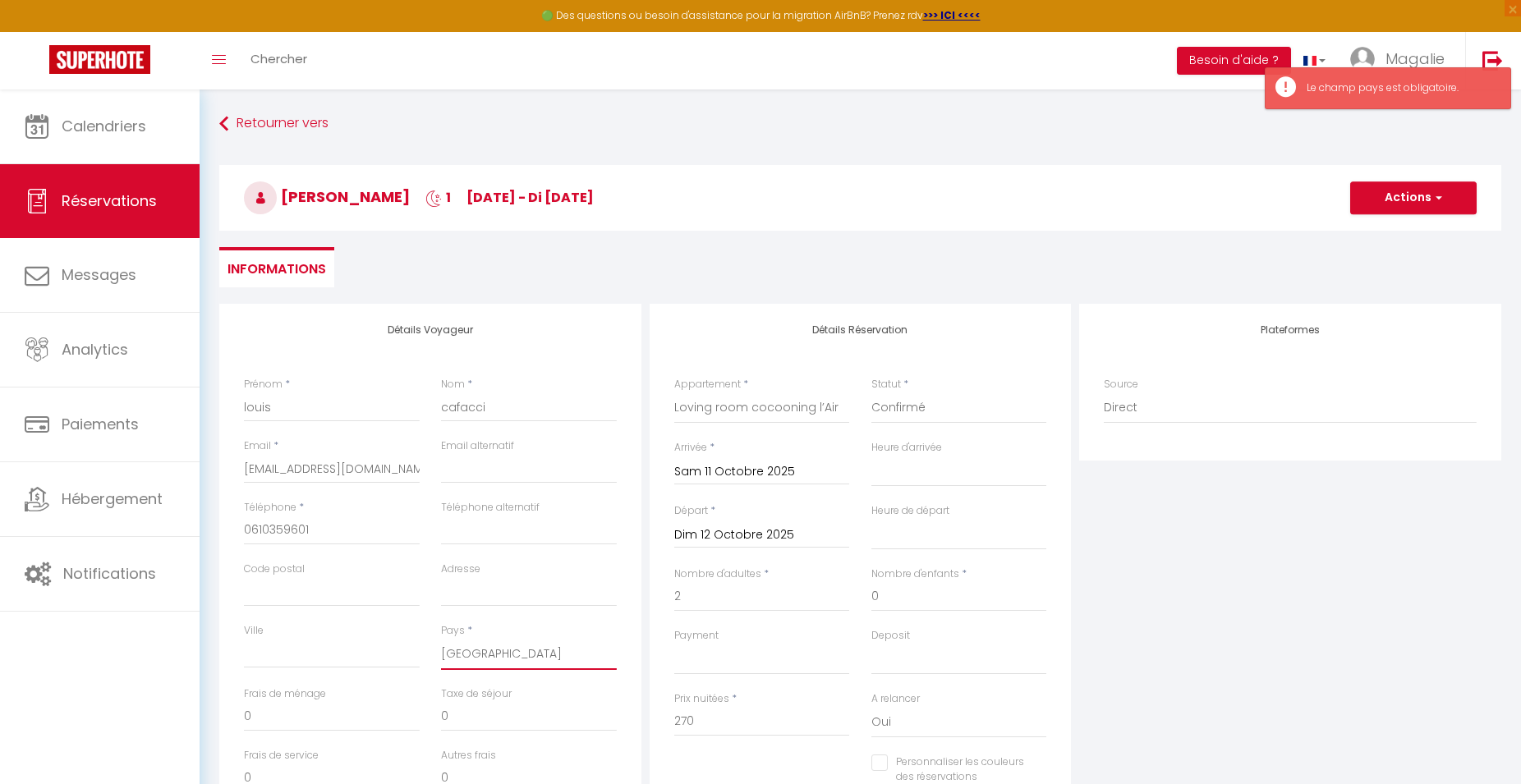
click option "[GEOGRAPHIC_DATA]" at bounding box center [0, 0] width 0 height 0
click at [1431, 189] on button "Actions" at bounding box center [1413, 198] width 126 height 32
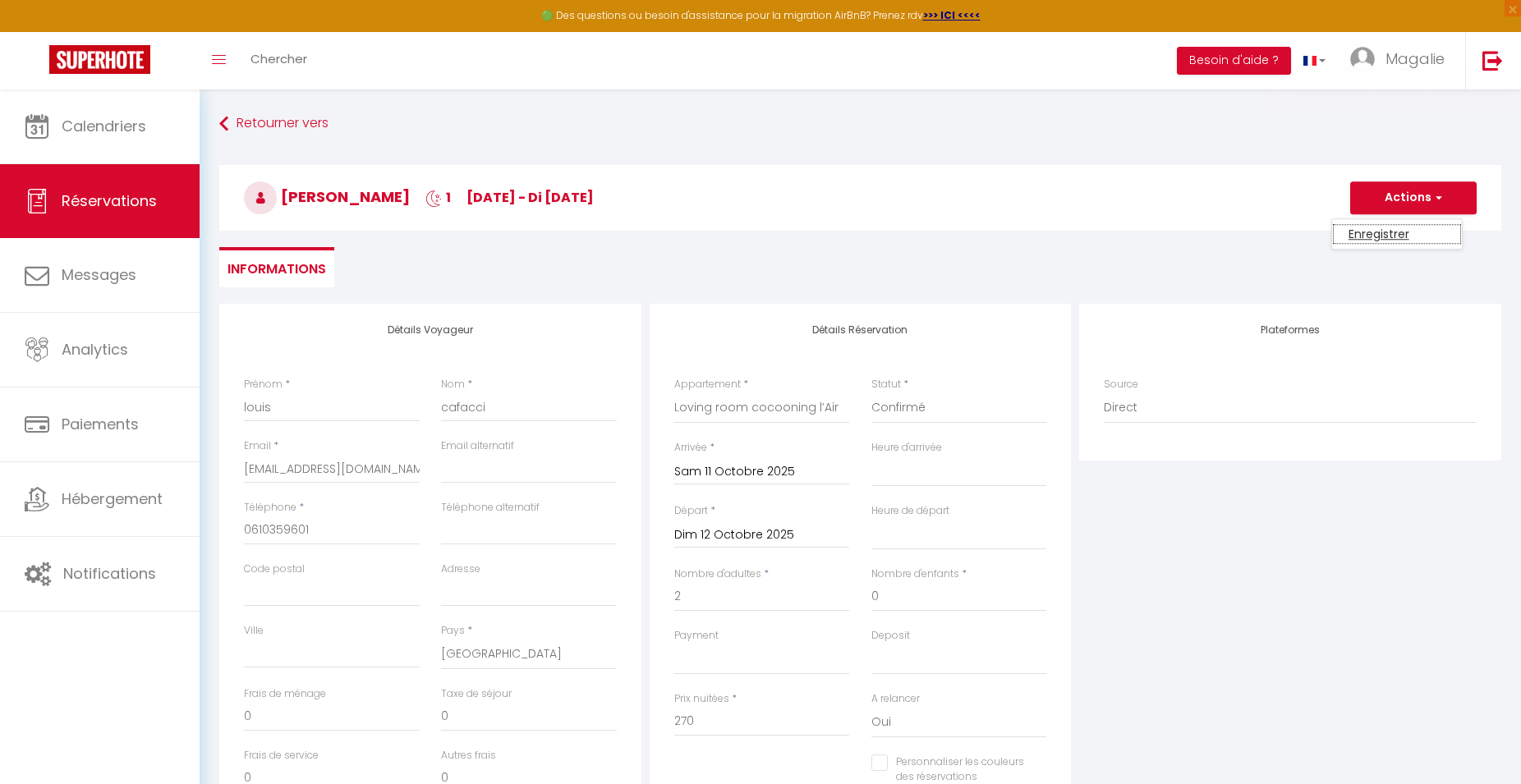
click at [1394, 233] on link "Enregistrer" at bounding box center [1397, 234] width 130 height 21
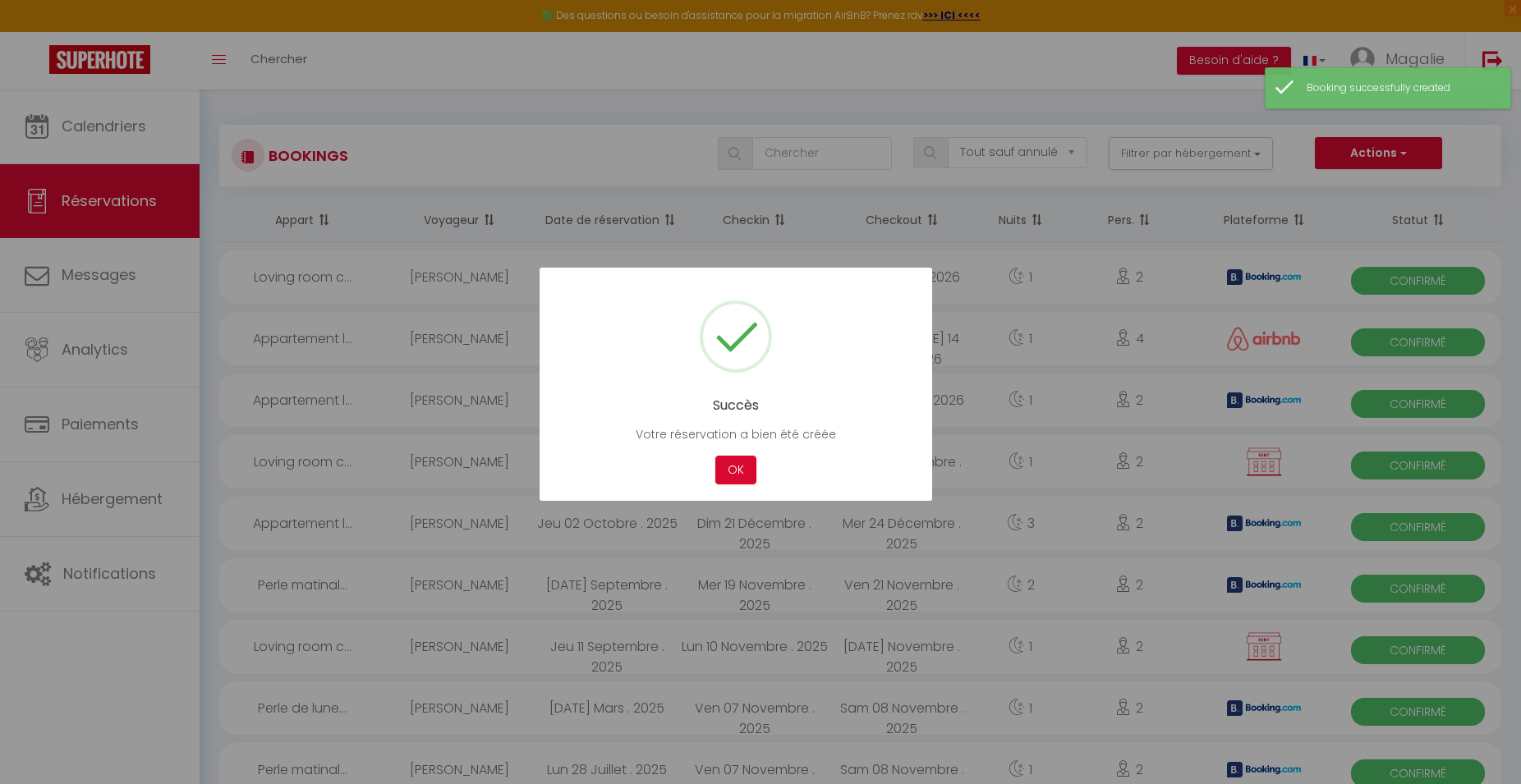
click at [1406, 159] on div at bounding box center [760, 392] width 1521 height 784
click at [730, 469] on button "OK" at bounding box center [736, 470] width 41 height 29
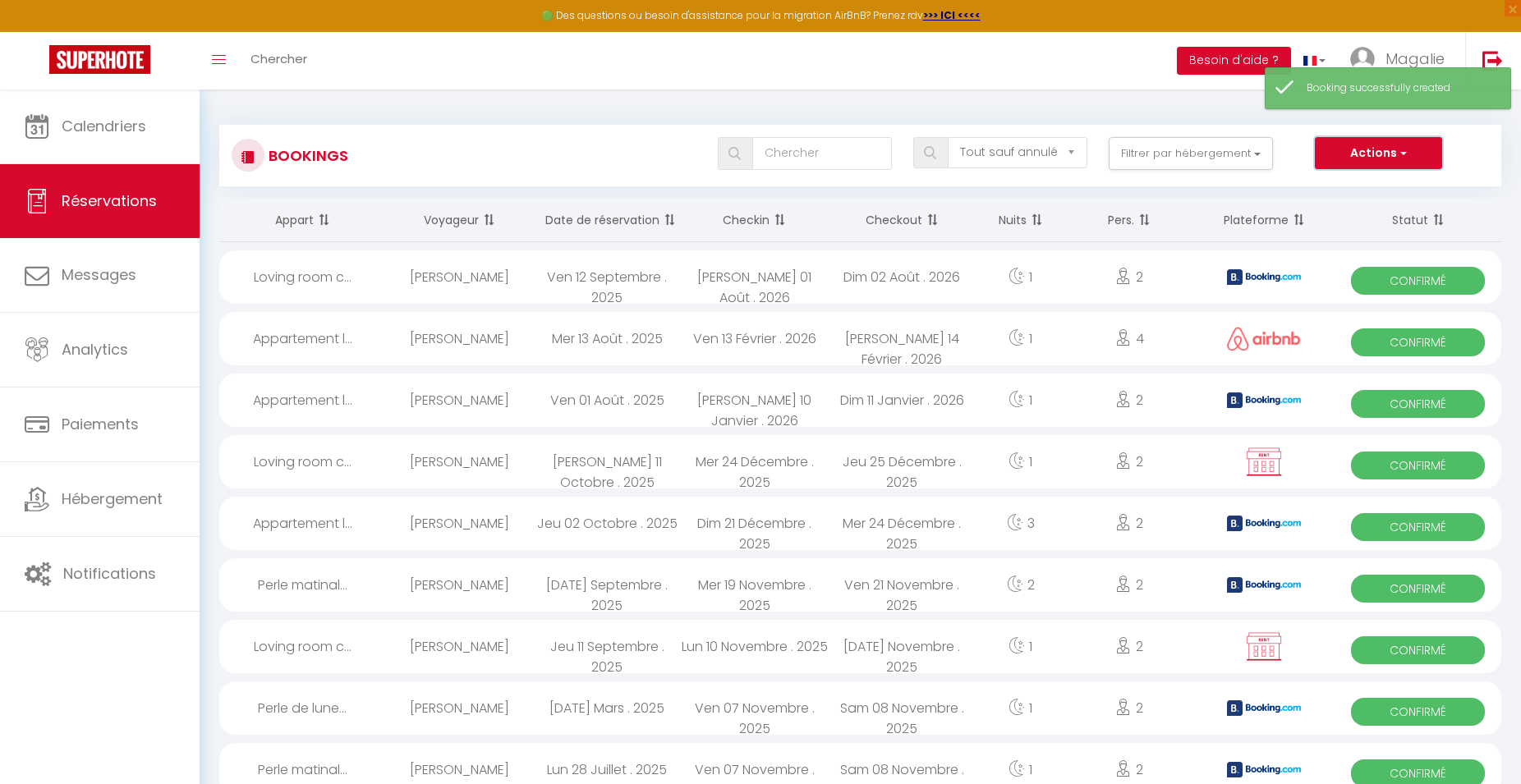
click at [1405, 160] on span "button" at bounding box center [1402, 152] width 10 height 16
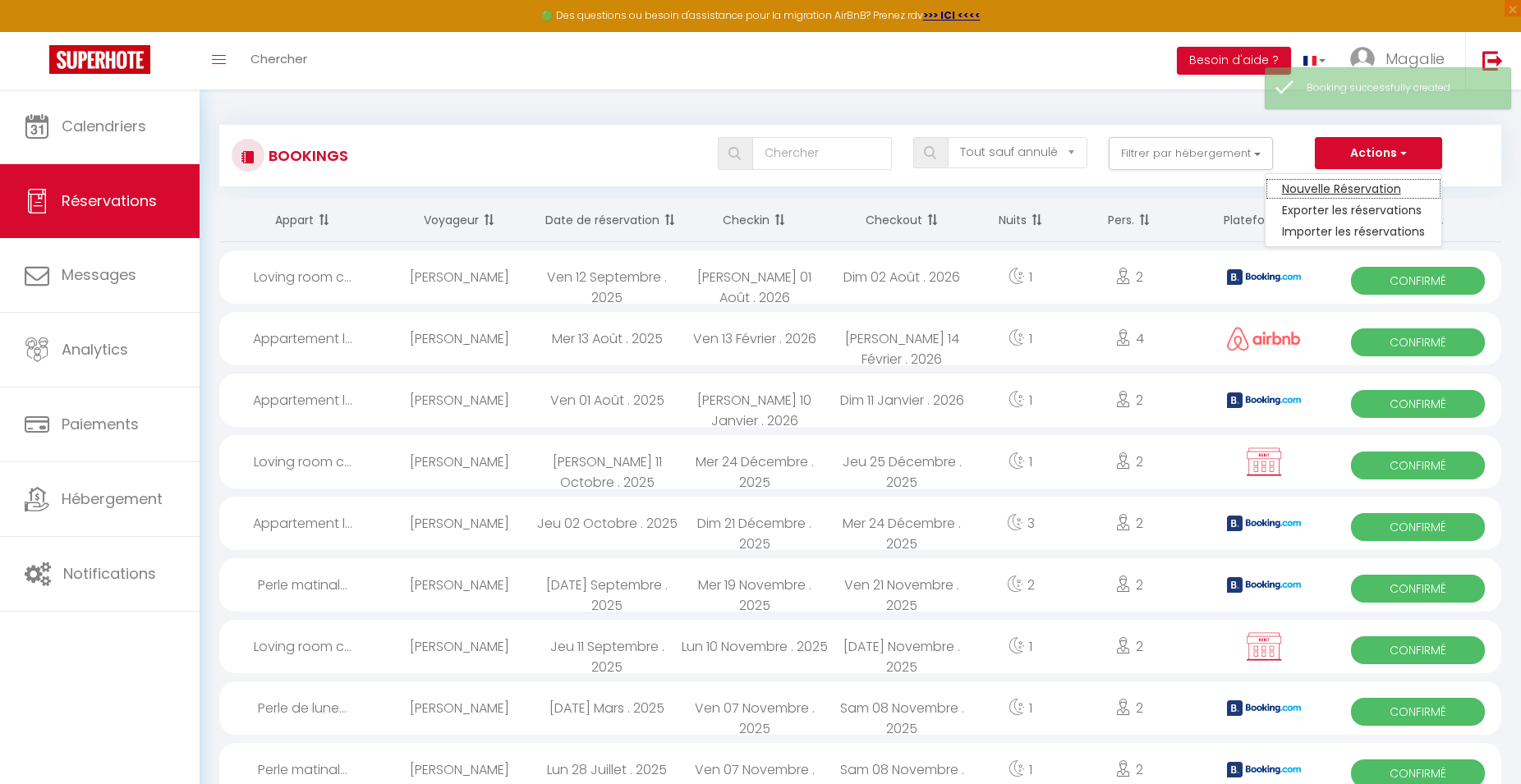
click at [1392, 192] on link "Nouvelle Réservation" at bounding box center [1354, 189] width 176 height 21
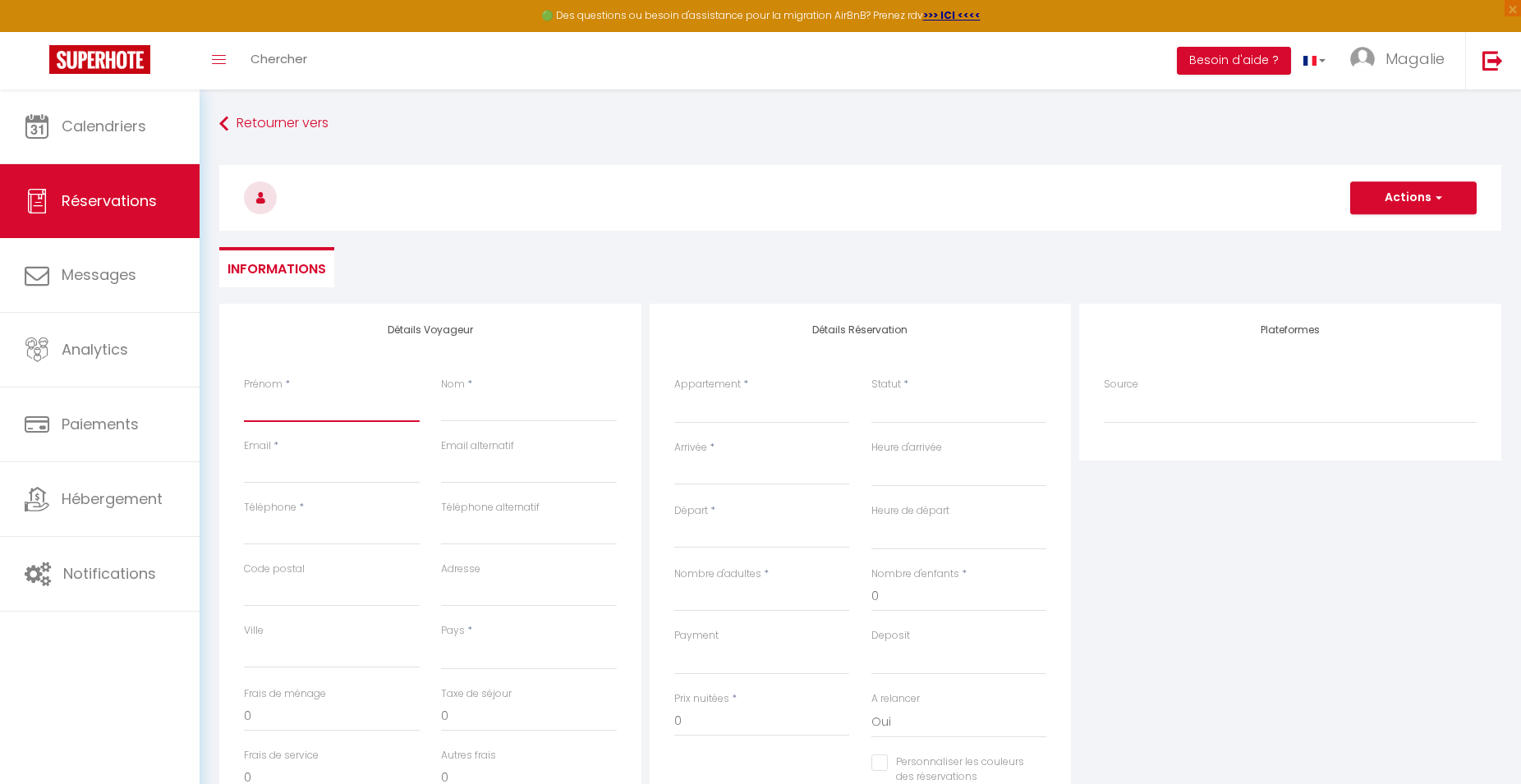
click at [312, 404] on input "Prénom" at bounding box center [332, 407] width 176 height 30
click at [489, 407] on input "Nom" at bounding box center [529, 407] width 176 height 30
click at [307, 534] on input "Téléphone" at bounding box center [332, 530] width 176 height 30
click at [295, 467] on input "Email client" at bounding box center [332, 468] width 176 height 30
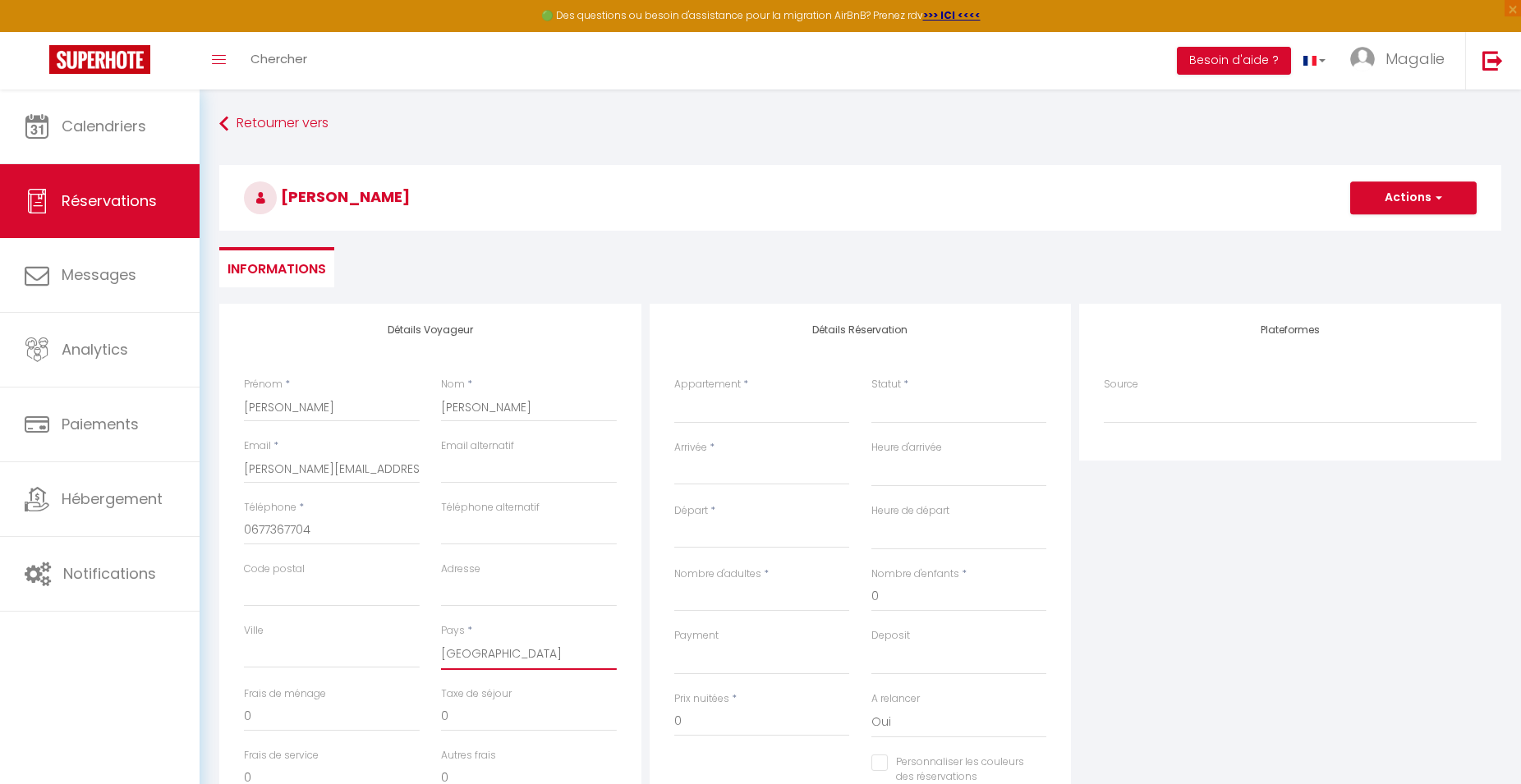
click option "[GEOGRAPHIC_DATA]" at bounding box center [0, 0] width 0 height 0
click at [674, 392] on select "Loving room cocooning l’Air Loving room cocooning avec jacuzzi « la terre » App…" at bounding box center [762, 408] width 176 height 32
click option "Loving room cocooning avec [PERSON_NAME] « la terre »" at bounding box center [0, 0] width 0 height 0
click at [918, 403] on select "Confirmé Non Confirmé [PERSON_NAME] par le voyageur No Show Request" at bounding box center [959, 408] width 176 height 32
click at [871, 392] on select "Confirmé Non Confirmé [PERSON_NAME] par le voyageur No Show Request" at bounding box center [959, 408] width 176 height 32
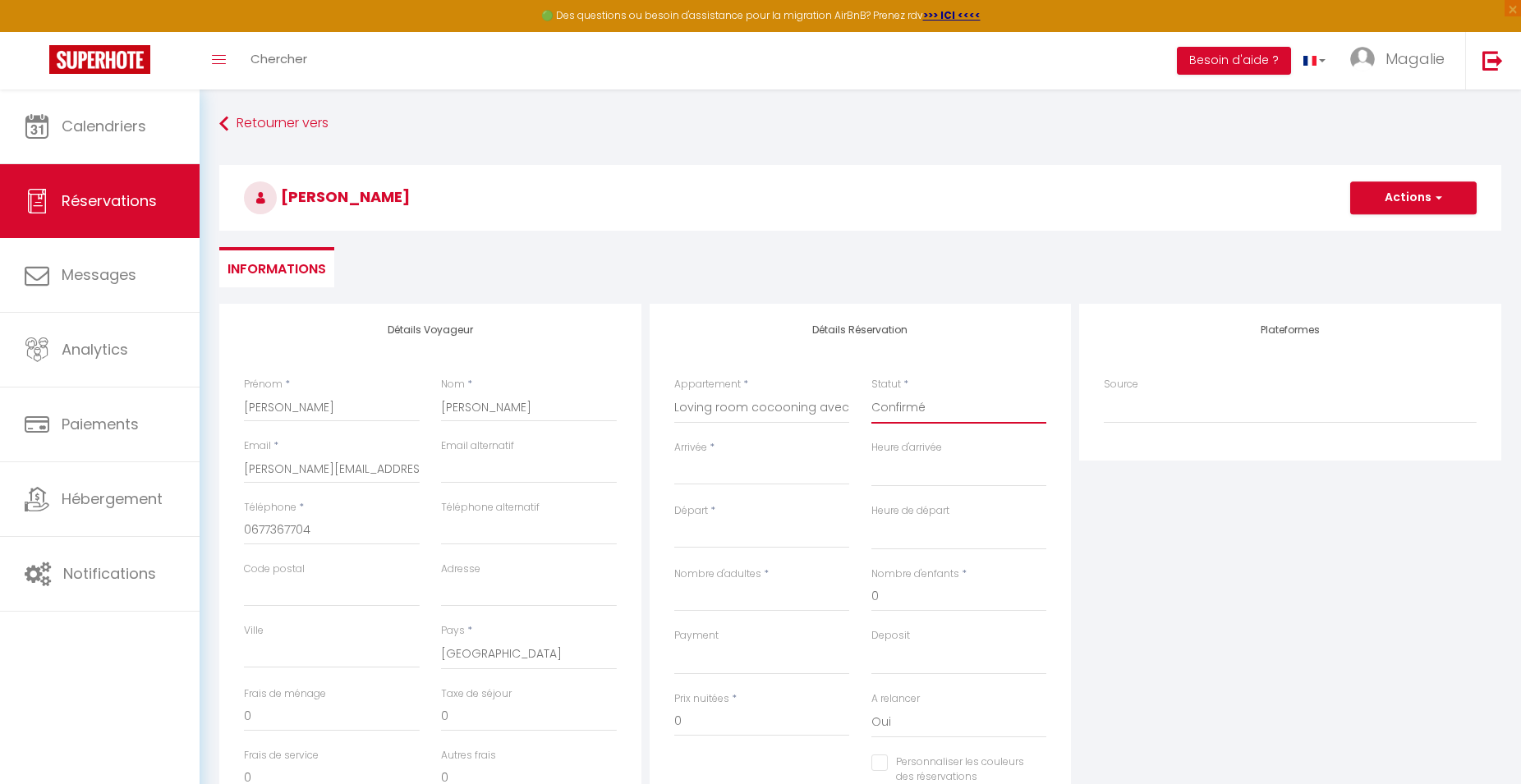
click option "Confirmé" at bounding box center [0, 0] width 0 height 0
click at [753, 489] on div "Arrivée * < [DATE] > Dim Lun Mar Mer Jeu Ven Sam 1 2 3 4 5 6 7 8 9 10 11 12 13 …" at bounding box center [762, 472] width 197 height 63
click at [754, 477] on input "Arrivée" at bounding box center [762, 472] width 176 height 21
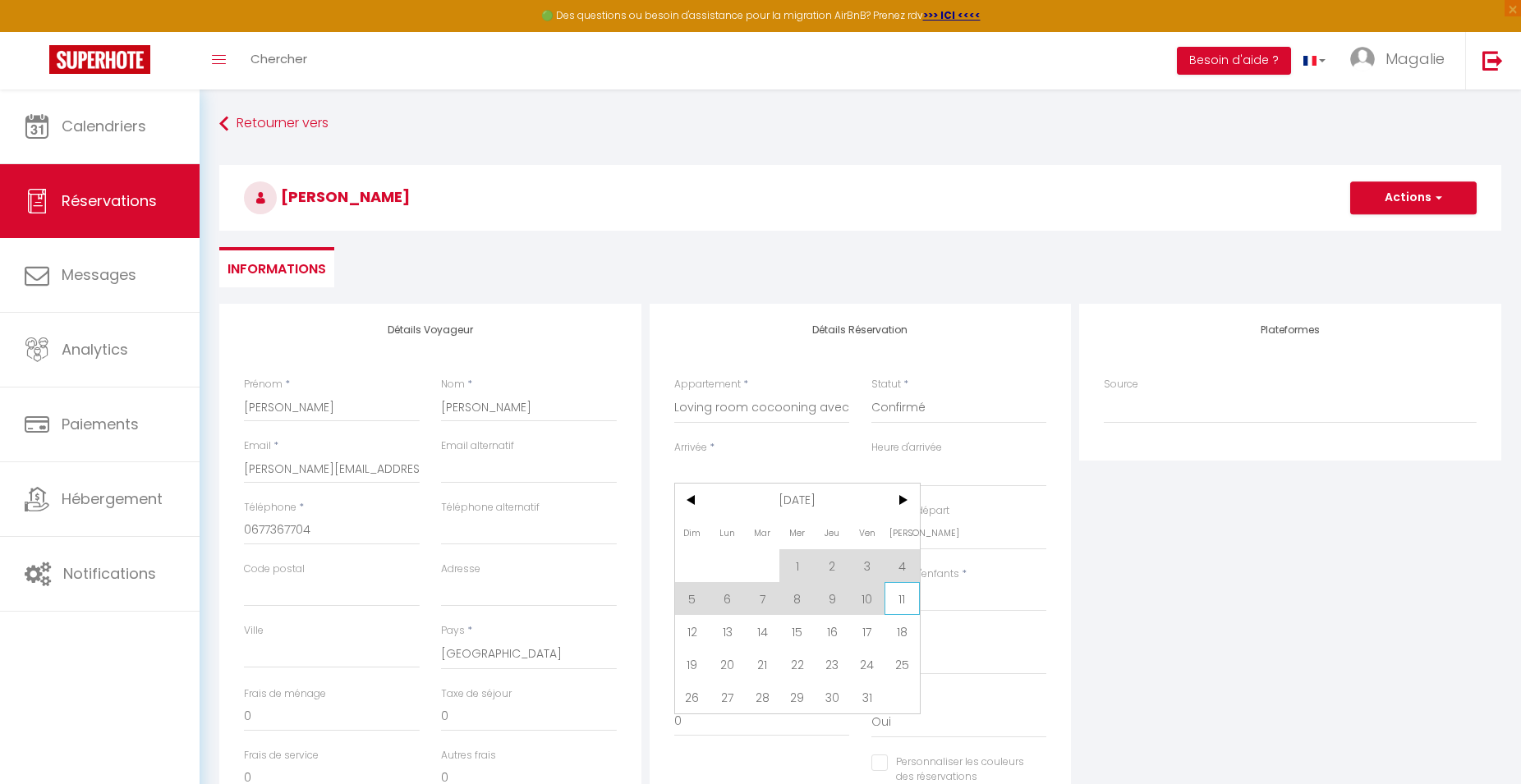
click at [906, 601] on span "11" at bounding box center [902, 598] width 35 height 32
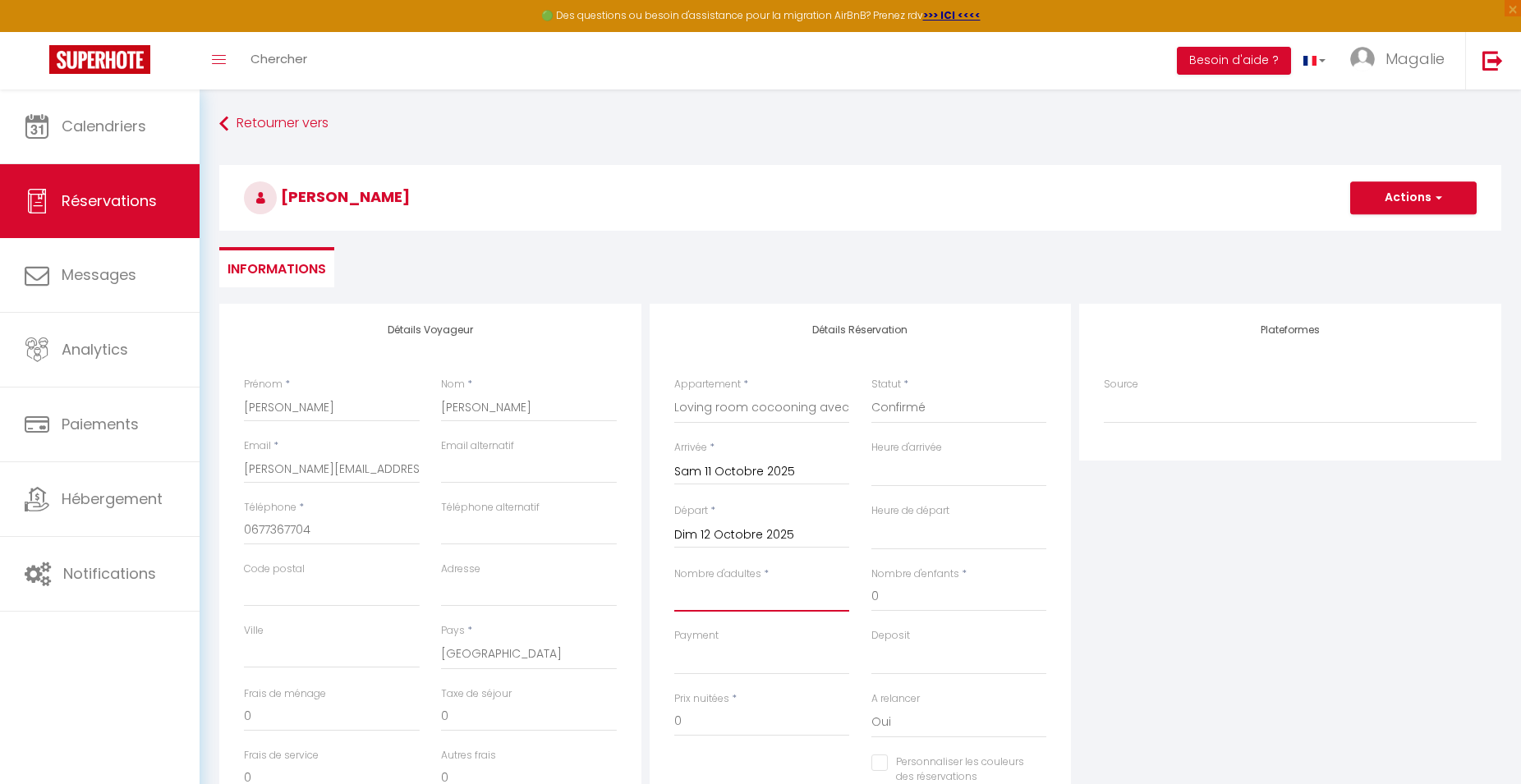
click at [771, 597] on input "Nombre d'adultes" at bounding box center [762, 596] width 176 height 30
drag, startPoint x: 737, startPoint y: 717, endPoint x: 681, endPoint y: 719, distance: 56.0
click at [681, 719] on input "230" at bounding box center [762, 722] width 176 height 30
click at [1434, 194] on span "button" at bounding box center [1436, 197] width 10 height 15
click at [1414, 237] on link "Enregistrer" at bounding box center [1397, 234] width 130 height 21
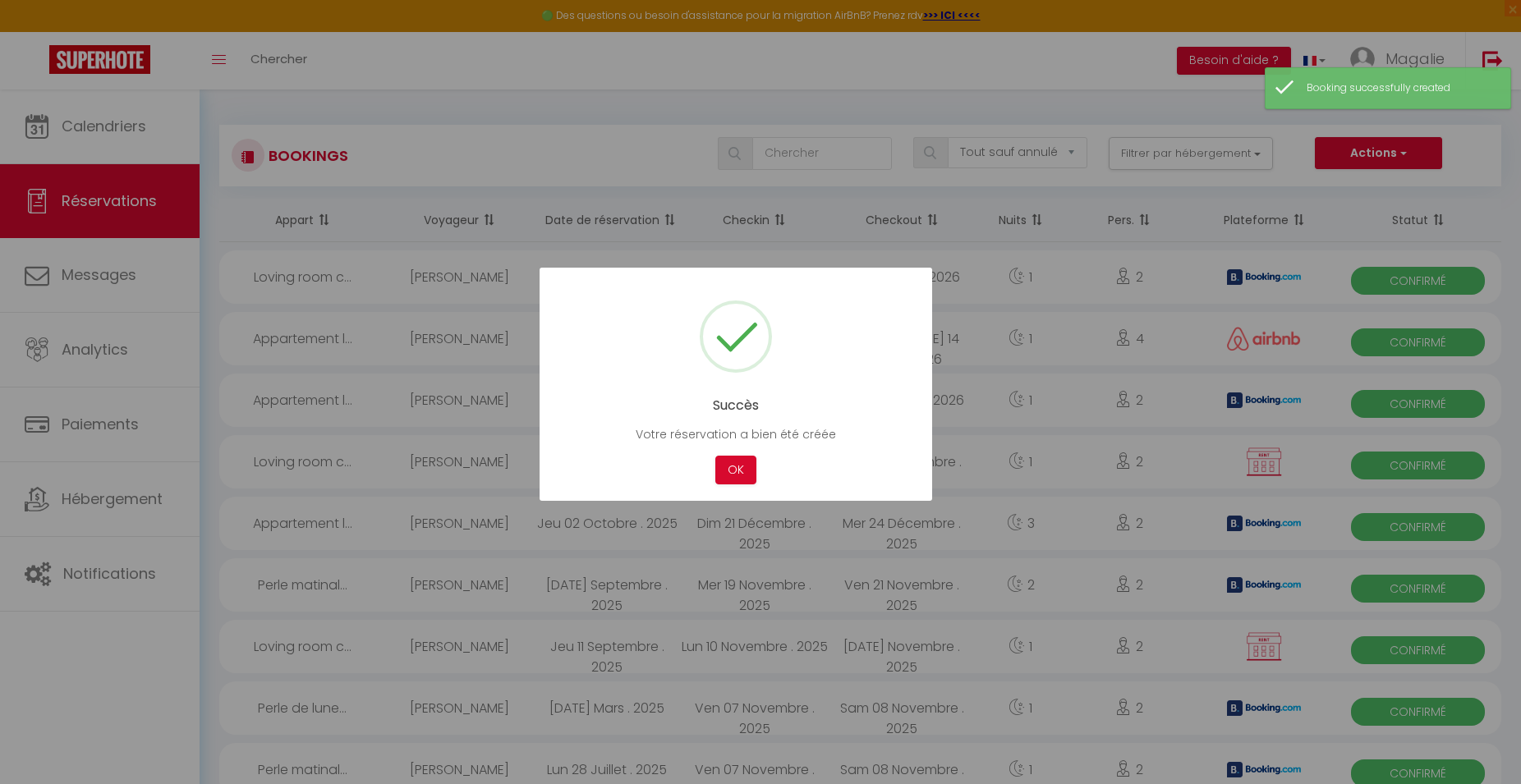
click at [1391, 149] on div at bounding box center [760, 392] width 1521 height 784
click at [744, 467] on button "OK" at bounding box center [736, 470] width 41 height 29
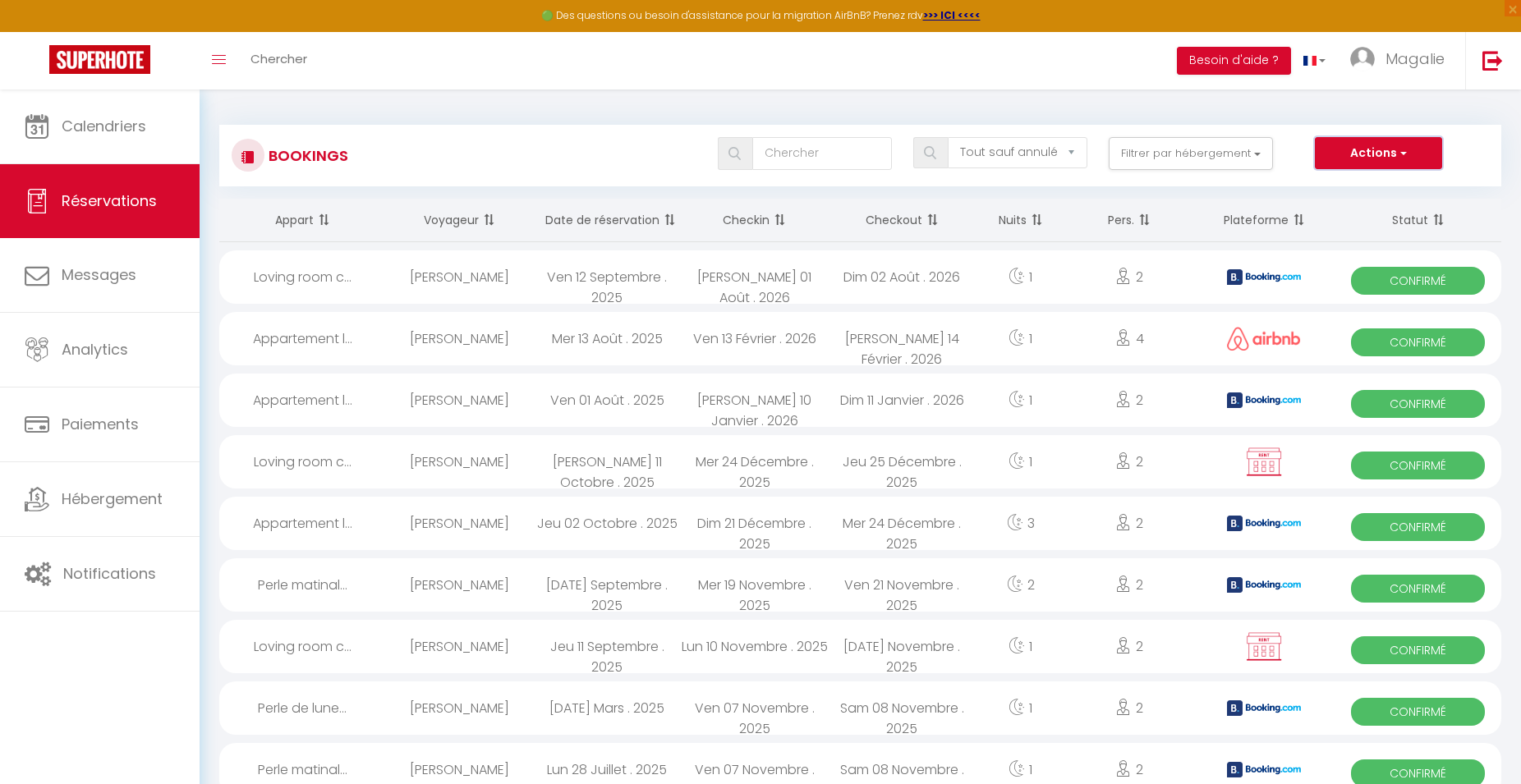
click at [1431, 145] on button "Actions" at bounding box center [1378, 154] width 126 height 32
click at [1378, 193] on link "Nouvelle Réservation" at bounding box center [1354, 189] width 176 height 21
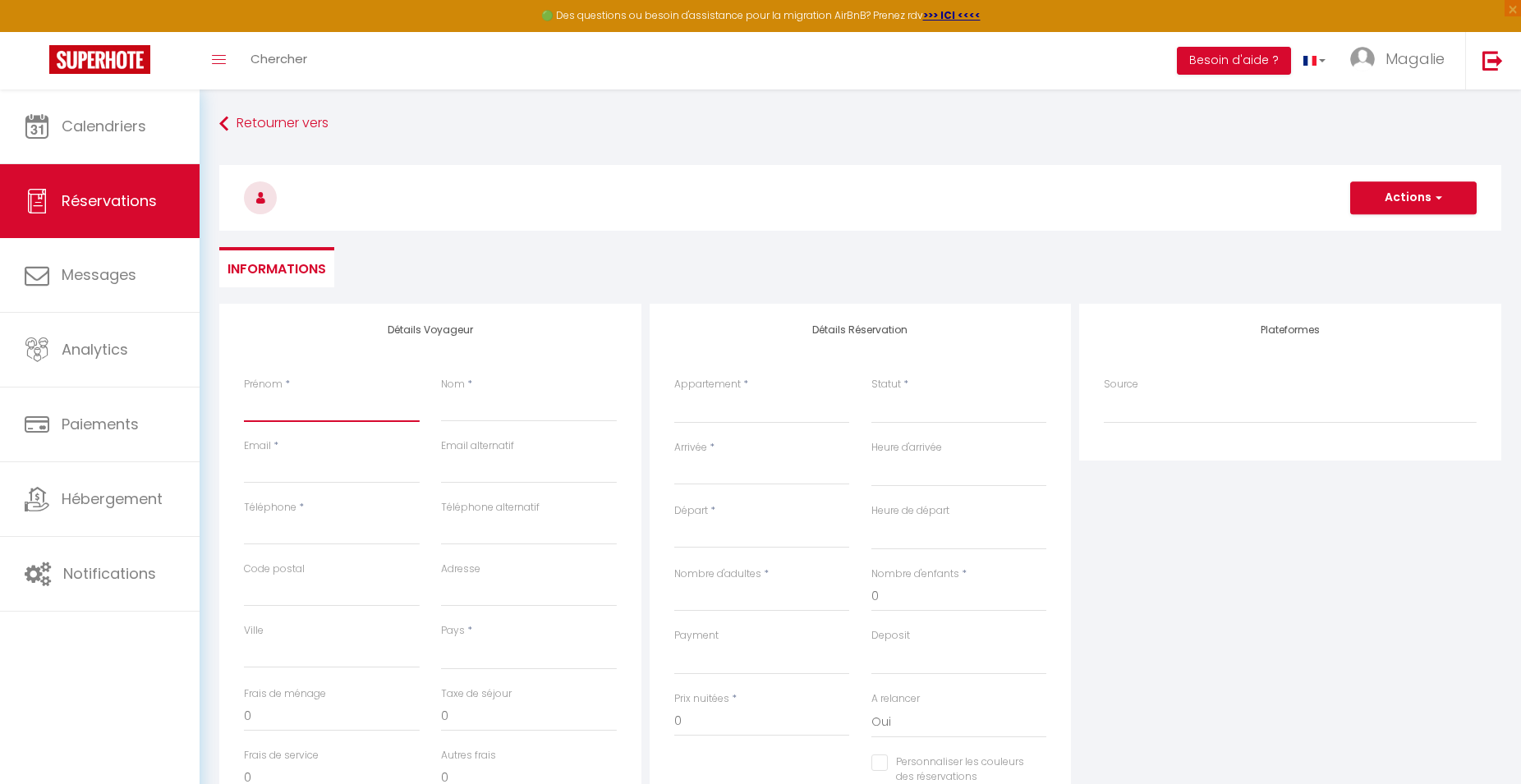
click at [314, 410] on input "Prénom" at bounding box center [332, 407] width 176 height 30
click at [473, 415] on input "Nom" at bounding box center [529, 407] width 176 height 30
click at [361, 474] on input "Email client" at bounding box center [332, 468] width 176 height 30
click at [321, 529] on input "Téléphone" at bounding box center [332, 530] width 176 height 30
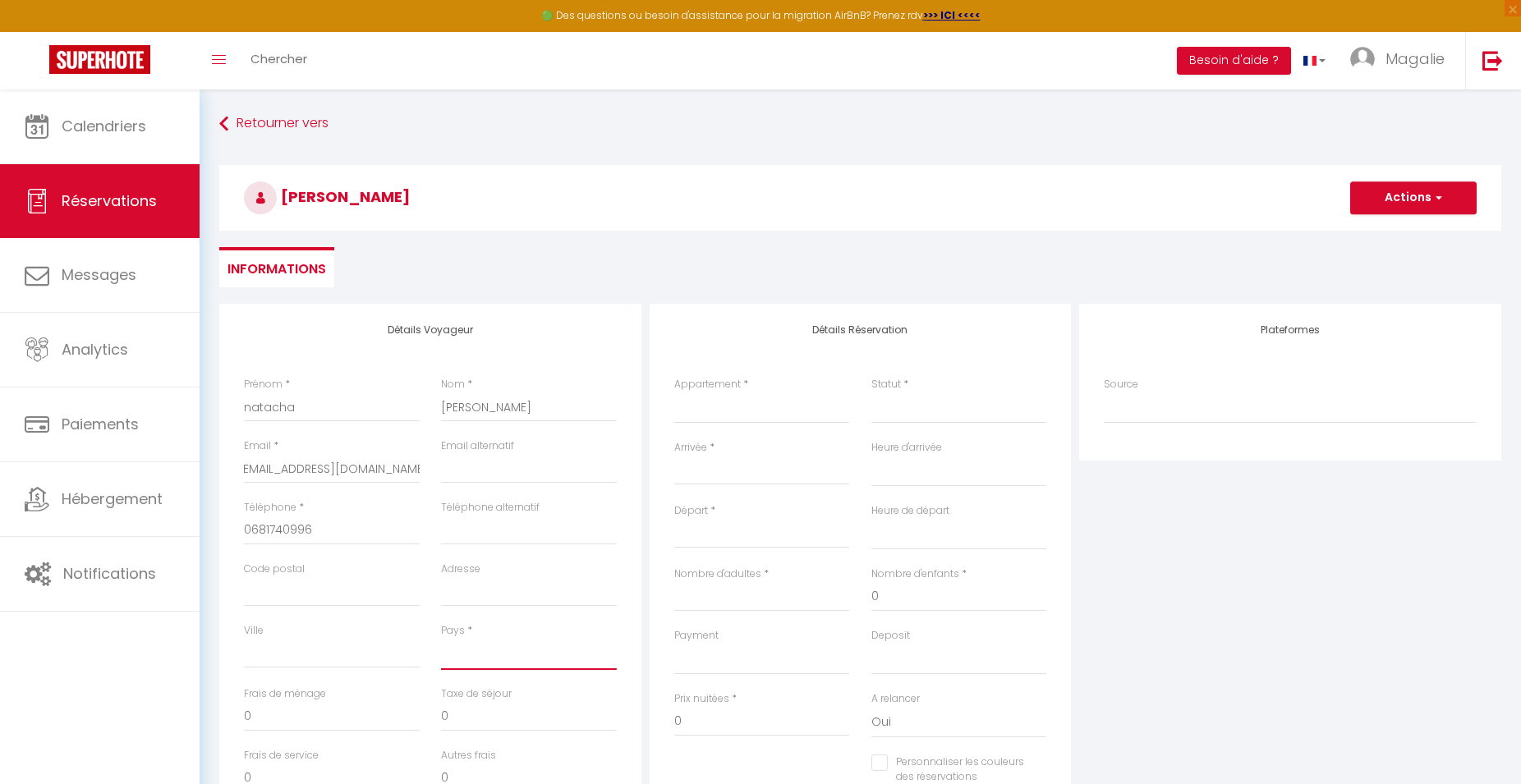
click option "[GEOGRAPHIC_DATA]" at bounding box center [0, 0] width 0 height 0
click at [674, 392] on select "Loving room cocooning l’Air Loving room cocooning avec jacuzzi « la terre » App…" at bounding box center [762, 408] width 176 height 32
click option "Appartement le cocon de terre" at bounding box center [0, 0] width 0 height 0
click at [674, 392] on select "Loving room cocooning l’Air Loving room cocooning avec jacuzzi « la terre » App…" at bounding box center [762, 408] width 176 height 32
click option "Loving room cocooning avec [PERSON_NAME] « la terre »" at bounding box center [0, 0] width 0 height 0
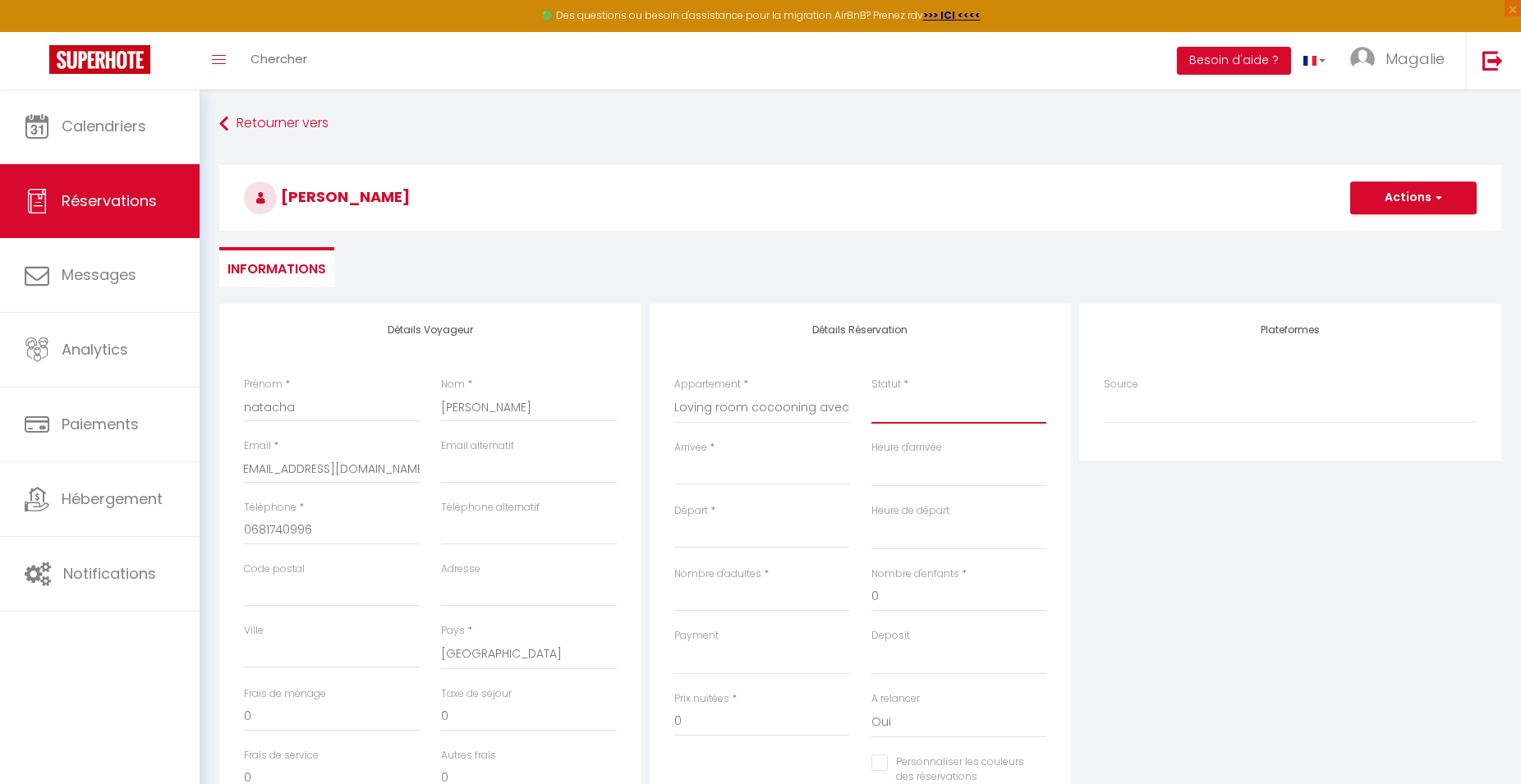
click at [912, 412] on select "Confirmé Non Confirmé [PERSON_NAME] par le voyageur No Show Request" at bounding box center [959, 408] width 176 height 32
click option "Confirmé" at bounding box center [0, 0] width 0 height 0
click at [776, 474] on input "Arrivée" at bounding box center [762, 472] width 176 height 21
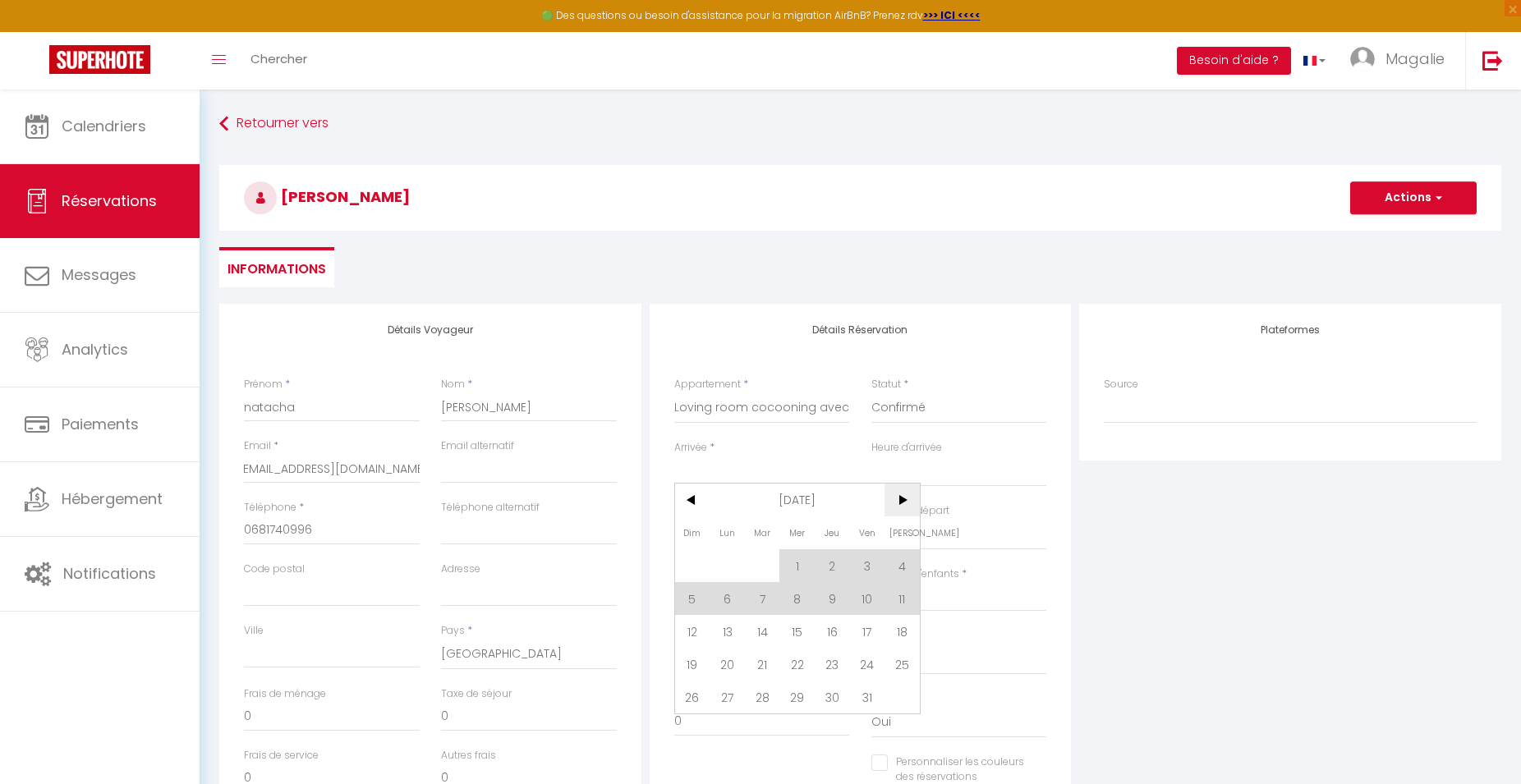
click at [913, 500] on span ">" at bounding box center [902, 500] width 35 height 32
click at [900, 576] on span "1" at bounding box center [902, 566] width 35 height 32
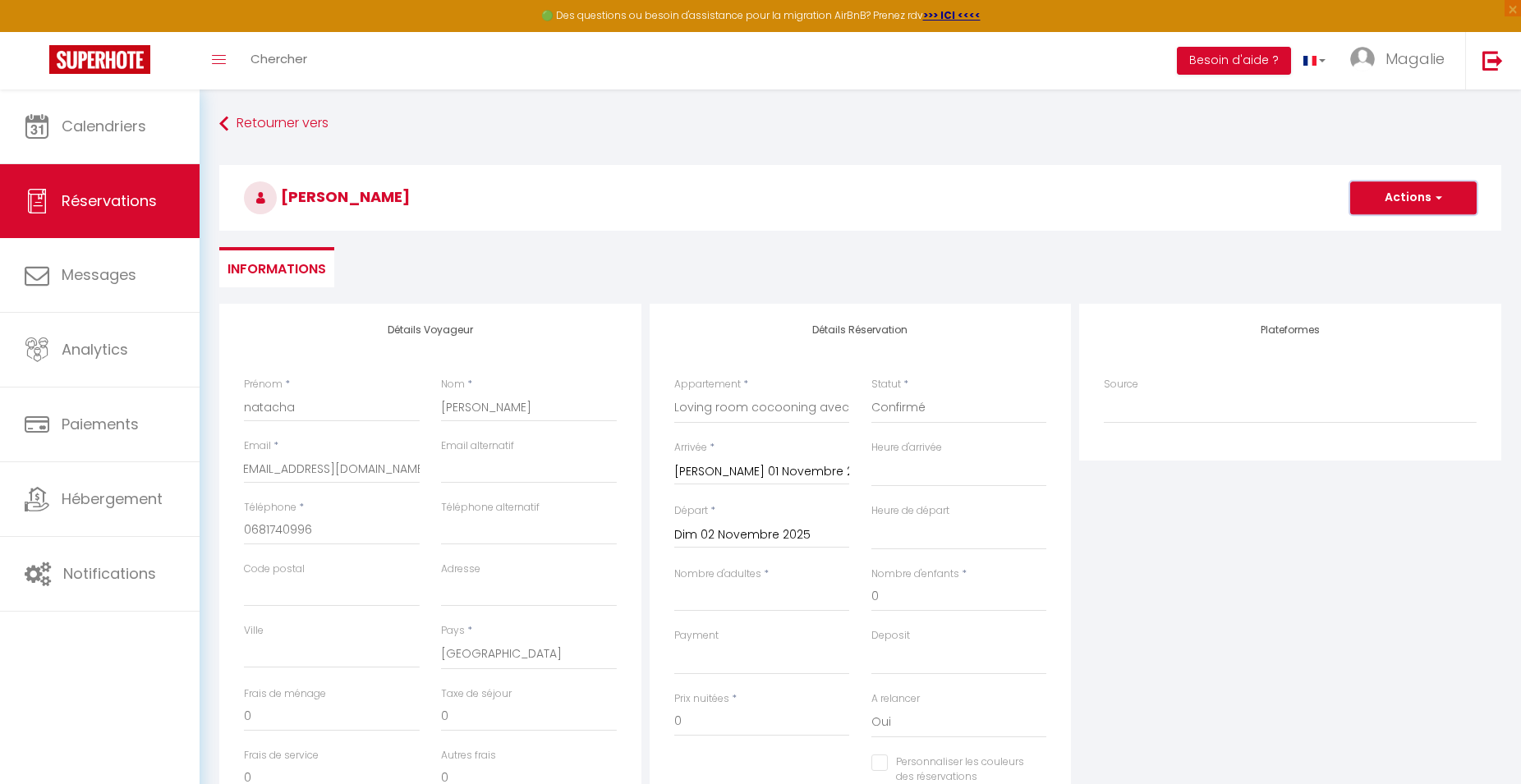
click at [1437, 200] on span "button" at bounding box center [1436, 197] width 10 height 15
click at [1413, 234] on link "Enregistrer" at bounding box center [1397, 234] width 130 height 21
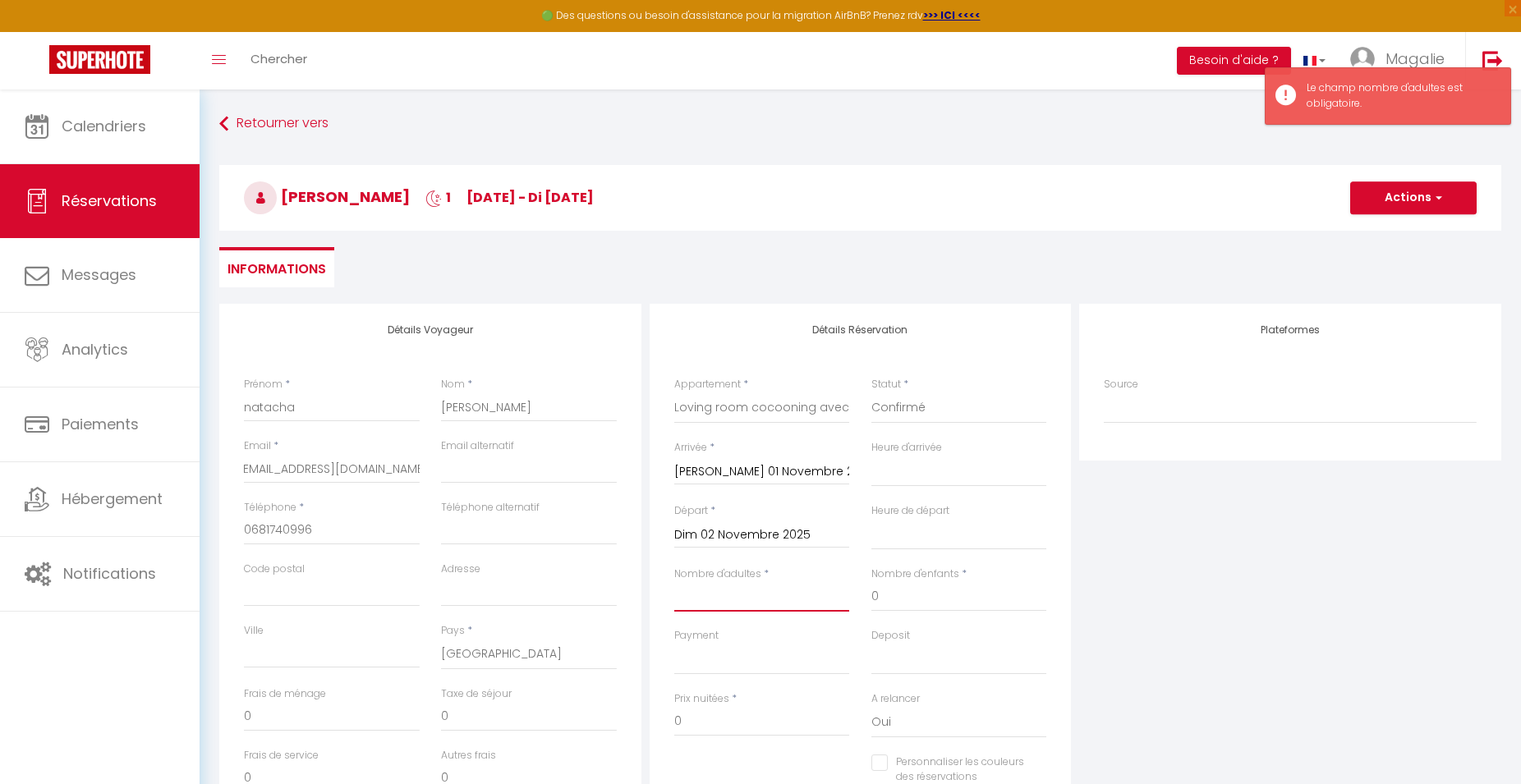
click at [733, 603] on input "Nombre d'adultes" at bounding box center [762, 596] width 176 height 30
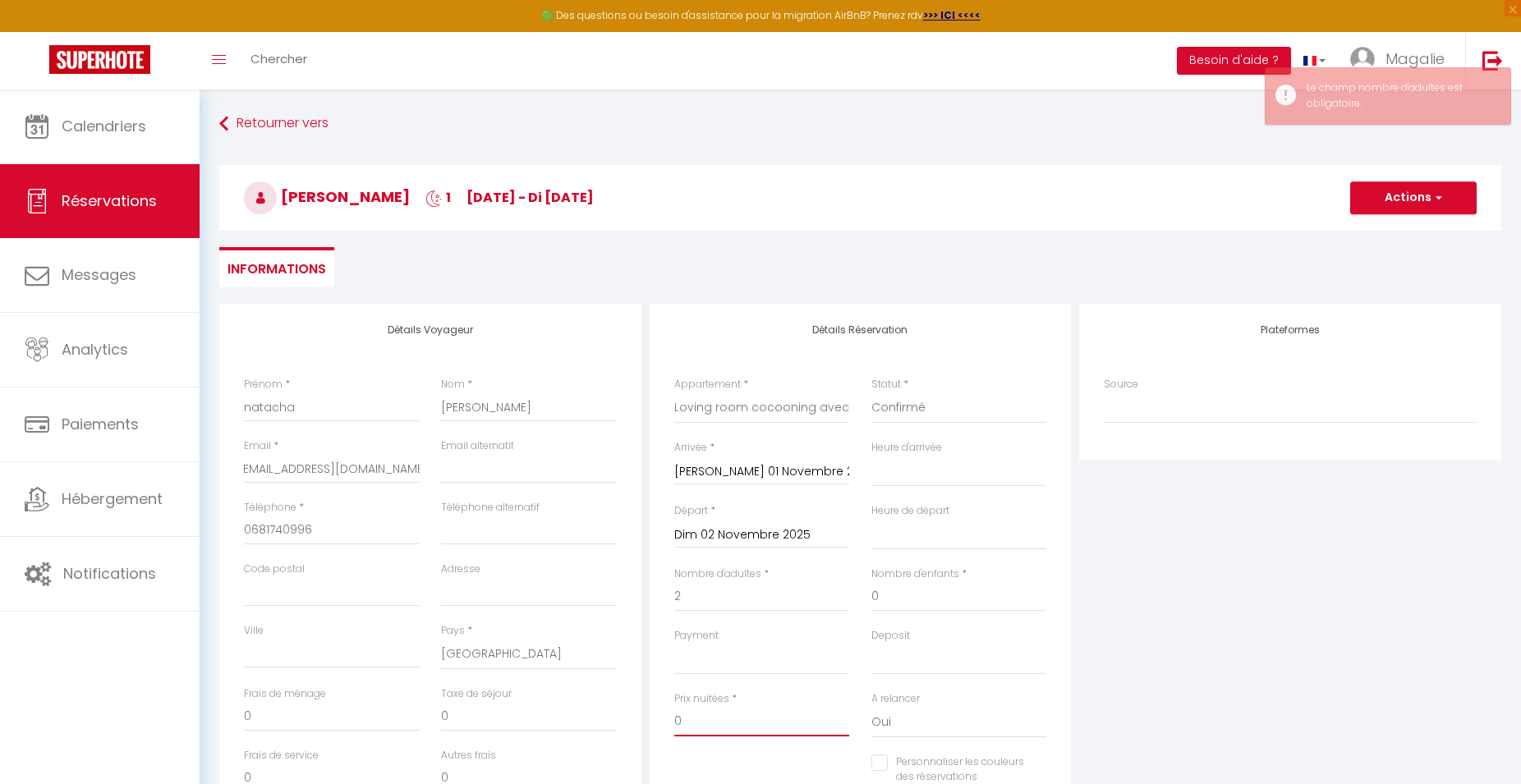
click at [702, 727] on input "0" at bounding box center [762, 722] width 176 height 30
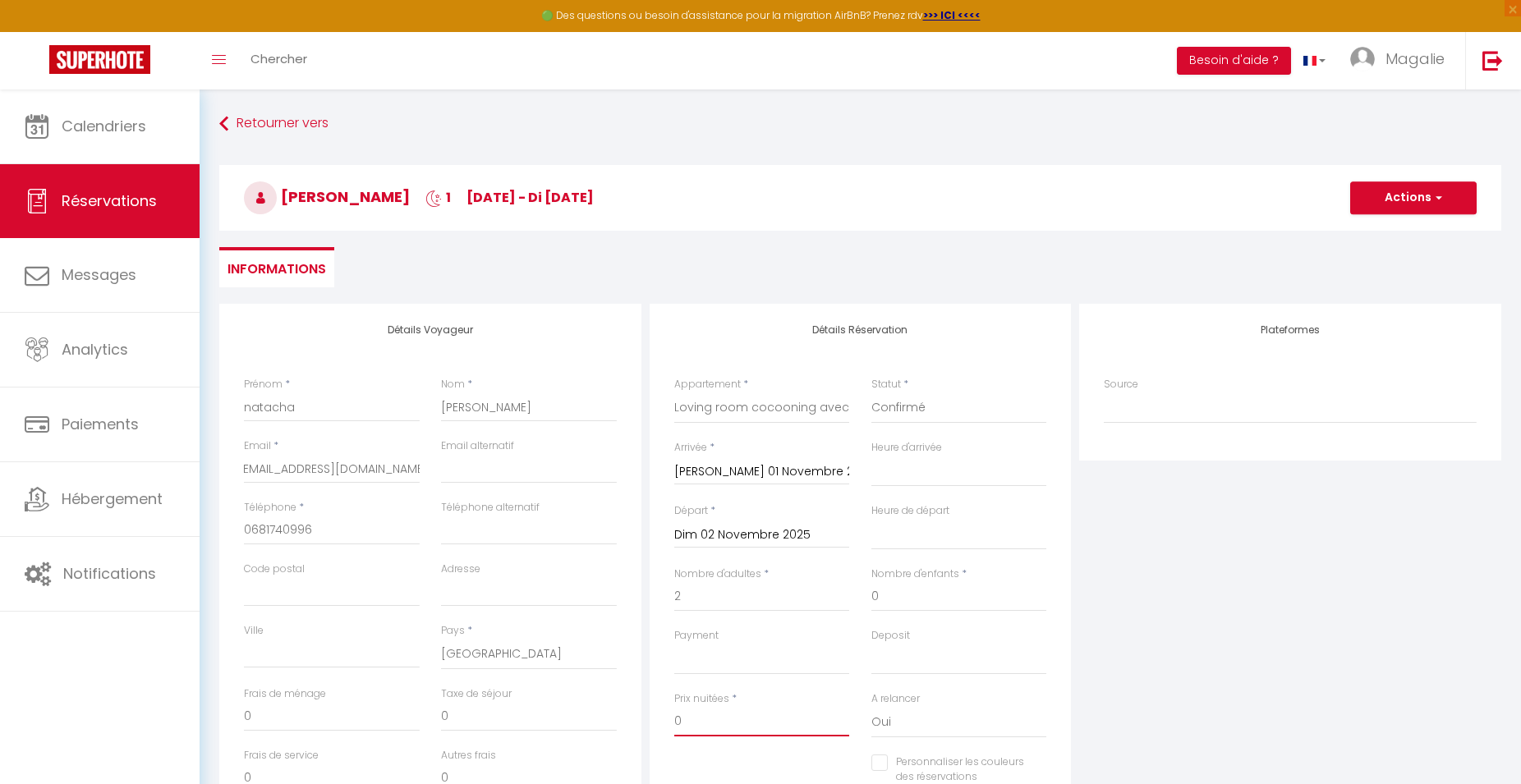
drag, startPoint x: 701, startPoint y: 727, endPoint x: 675, endPoint y: 728, distance: 26.0
click at [675, 728] on input "0" at bounding box center [762, 722] width 176 height 30
click at [976, 279] on ul "Informations" at bounding box center [860, 267] width 1282 height 40
click at [1408, 198] on button "Actions" at bounding box center [1413, 198] width 126 height 32
click at [1407, 234] on link "Enregistrer" at bounding box center [1397, 234] width 130 height 21
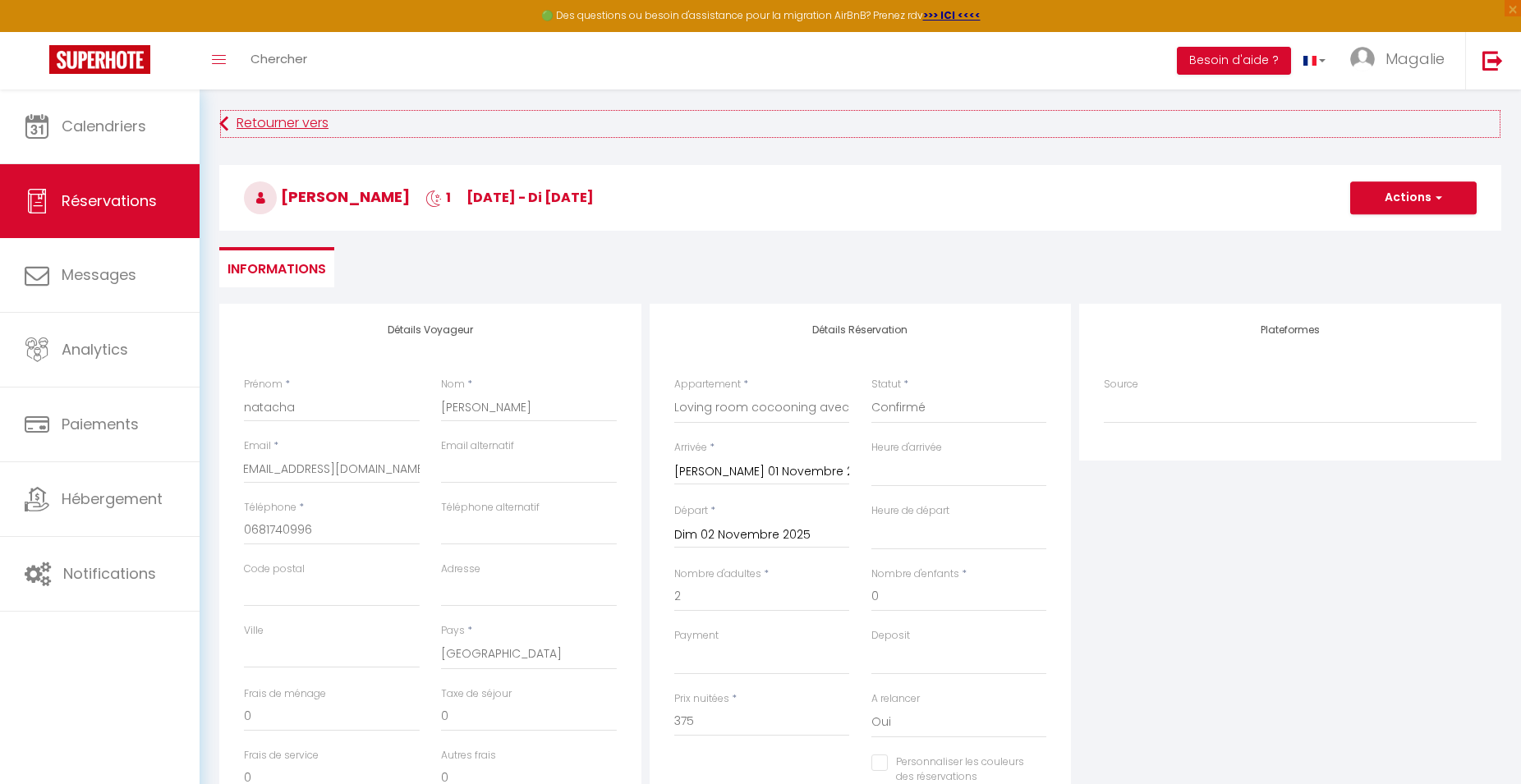
click at [242, 120] on link "Retourner vers" at bounding box center [860, 124] width 1282 height 30
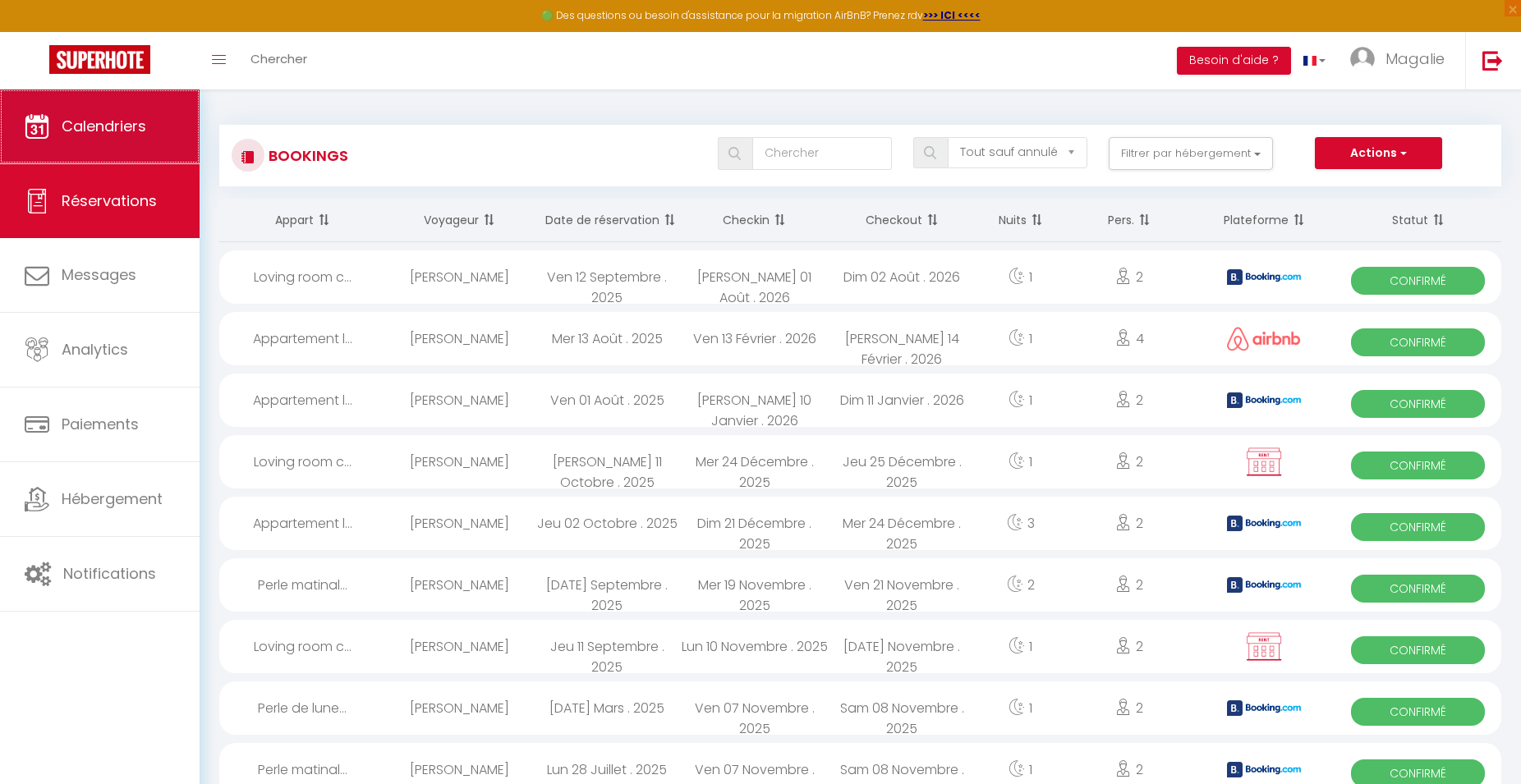
click at [112, 119] on span "Calendriers" at bounding box center [103, 126] width 84 height 20
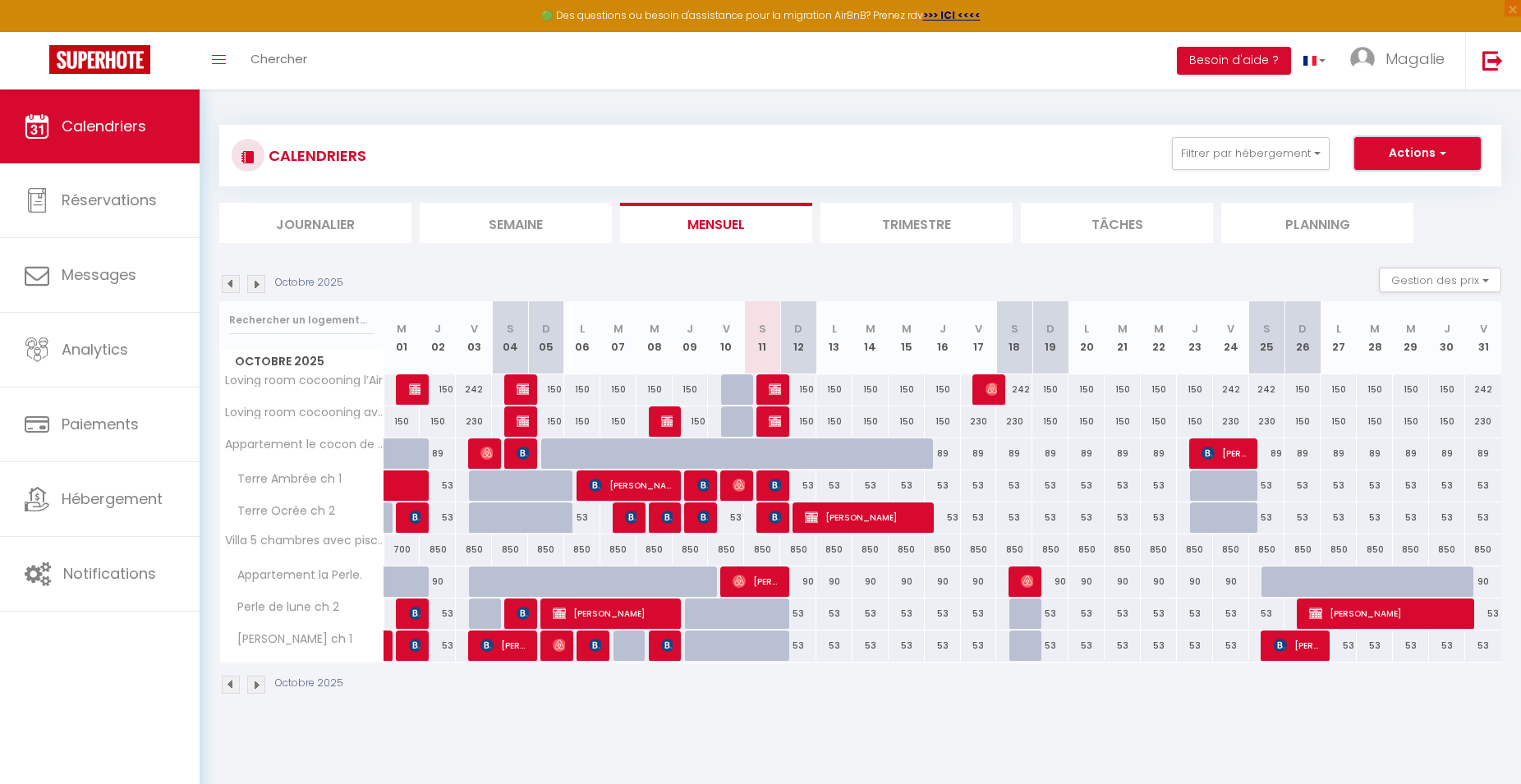
click at [1456, 149] on button "Actions" at bounding box center [1418, 154] width 126 height 32
click at [1428, 183] on link "Nouvelle réservation" at bounding box center [1400, 191] width 143 height 25
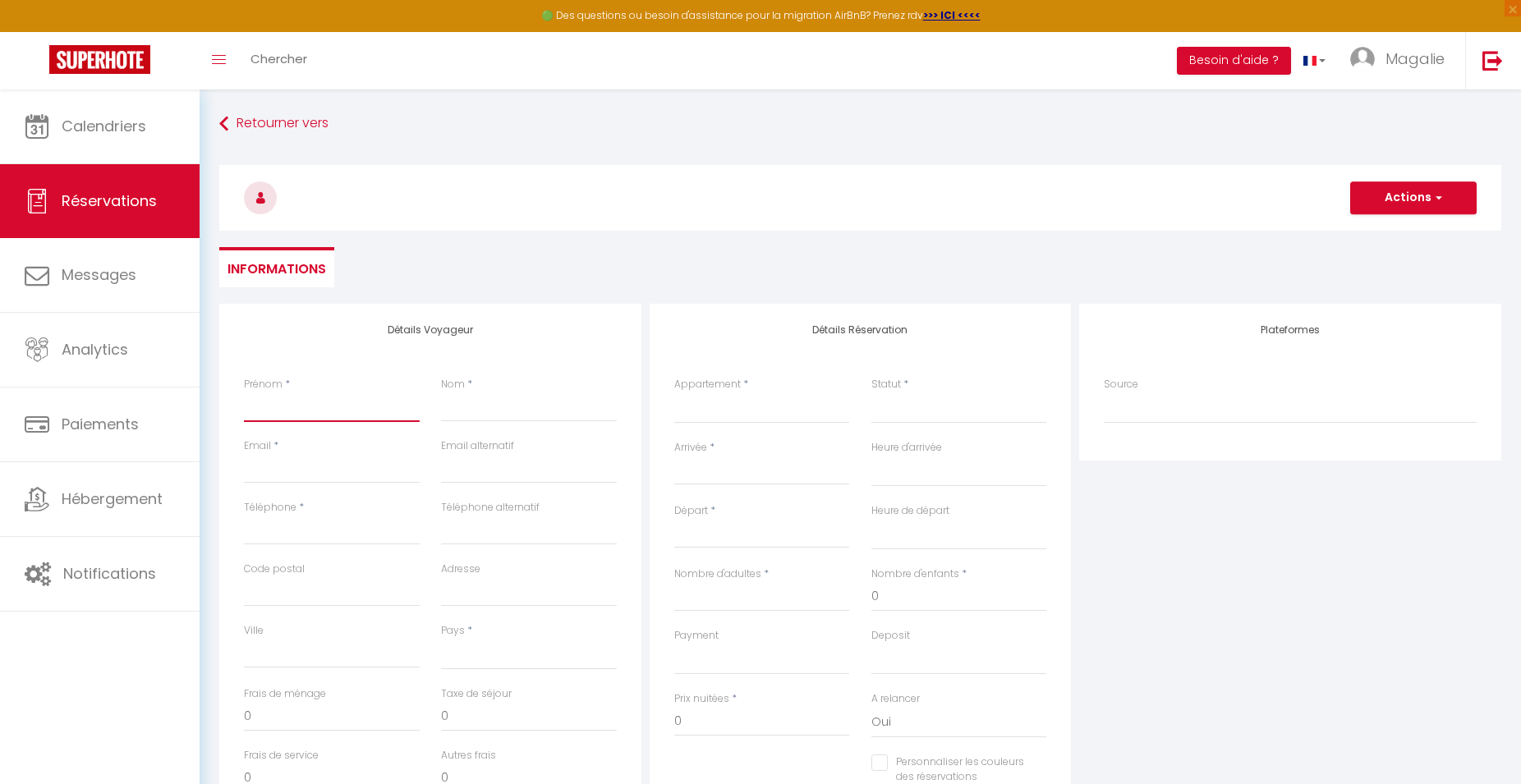
click at [353, 411] on input "Prénom" at bounding box center [332, 407] width 176 height 30
click at [459, 406] on input "Nom" at bounding box center [529, 407] width 176 height 30
click at [312, 475] on input "Email client" at bounding box center [332, 468] width 176 height 30
click at [287, 526] on input "Téléphone" at bounding box center [332, 530] width 176 height 30
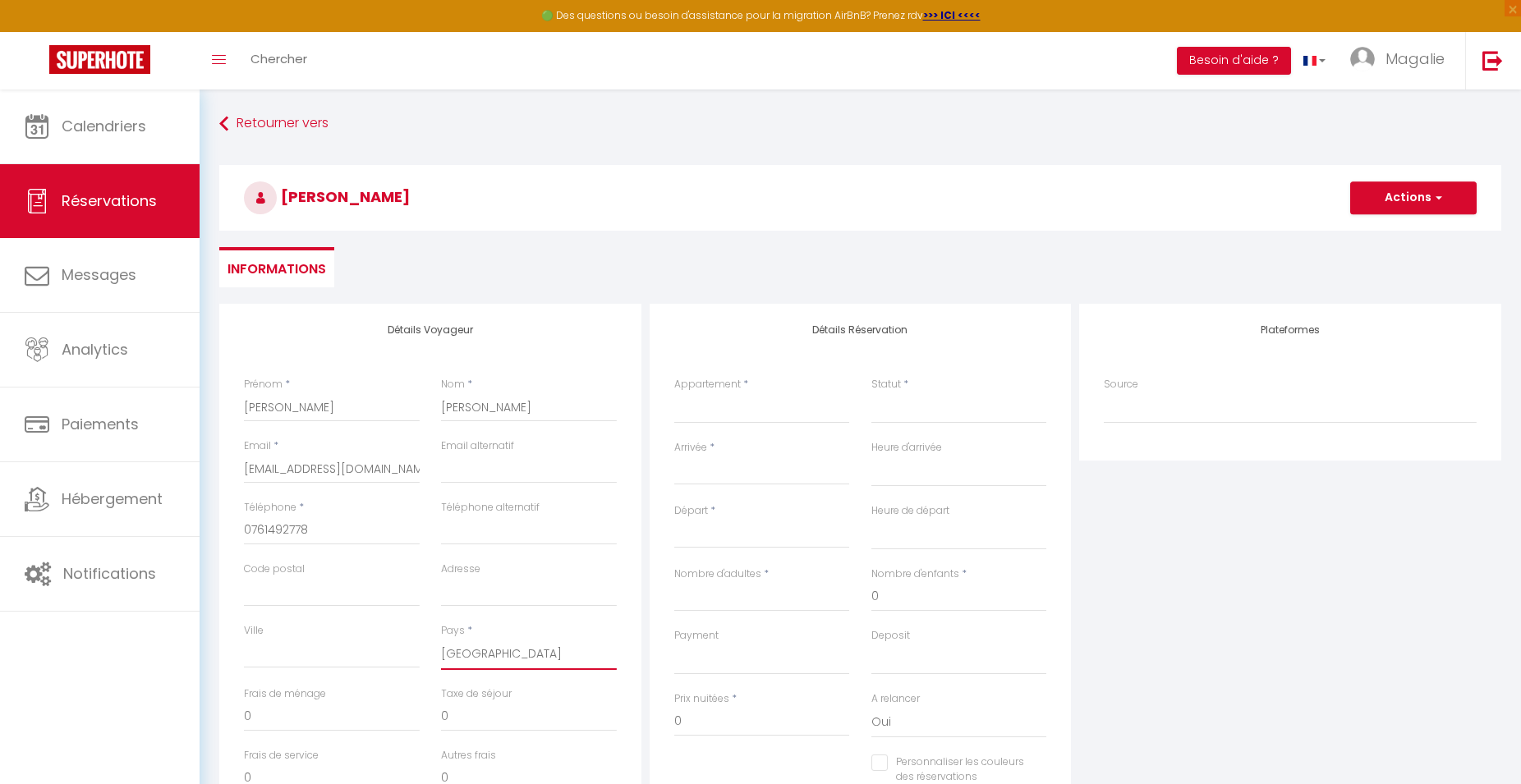
click option "[GEOGRAPHIC_DATA]" at bounding box center [0, 0] width 0 height 0
click option "Loving room cocooning l’Air" at bounding box center [0, 0] width 0 height 0
click at [883, 407] on select "Confirmé Non Confirmé [PERSON_NAME] par le voyageur No Show Request" at bounding box center [959, 408] width 176 height 32
click option "Confirmé" at bounding box center [0, 0] width 0 height 0
click at [774, 476] on input "Arrivée" at bounding box center [762, 472] width 176 height 21
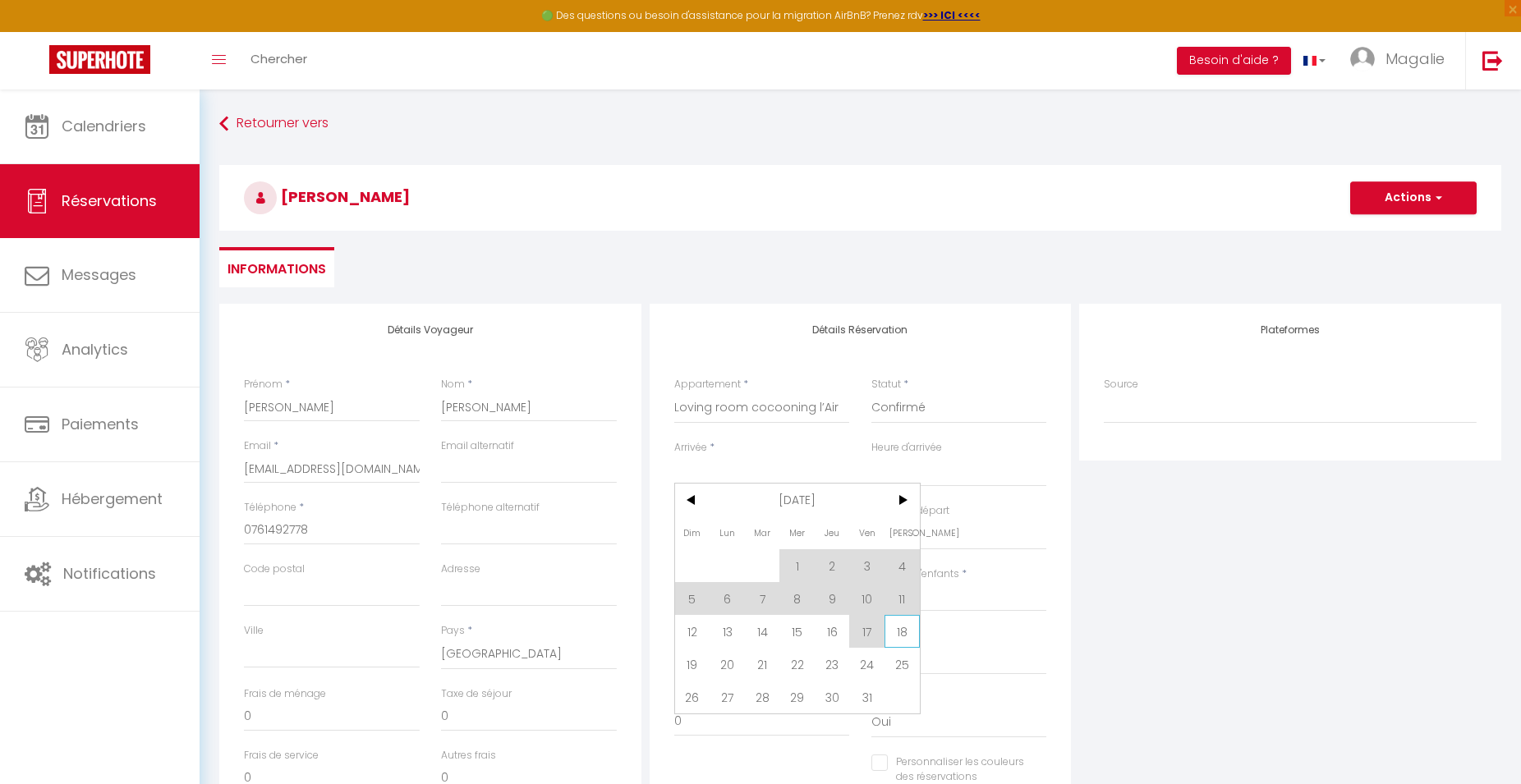
click at [896, 642] on span "18" at bounding box center [902, 631] width 35 height 32
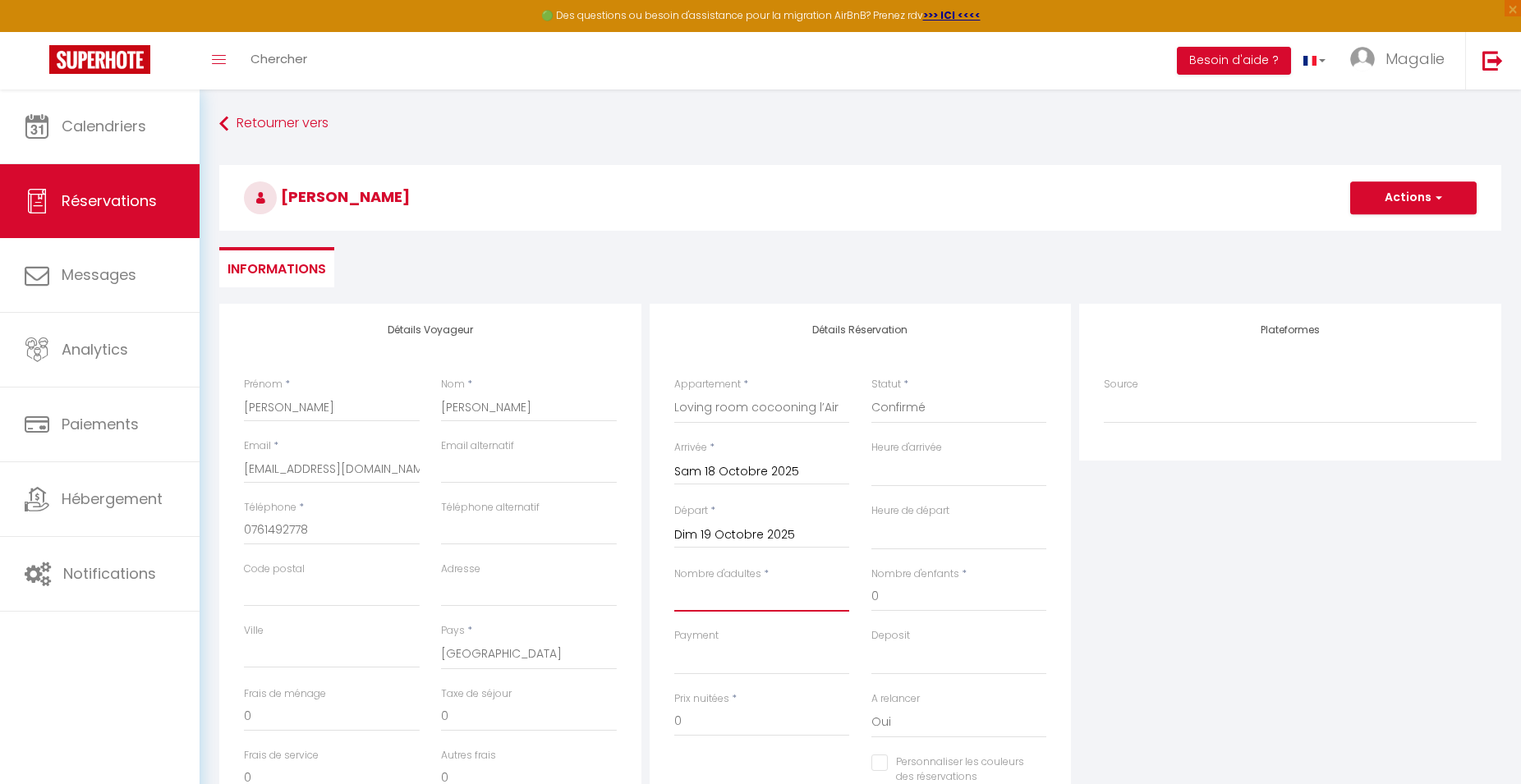
click at [726, 601] on input "Nombre d'adultes" at bounding box center [762, 596] width 176 height 30
drag, startPoint x: 731, startPoint y: 729, endPoint x: 658, endPoint y: 731, distance: 73.0
click at [674, 731] on input "242" at bounding box center [762, 722] width 176 height 30
click at [778, 208] on h3 "[PERSON_NAME]" at bounding box center [860, 197] width 1282 height 66
click at [1393, 192] on button "Actions" at bounding box center [1413, 198] width 126 height 32
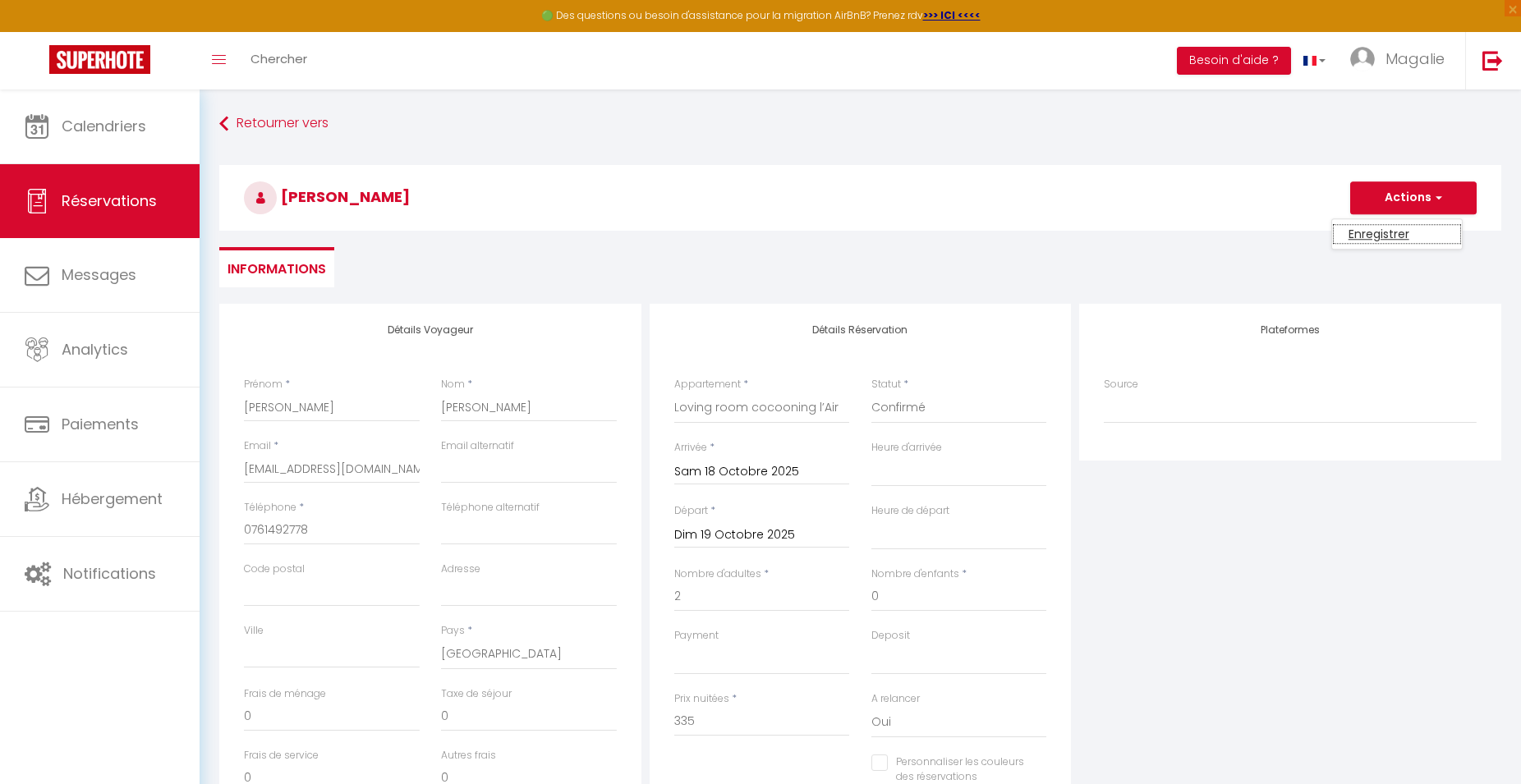
click at [1401, 224] on link "Enregistrer" at bounding box center [1397, 234] width 130 height 21
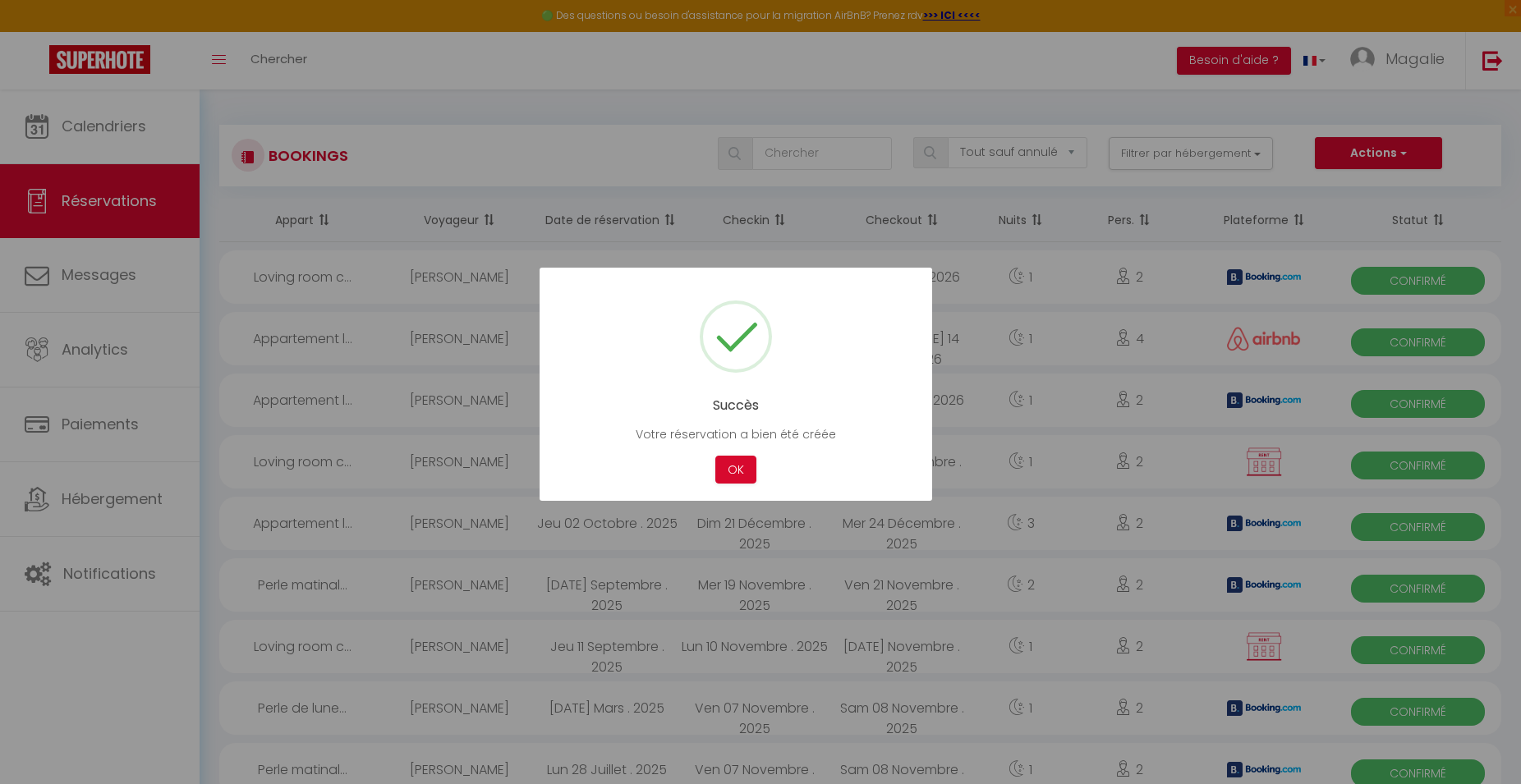
click at [126, 127] on div at bounding box center [760, 392] width 1521 height 784
click at [731, 458] on button "OK" at bounding box center [736, 470] width 41 height 29
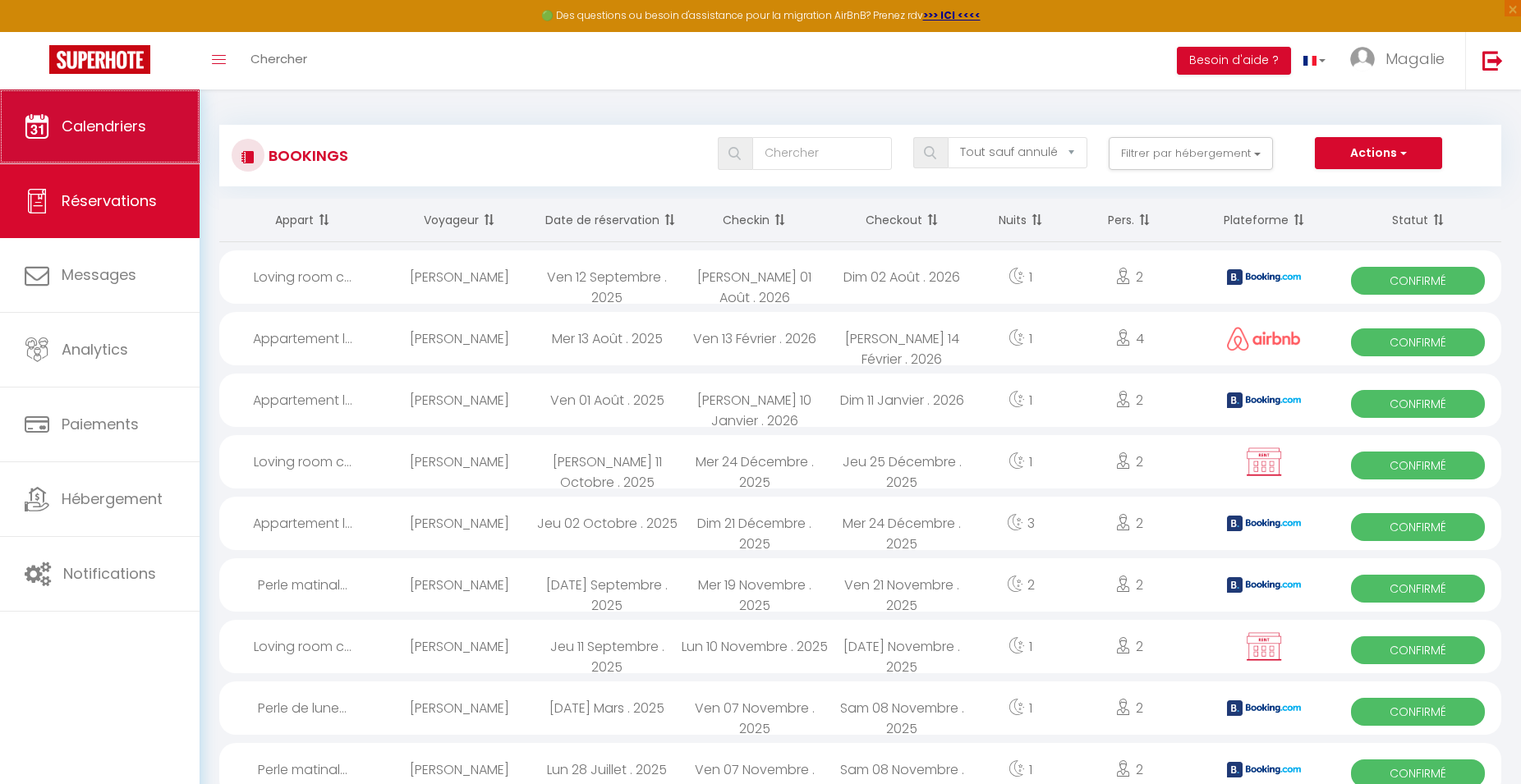
click at [98, 104] on link "Calendriers" at bounding box center [100, 126] width 200 height 74
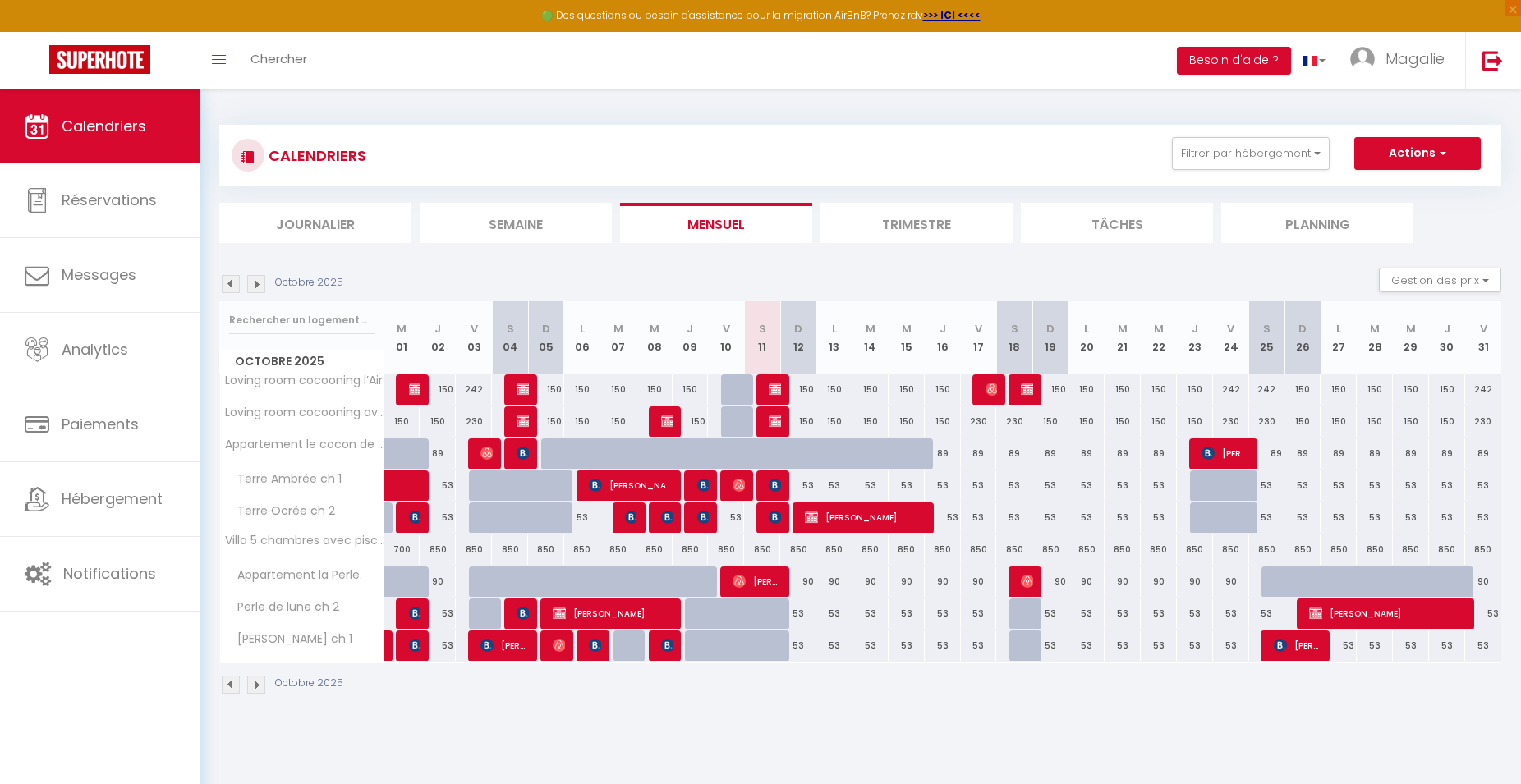
click at [260, 288] on img at bounding box center [256, 283] width 18 height 18
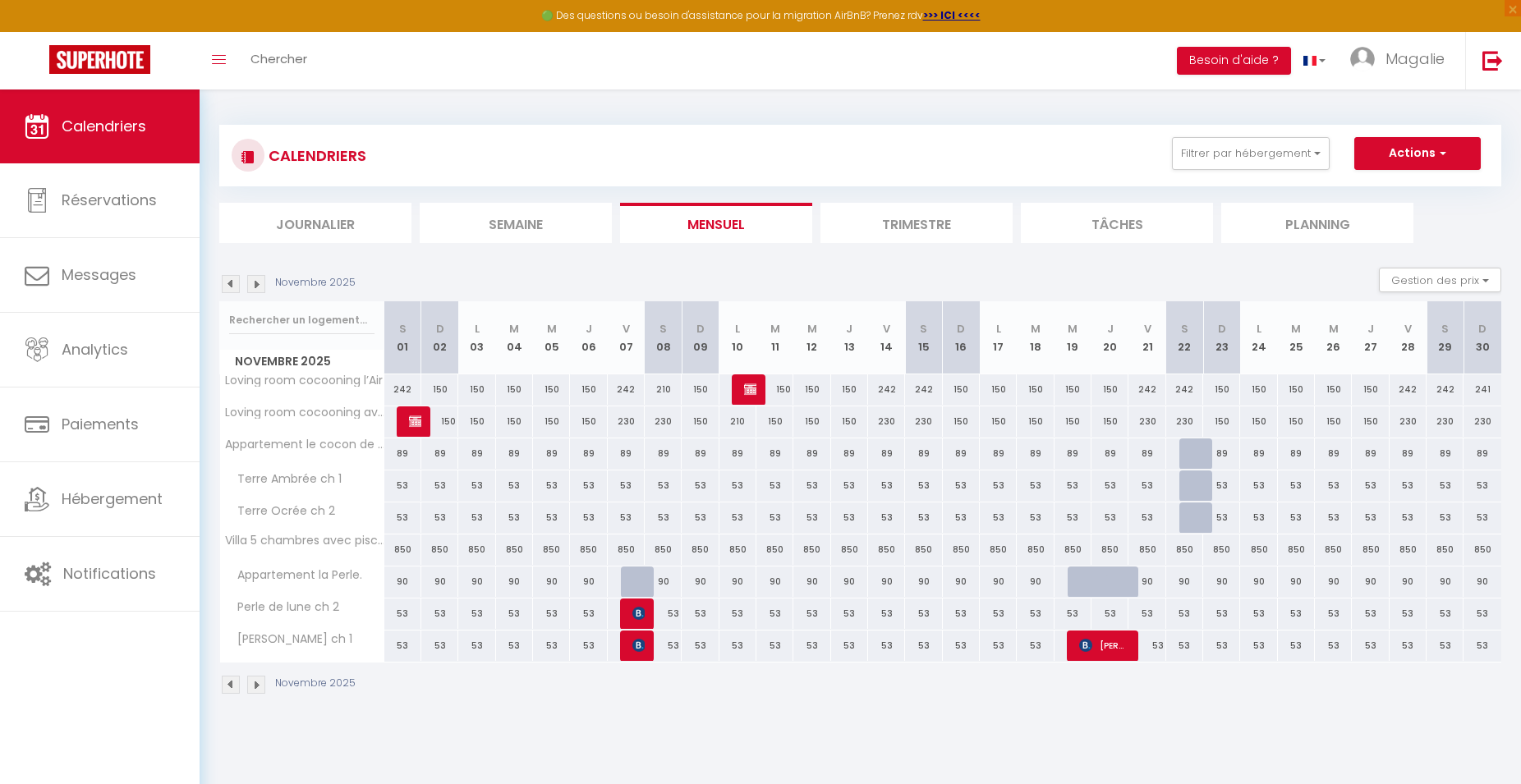
click at [230, 283] on img at bounding box center [230, 283] width 18 height 18
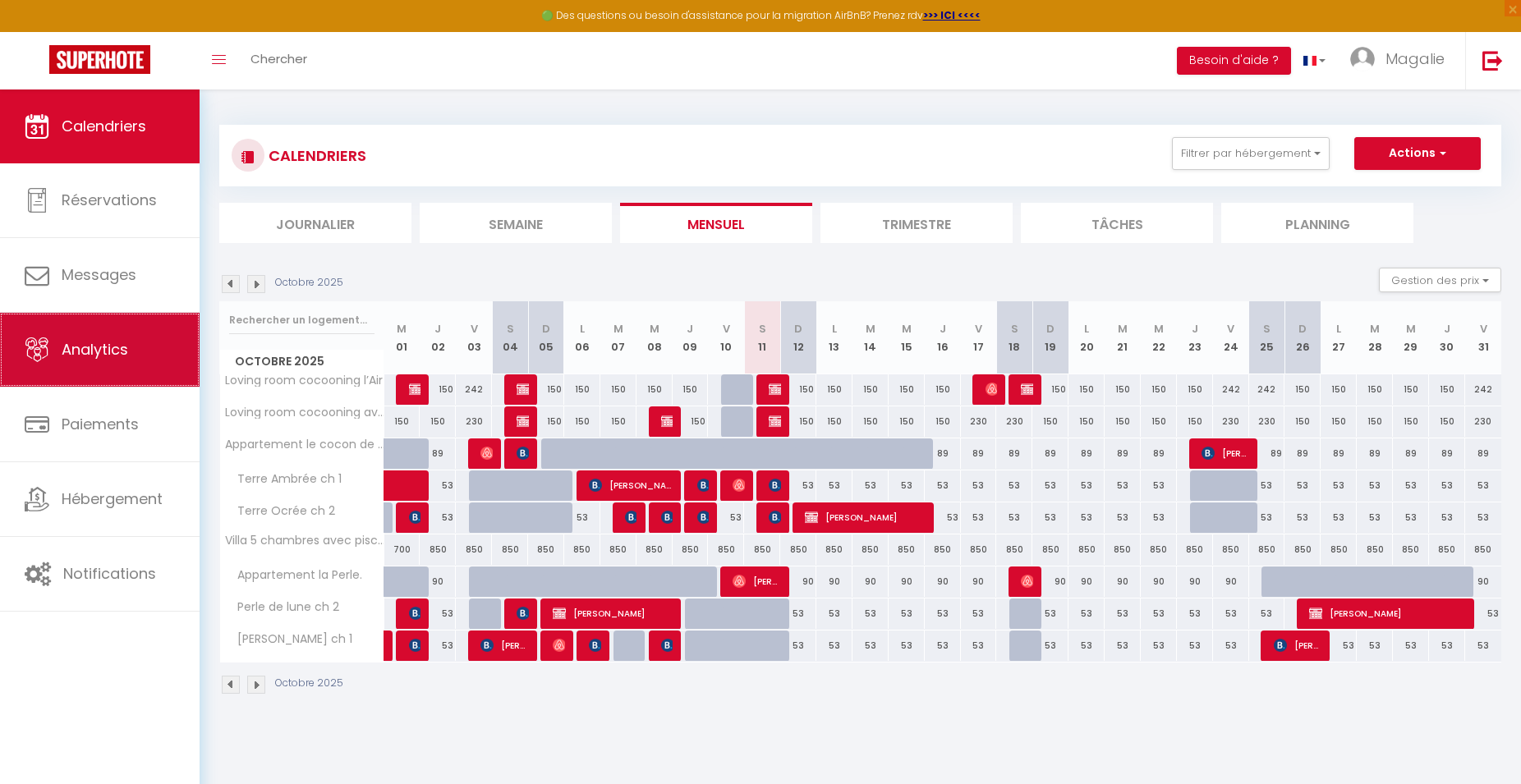
click at [114, 365] on link "Analytics" at bounding box center [100, 350] width 200 height 74
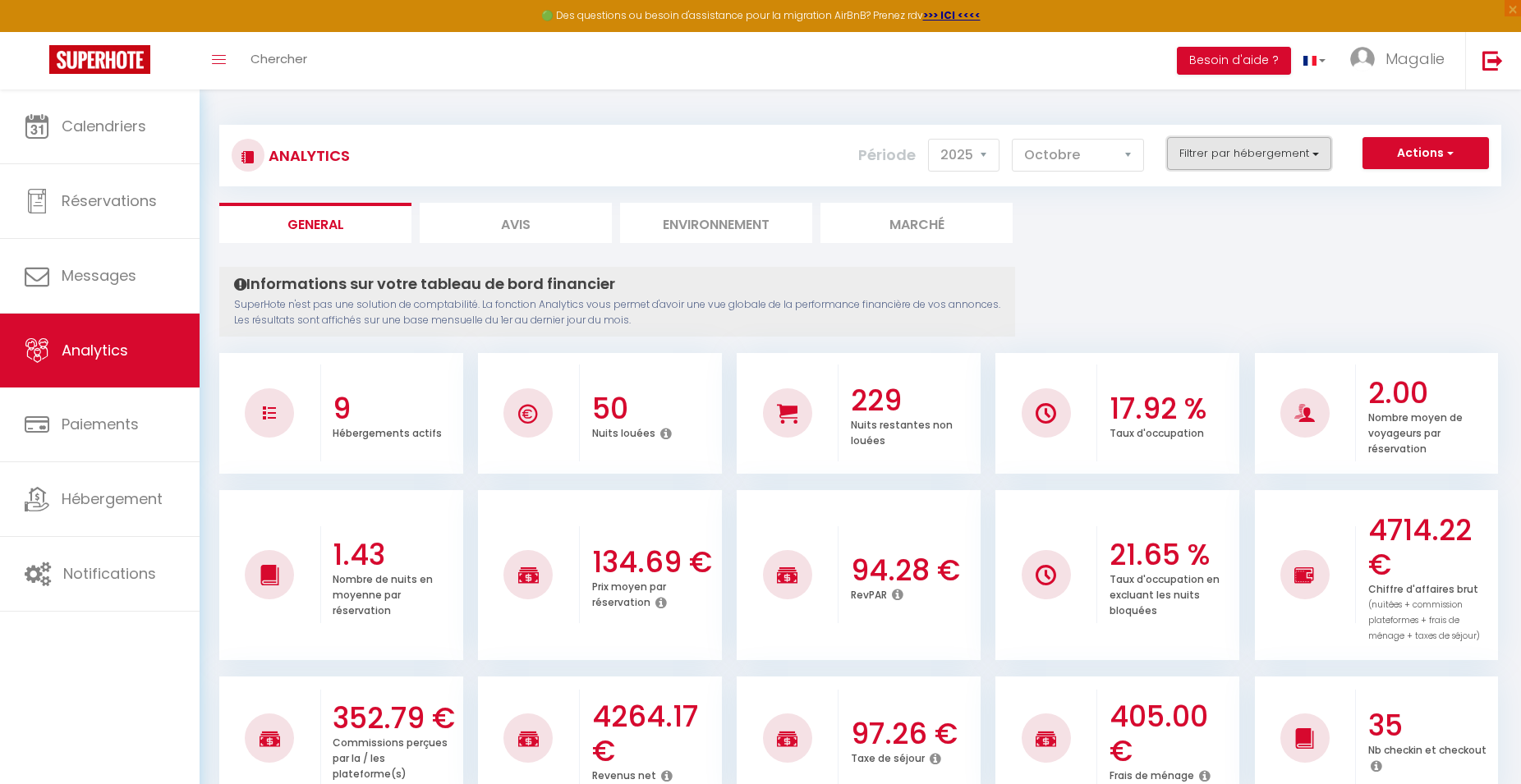
click at [1227, 158] on button "Filtrer par hébergement" at bounding box center [1250, 154] width 164 height 32
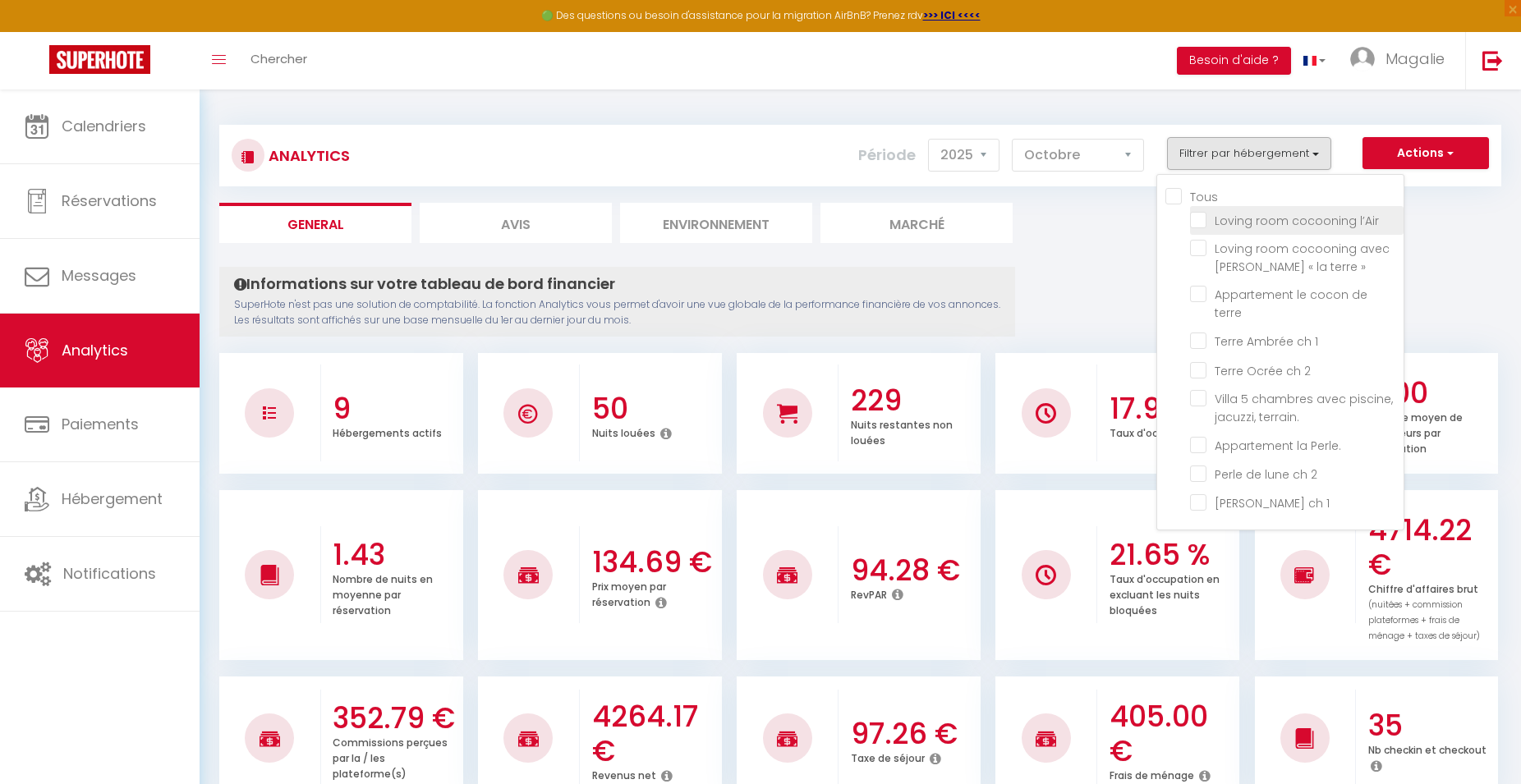
click at [1196, 218] on l’Air "checkbox" at bounding box center [1297, 218] width 213 height 16
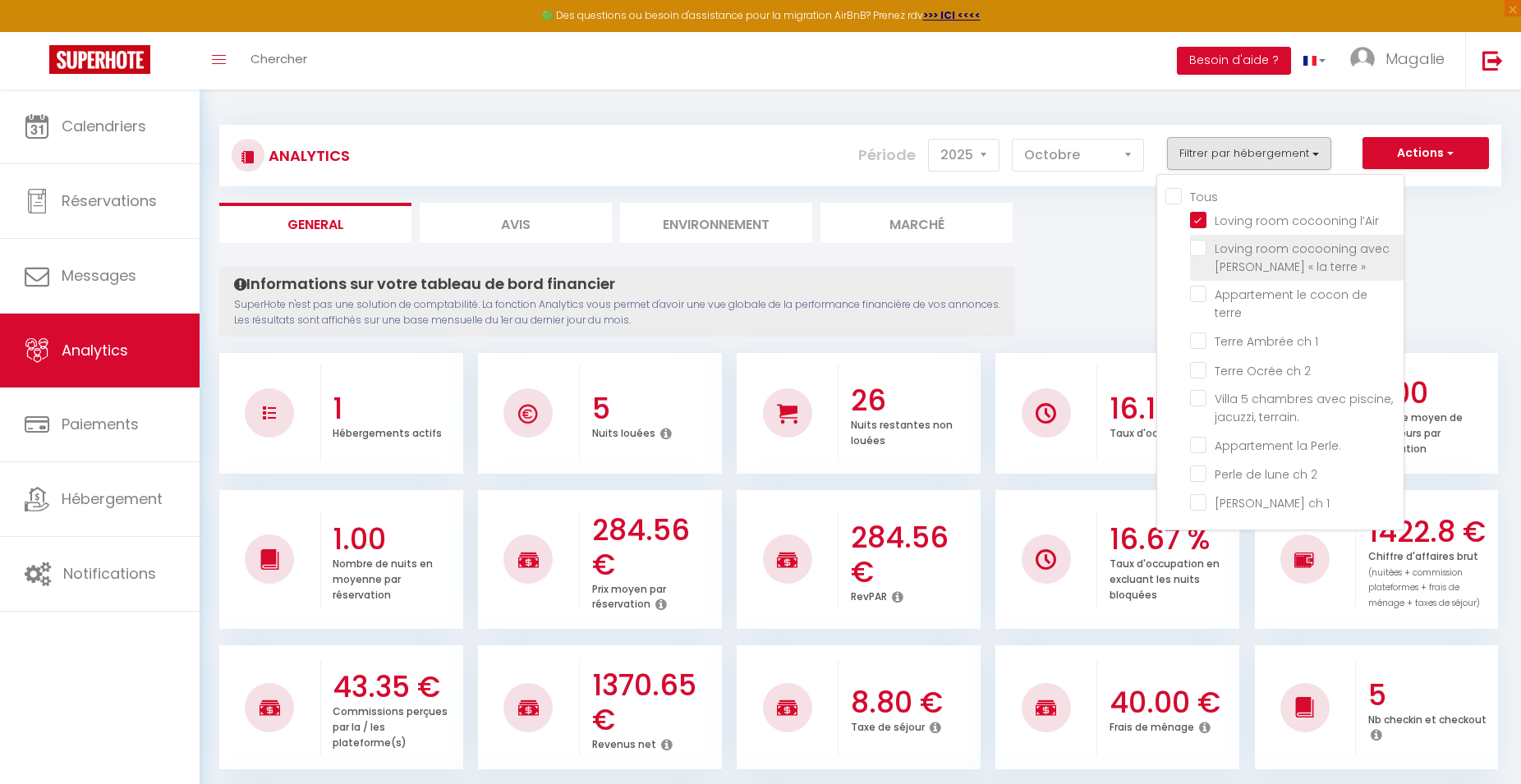
click at [1198, 247] on » "checkbox" at bounding box center [1297, 247] width 213 height 16
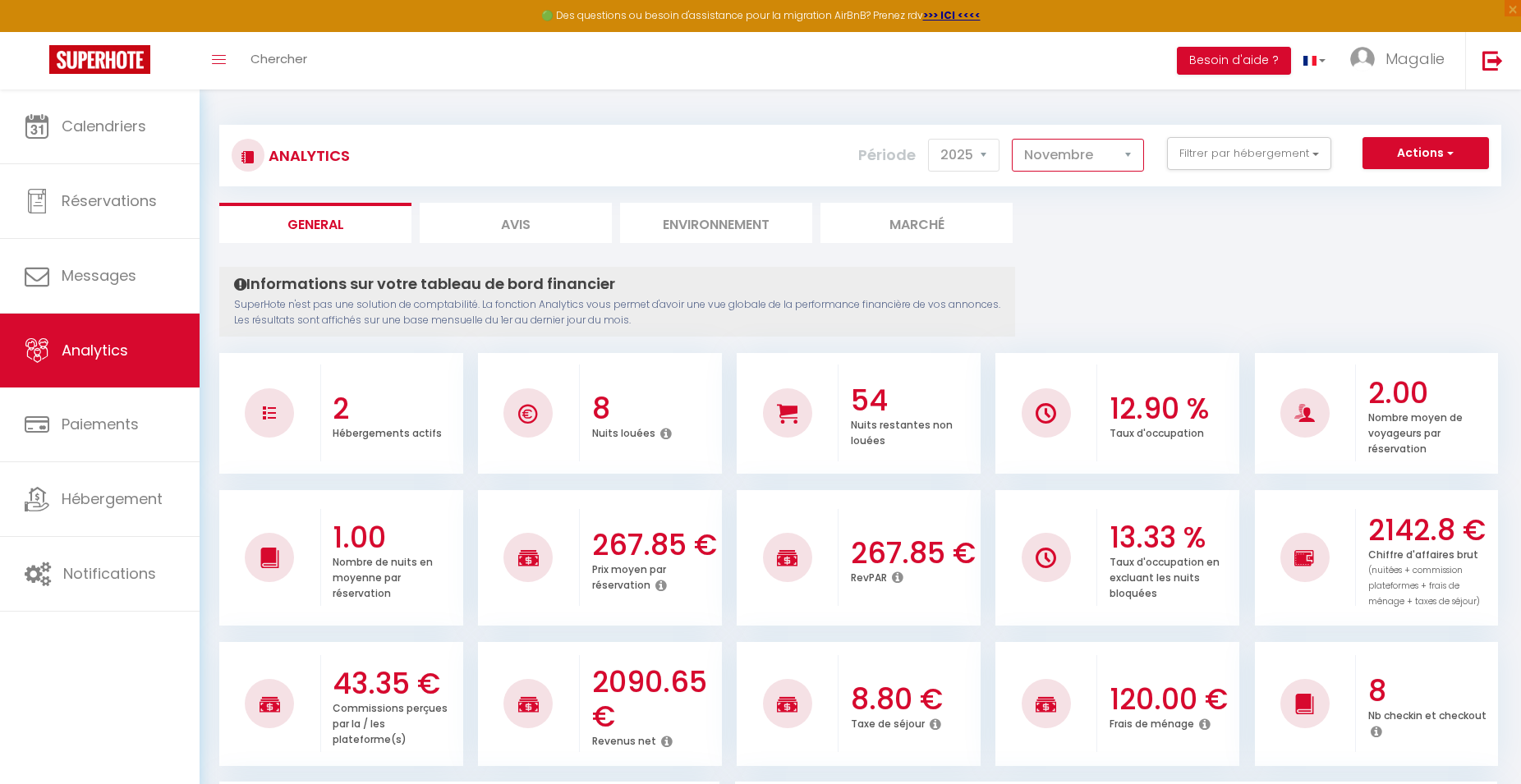
click option "Novembre" at bounding box center [0, 0] width 0 height 0
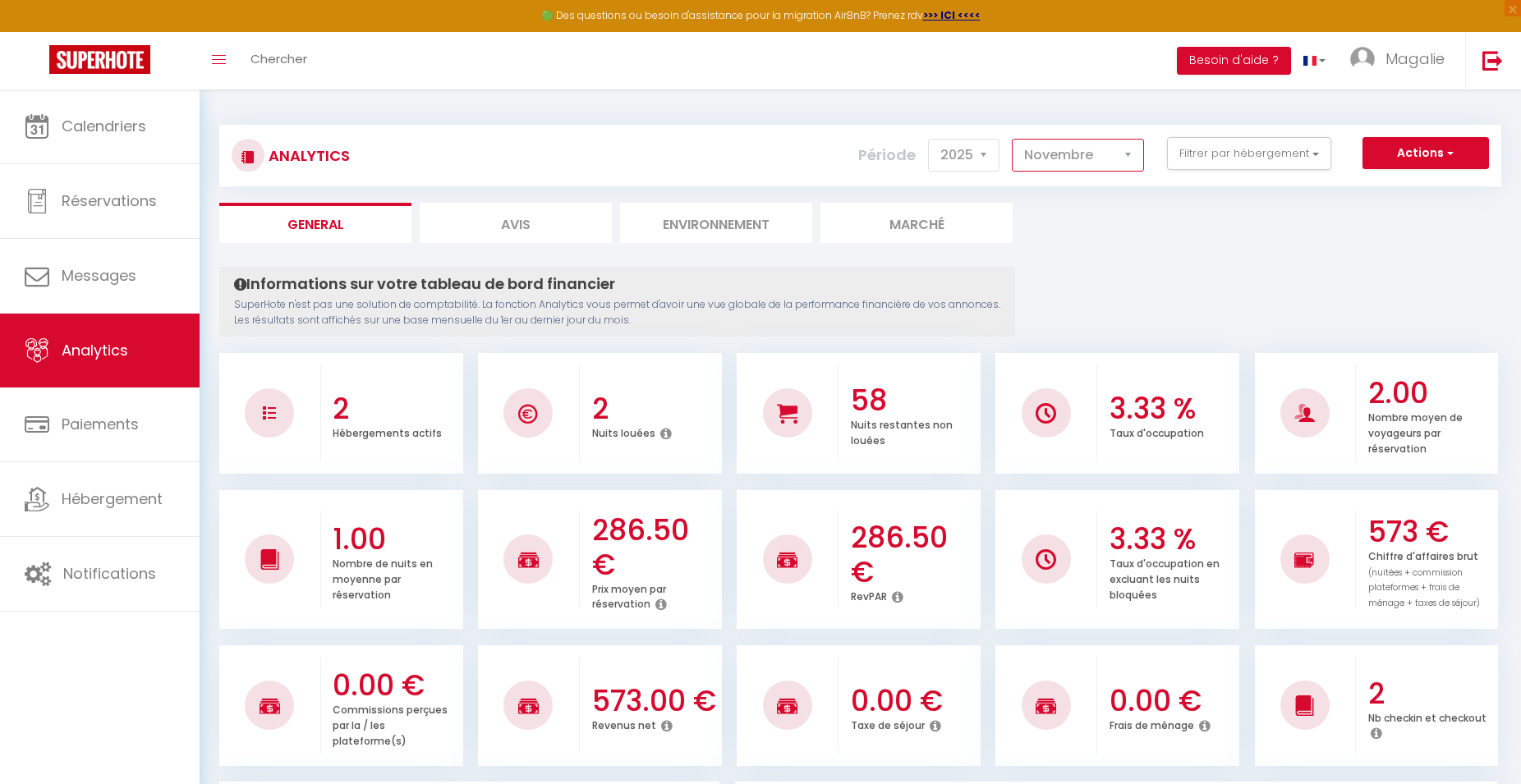
click at [1012, 139] on select "[PERSON_NAME] Mars [PERSON_NAME] Juin Juillet Août Septembre Octobre Novembre D…" at bounding box center [1078, 155] width 132 height 32
drag, startPoint x: 1140, startPoint y: 154, endPoint x: 1179, endPoint y: 308, distance: 158.9
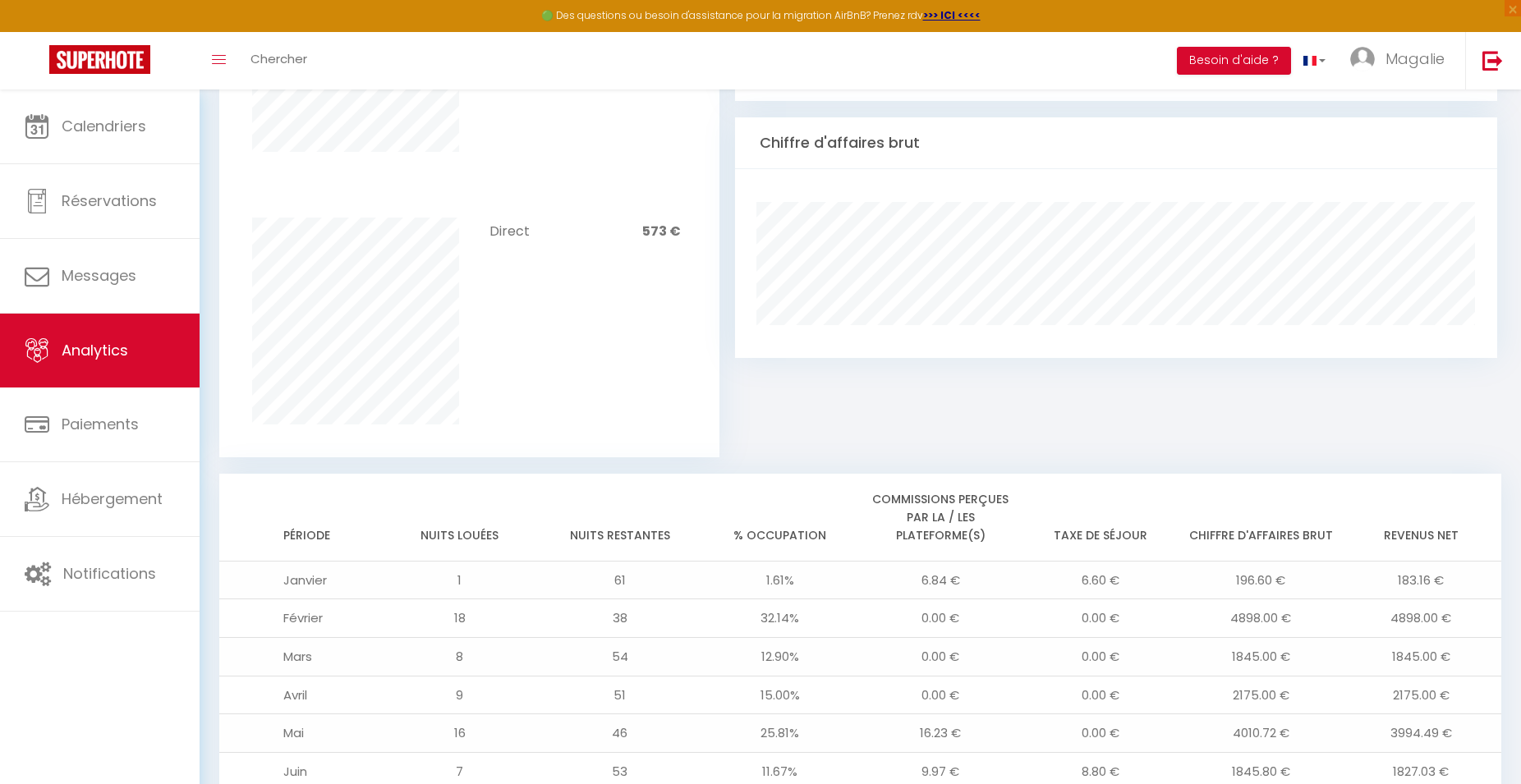
scroll to position [1236, 0]
